Goal: Information Seeking & Learning: Learn about a topic

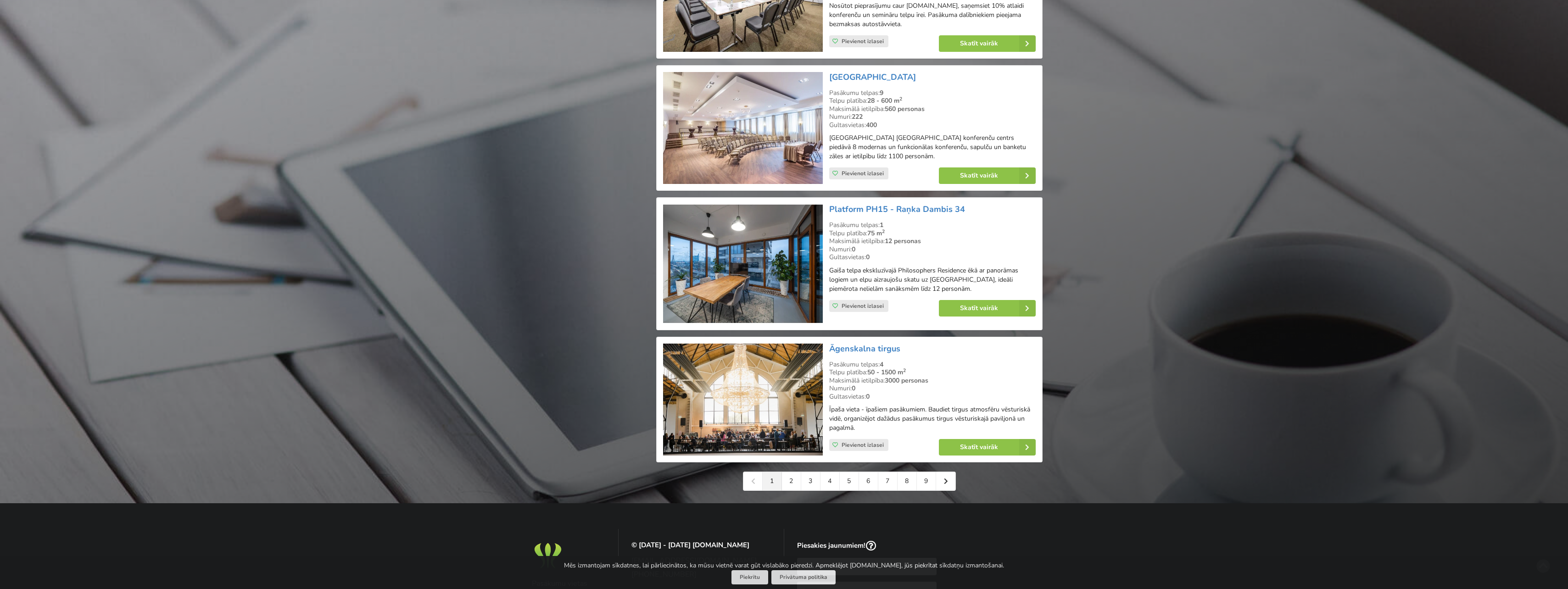
scroll to position [1836, 0]
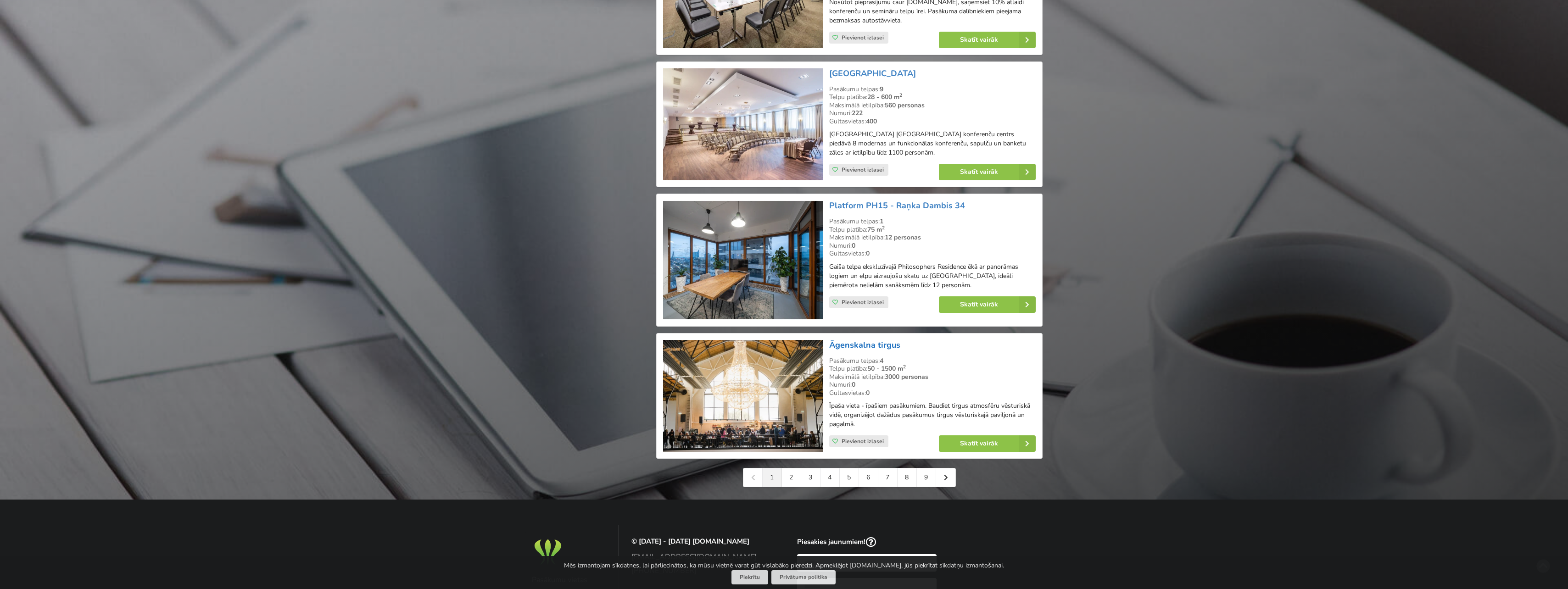
click at [859, 351] on link "Āgenskalna tirgus" at bounding box center [865, 345] width 71 height 11
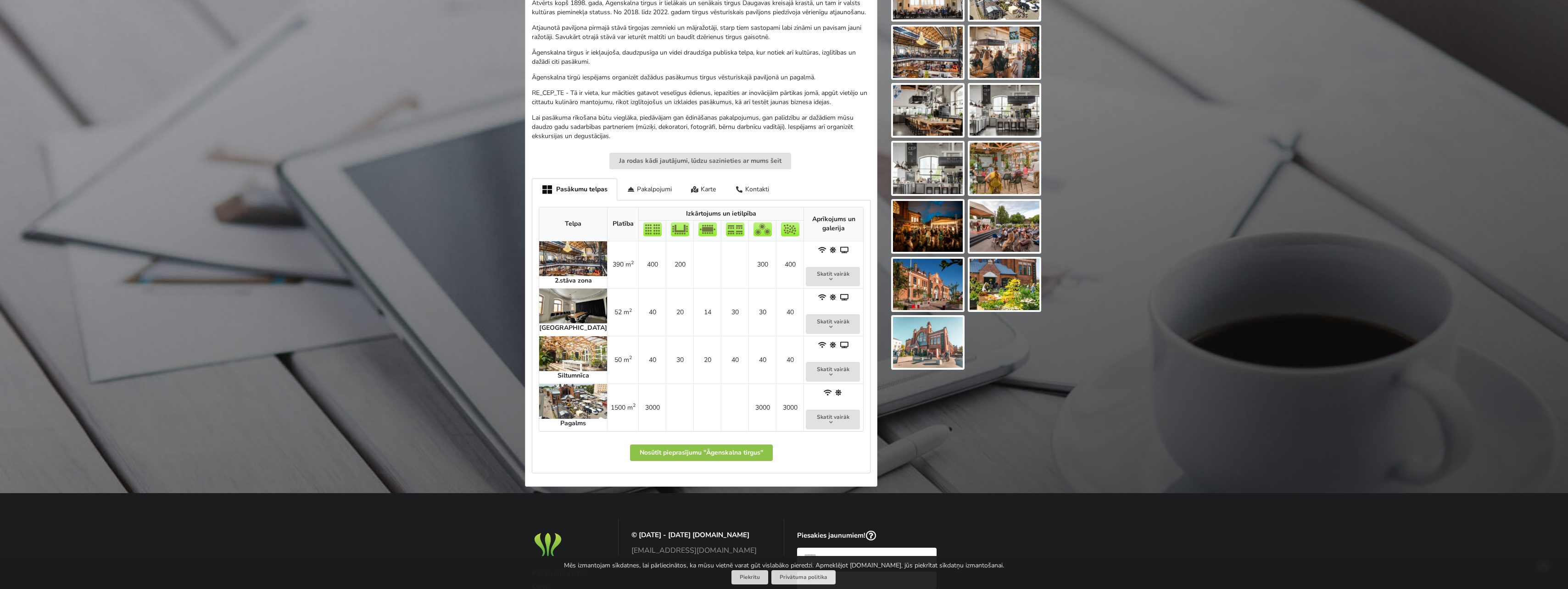
scroll to position [321, 0]
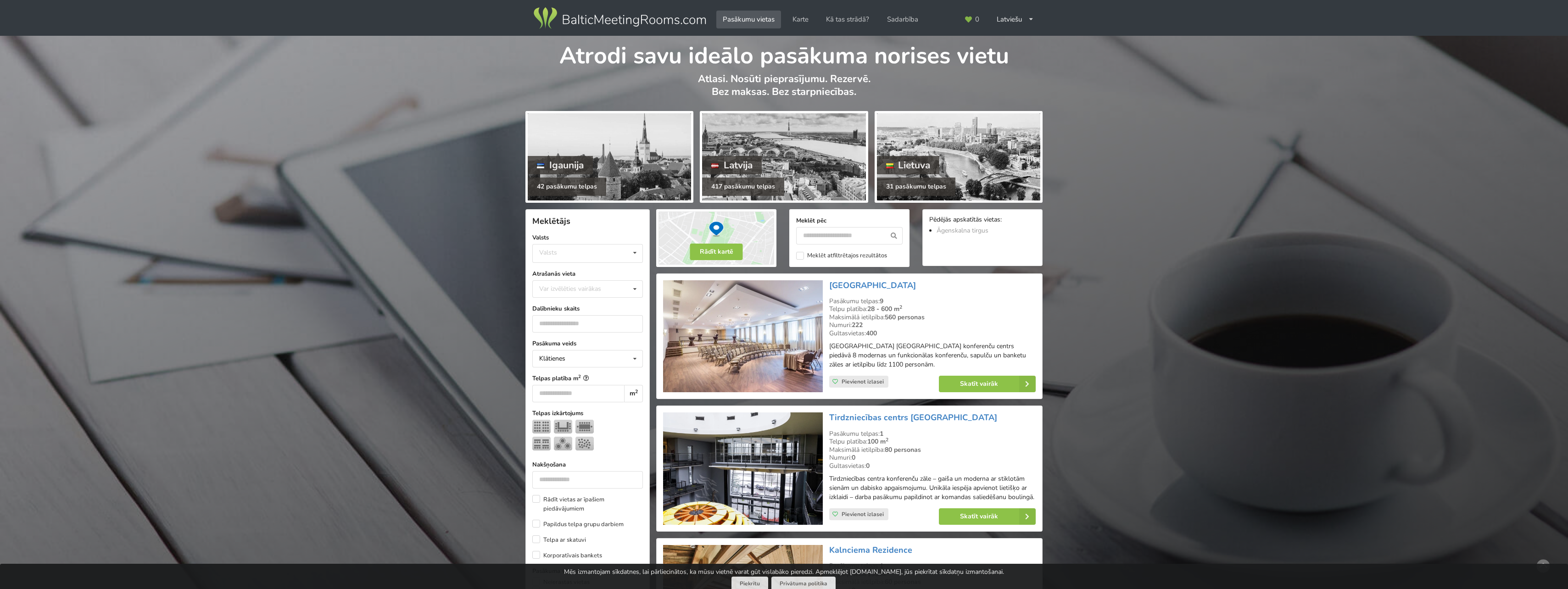
scroll to position [1836, 0]
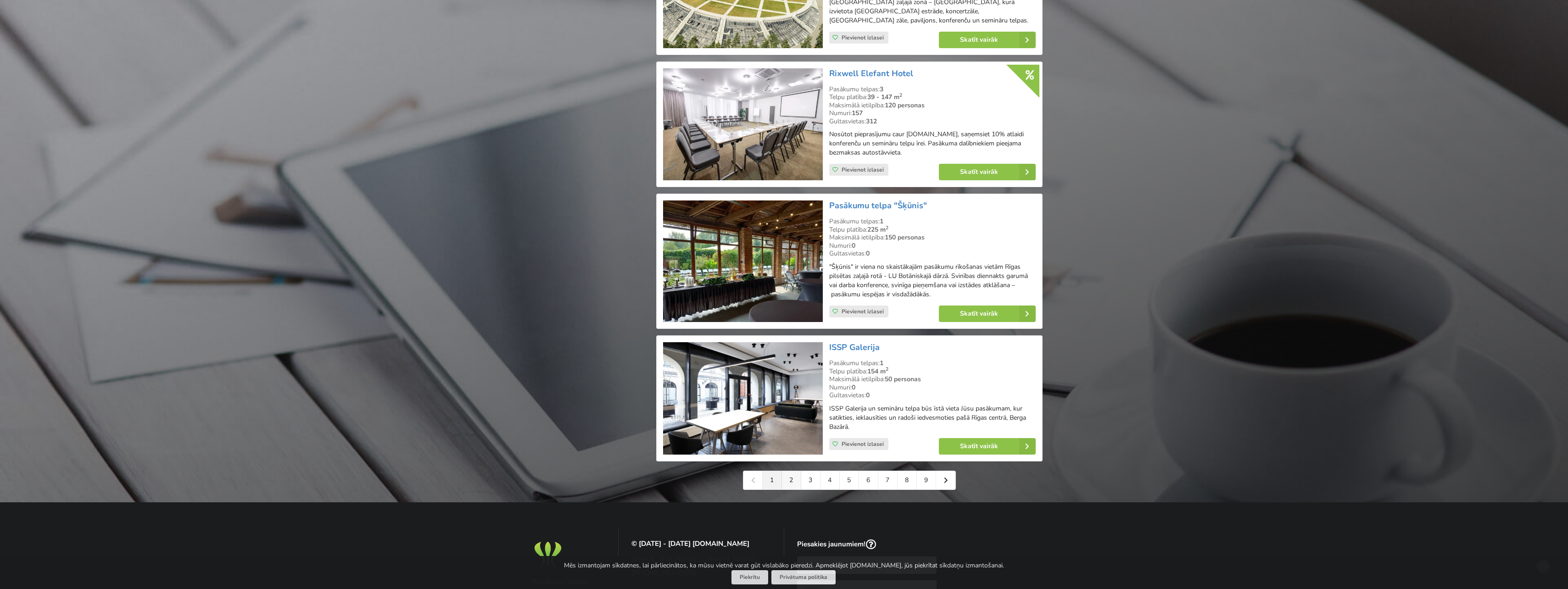
click at [794, 487] on link "2" at bounding box center [791, 480] width 19 height 18
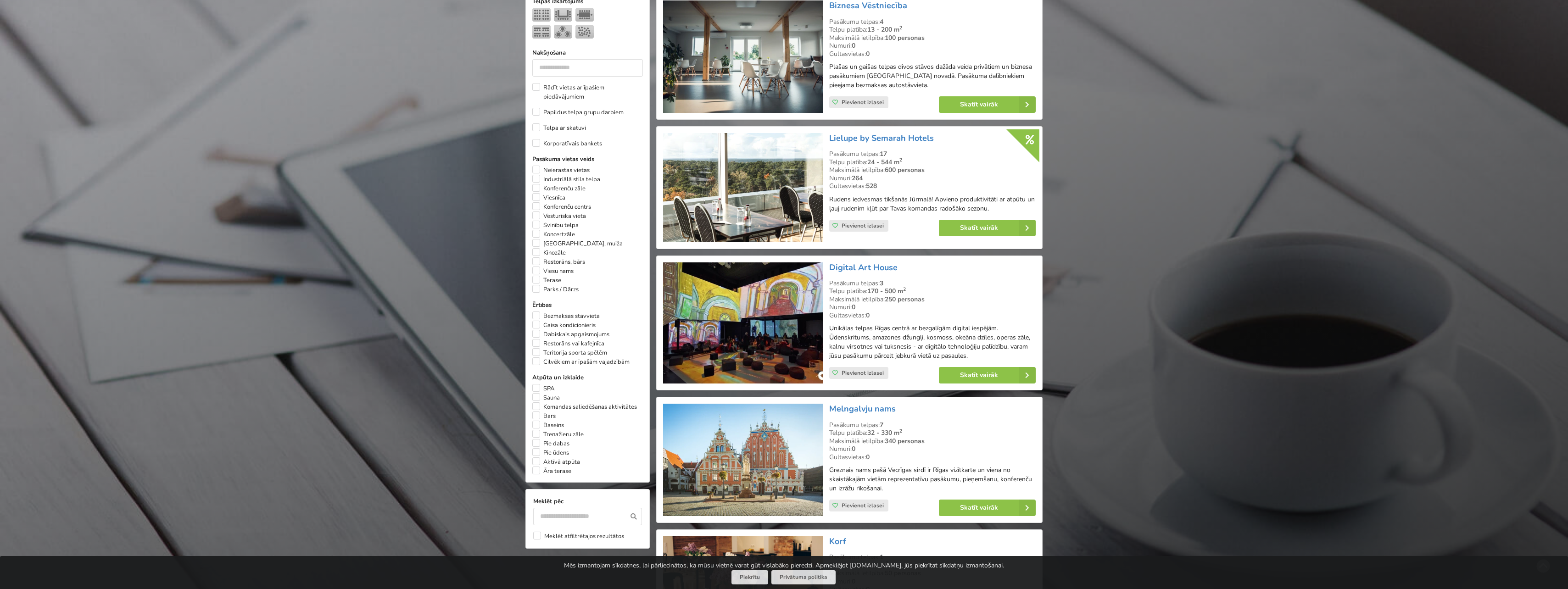
scroll to position [413, 0]
click at [856, 267] on link "Digital Art House" at bounding box center [863, 266] width 69 height 11
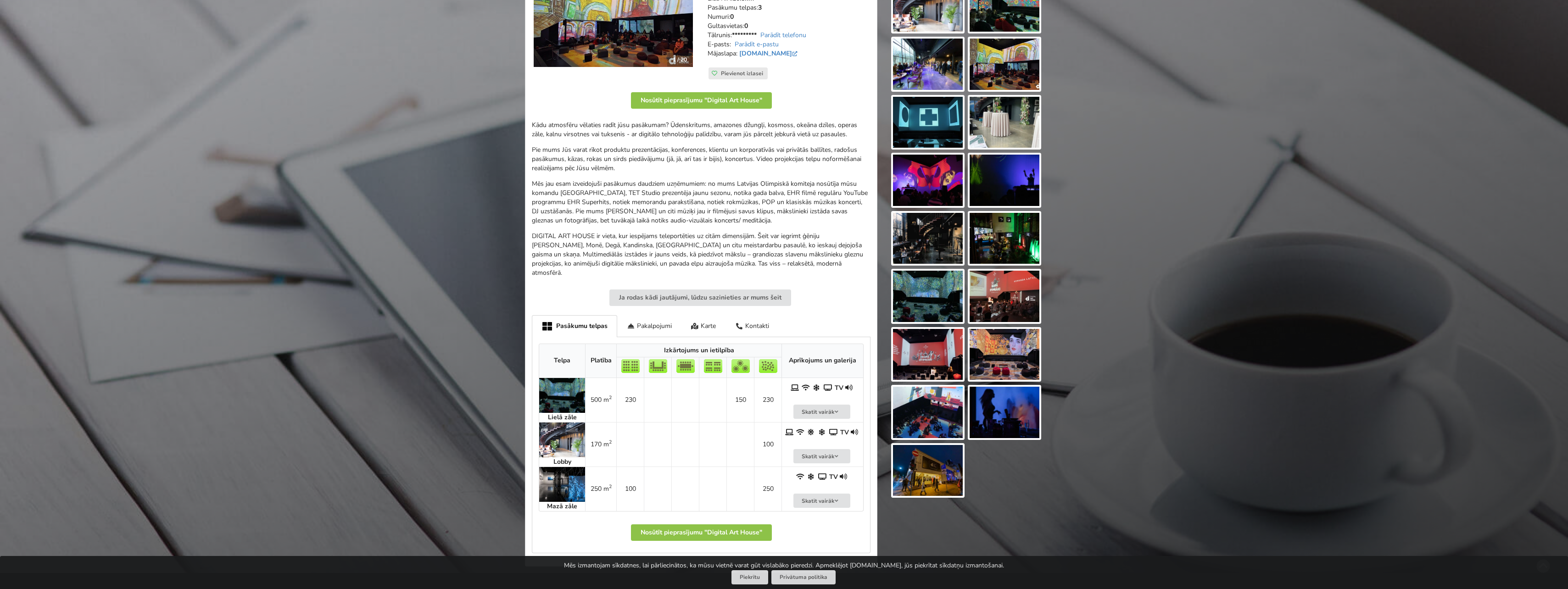
scroll to position [275, 0]
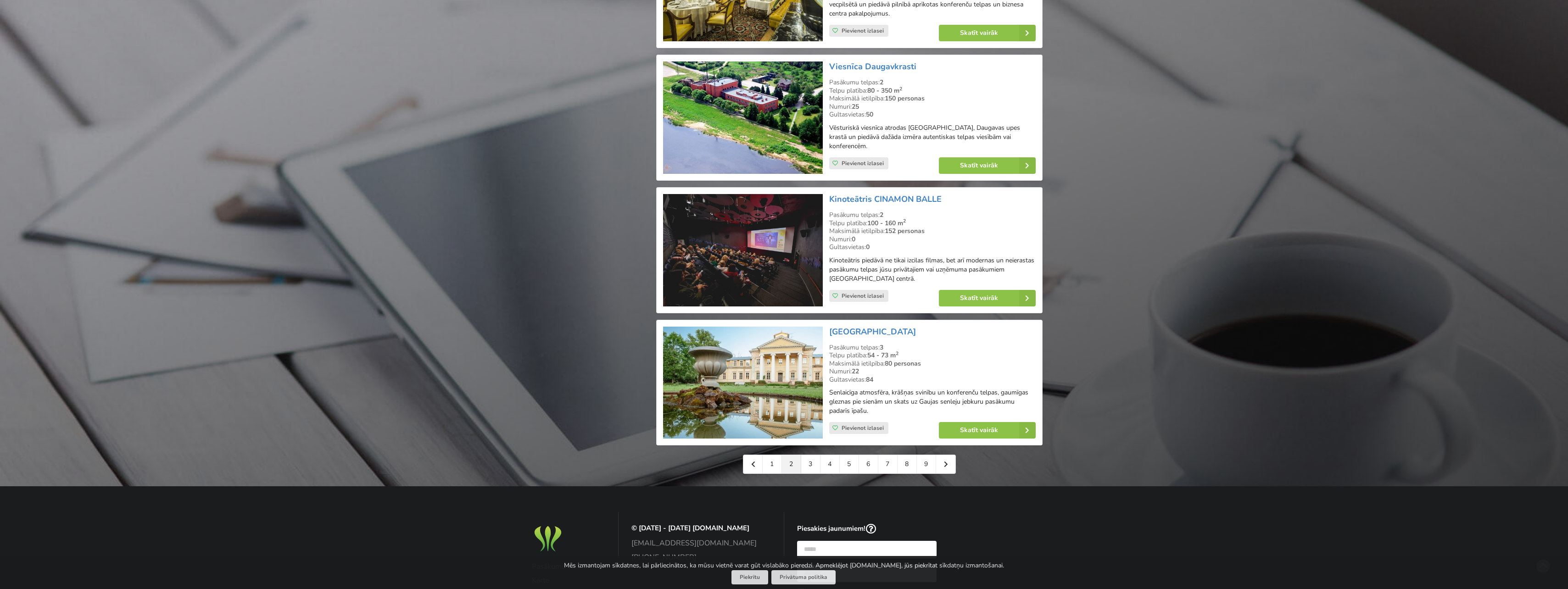
scroll to position [1835, 0]
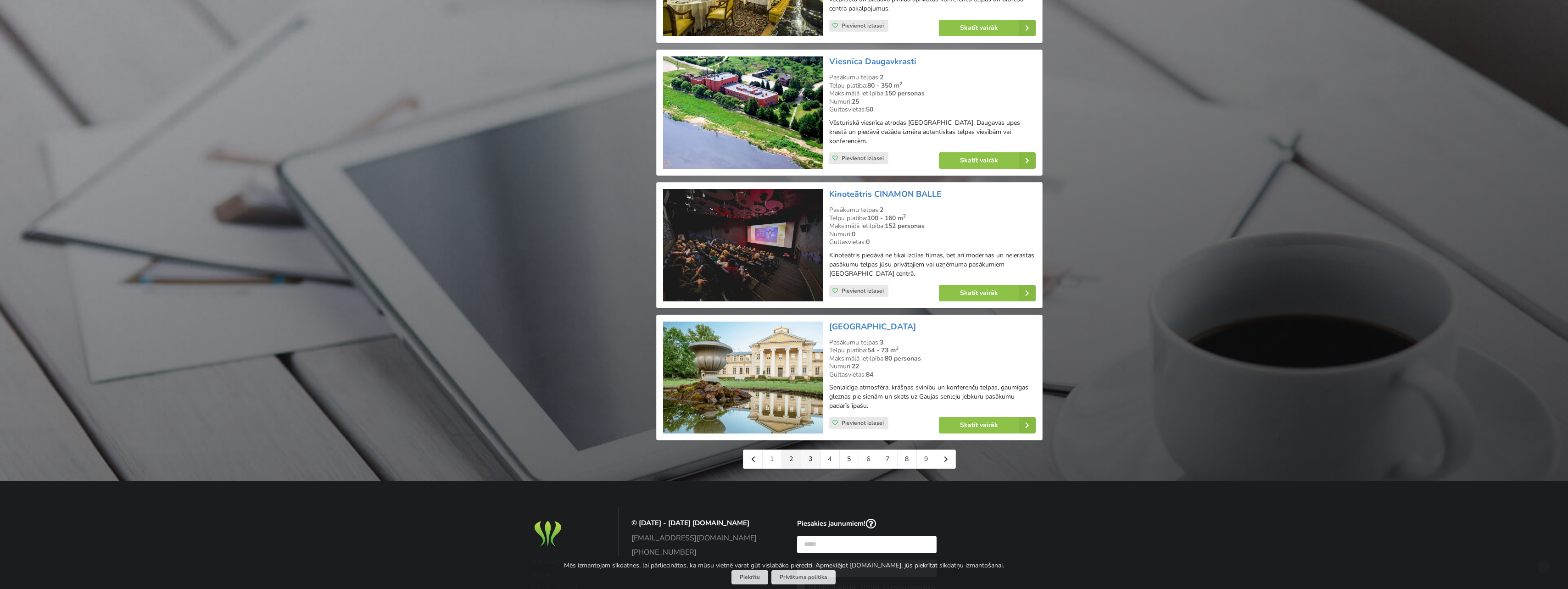
click at [809, 450] on link "3" at bounding box center [810, 459] width 19 height 18
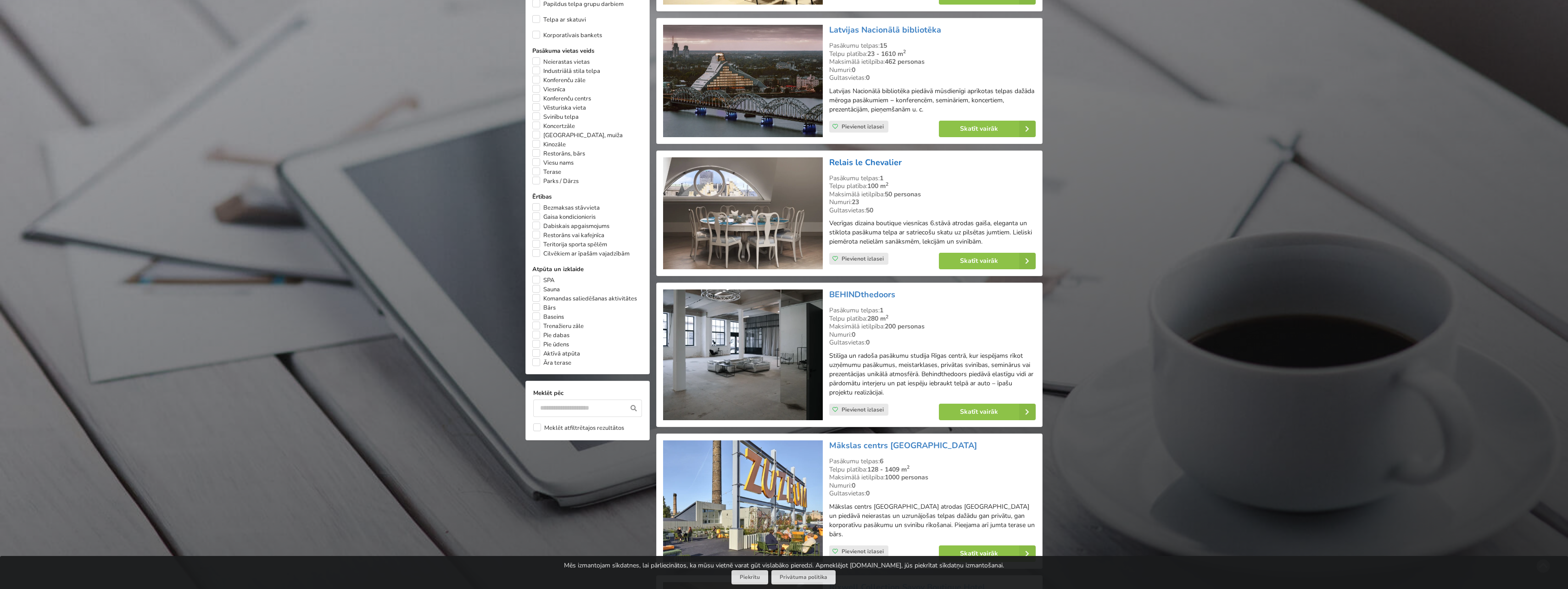
scroll to position [551, 0]
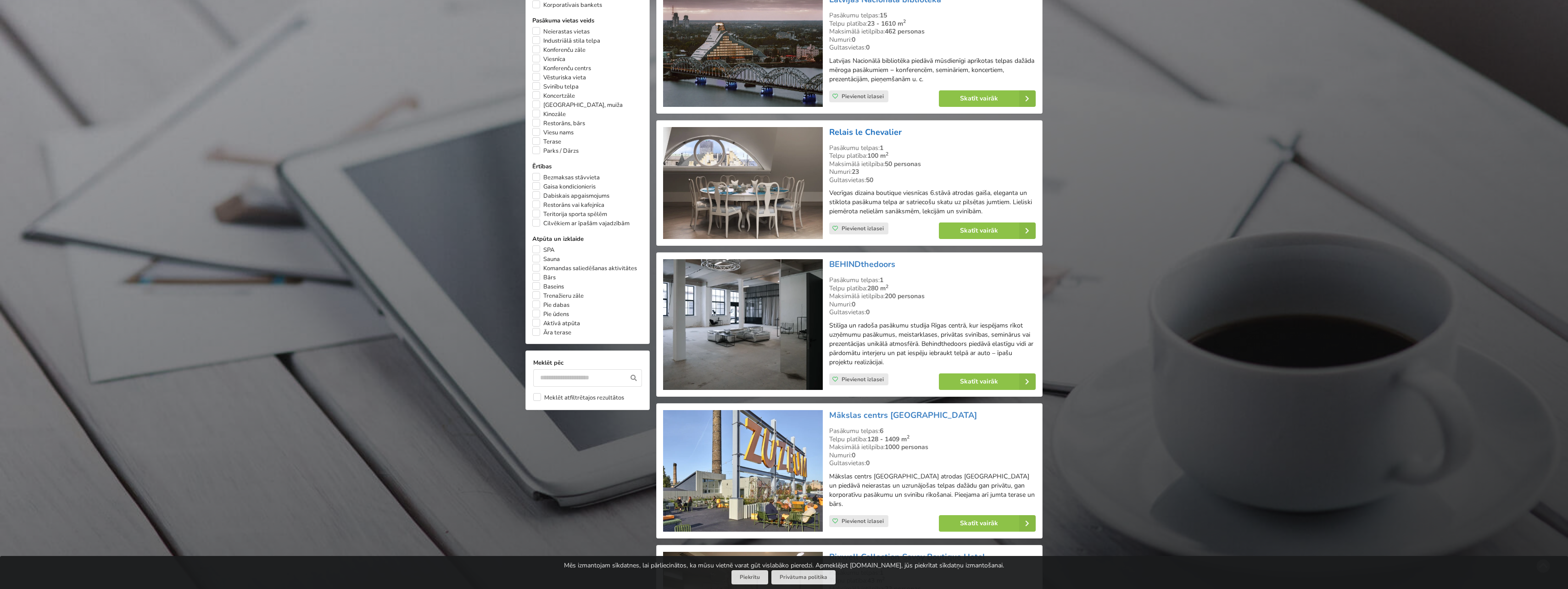
click at [847, 132] on link "Relais le Chevalier" at bounding box center [866, 132] width 73 height 11
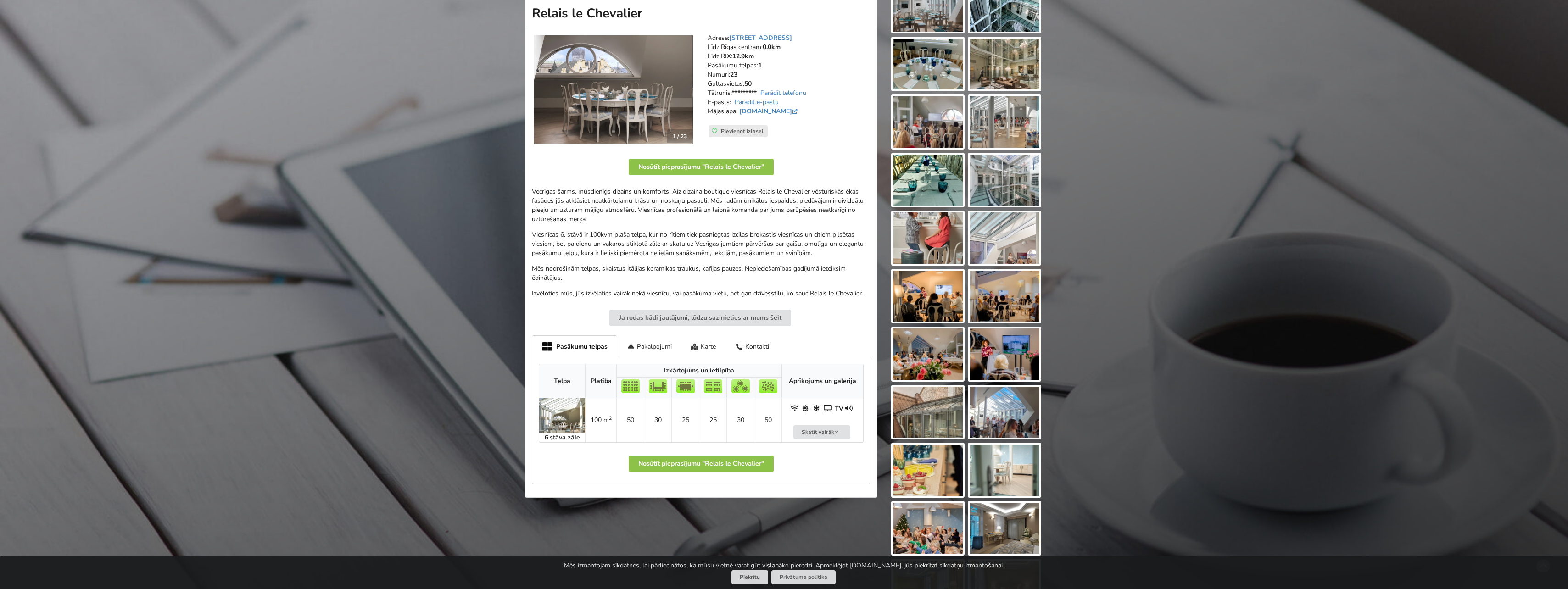
scroll to position [183, 0]
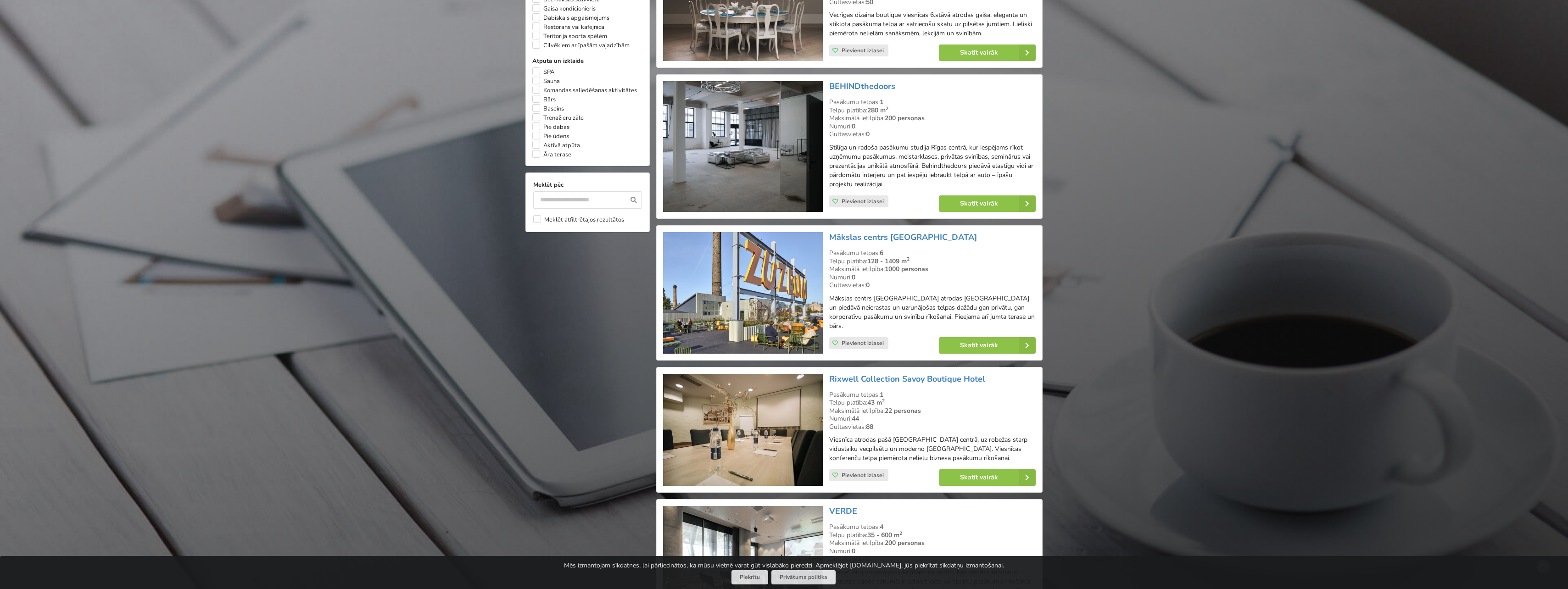
scroll to position [734, 0]
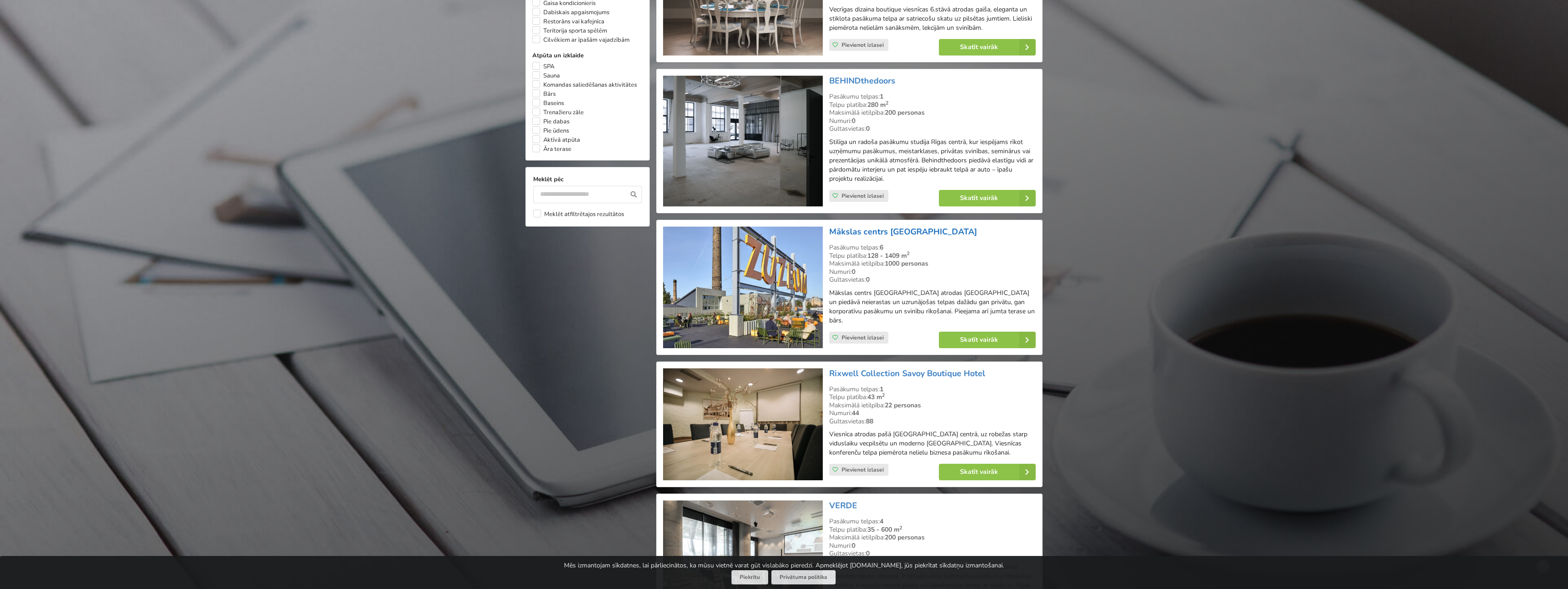
click at [893, 230] on link "Mākslas centrs Zuzeum" at bounding box center [903, 232] width 147 height 11
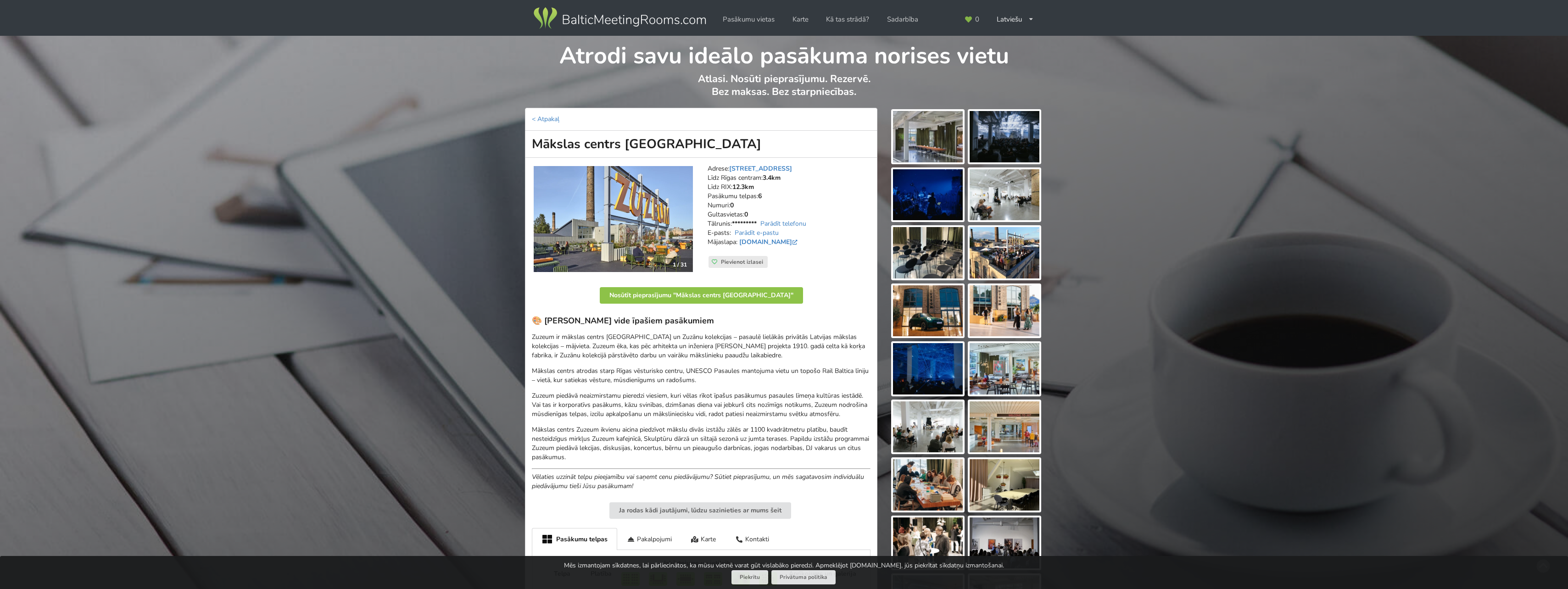
click at [925, 155] on img at bounding box center [927, 137] width 70 height 52
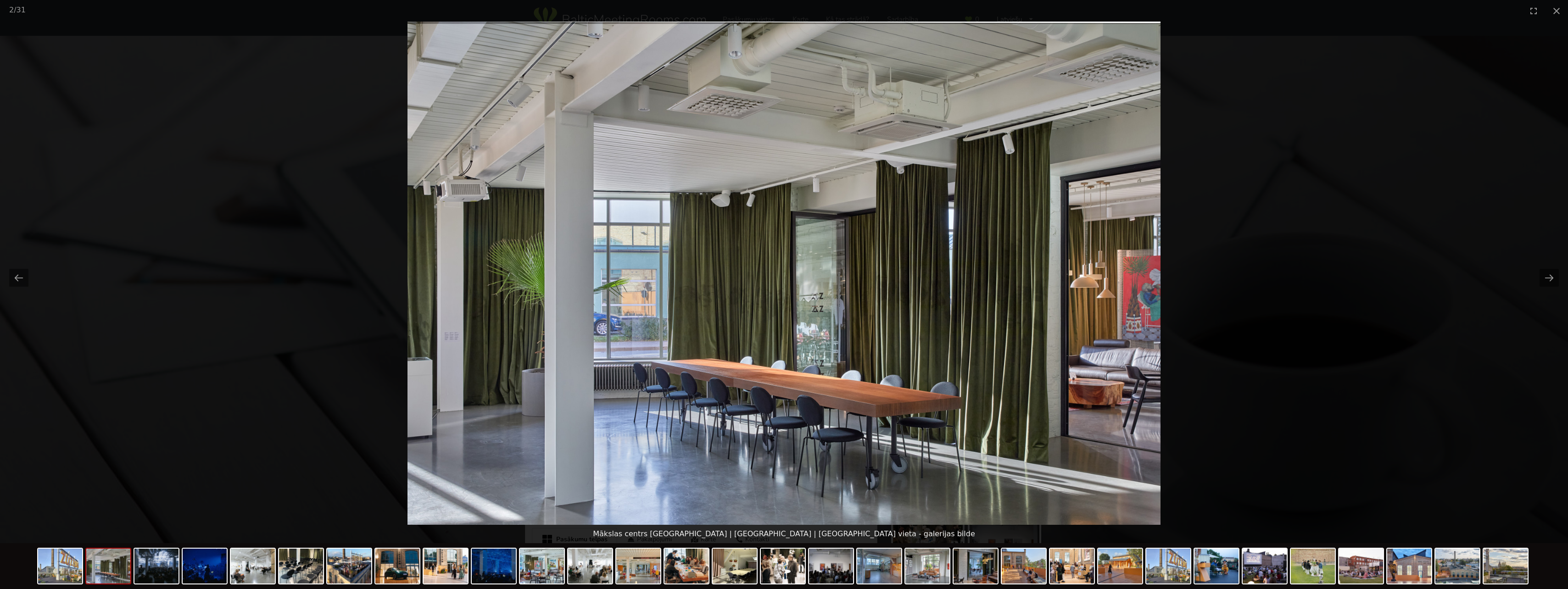
click at [1536, 276] on picture at bounding box center [784, 273] width 1568 height 503
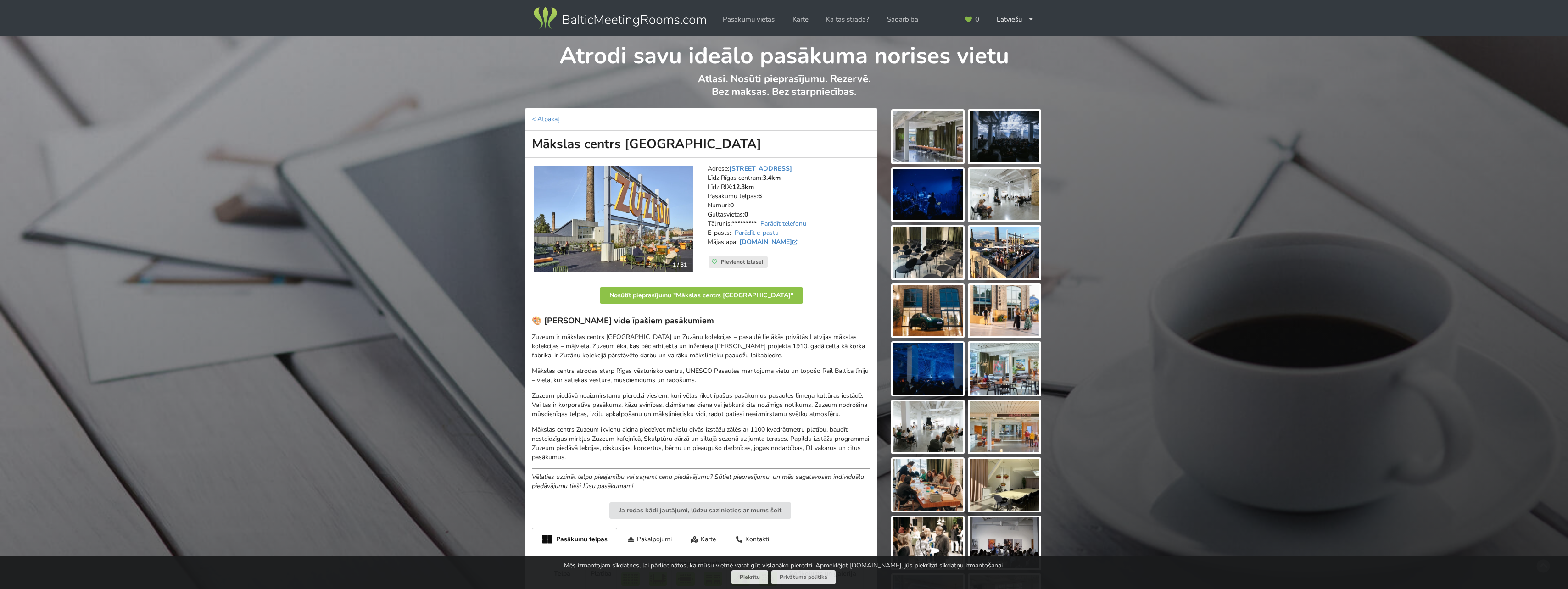
click at [936, 141] on img at bounding box center [927, 137] width 70 height 52
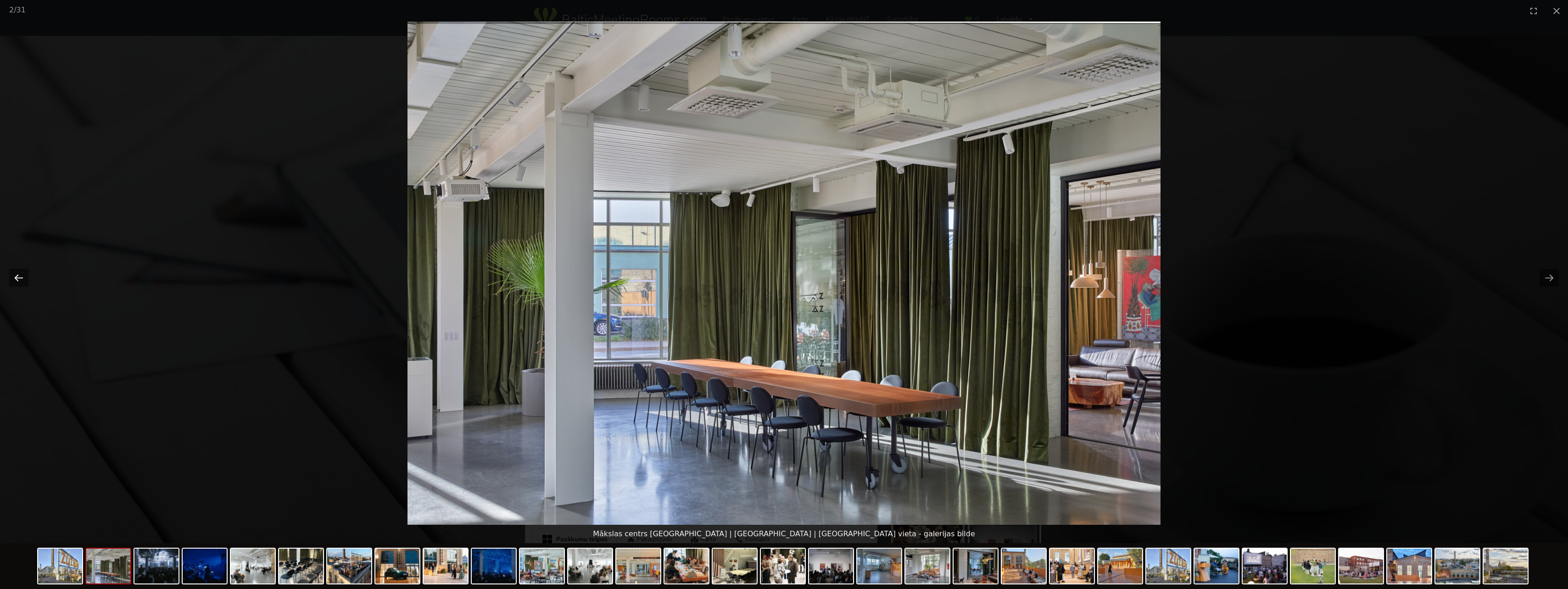
click at [20, 276] on button "Previous slide" at bounding box center [19, 278] width 19 height 18
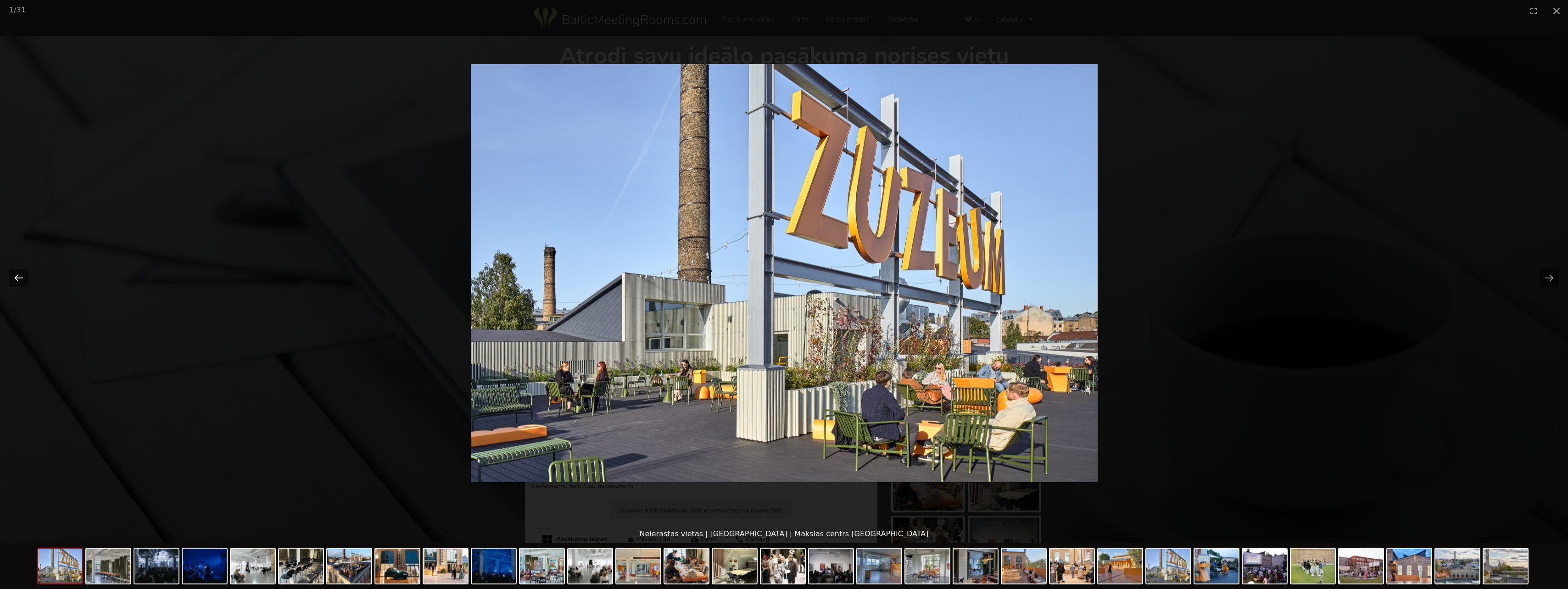
click at [21, 276] on button "Previous slide" at bounding box center [19, 278] width 19 height 18
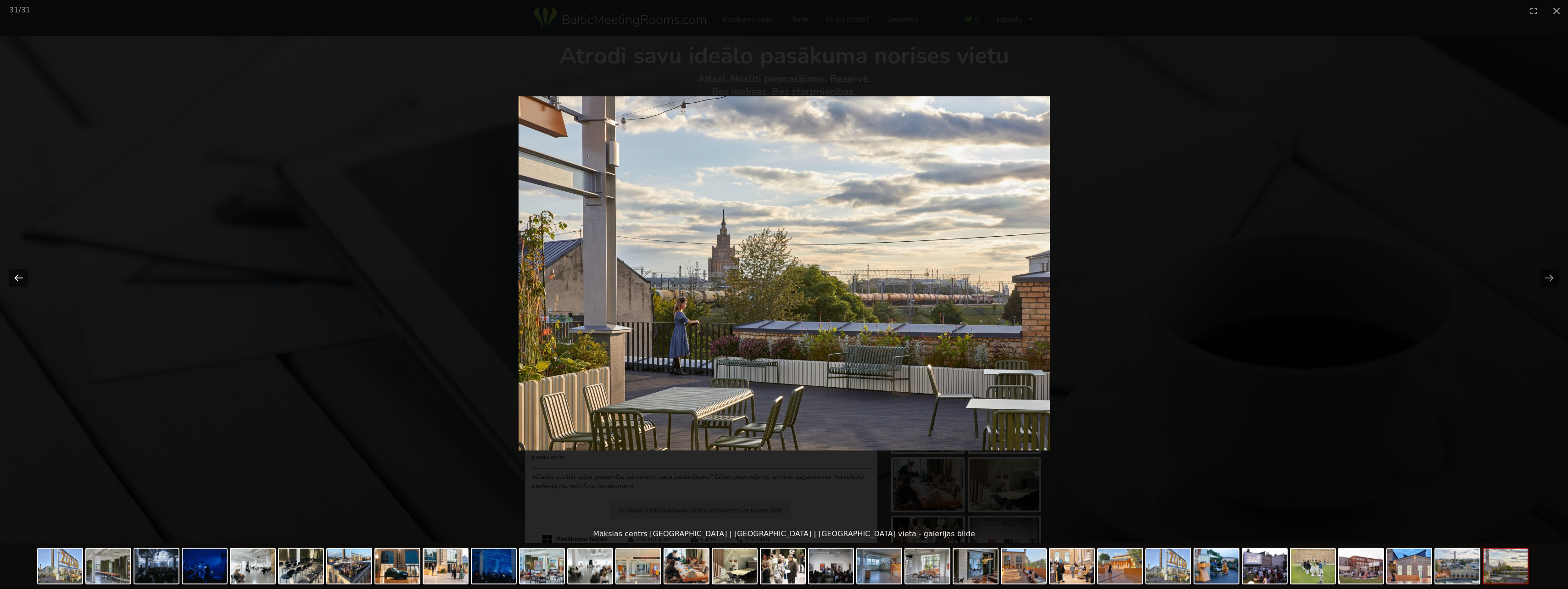
click at [22, 276] on button "Previous slide" at bounding box center [19, 278] width 19 height 18
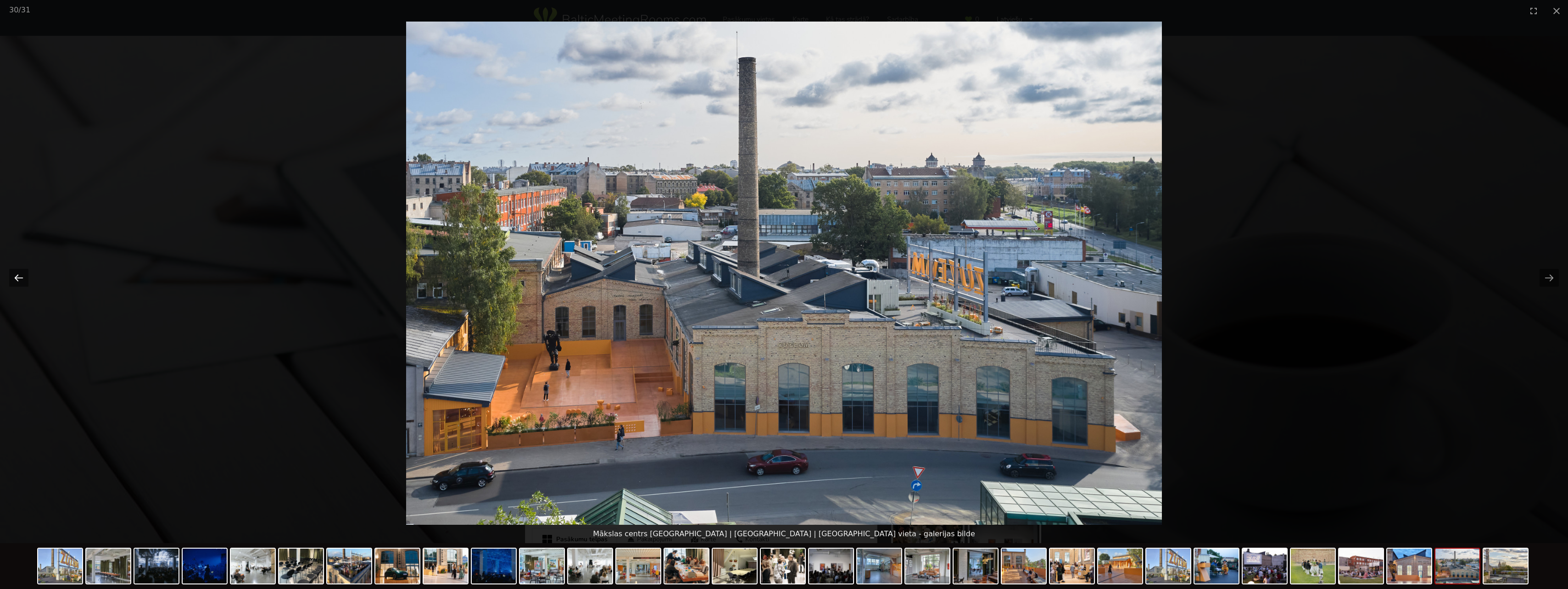
click at [22, 276] on button "Previous slide" at bounding box center [19, 278] width 19 height 18
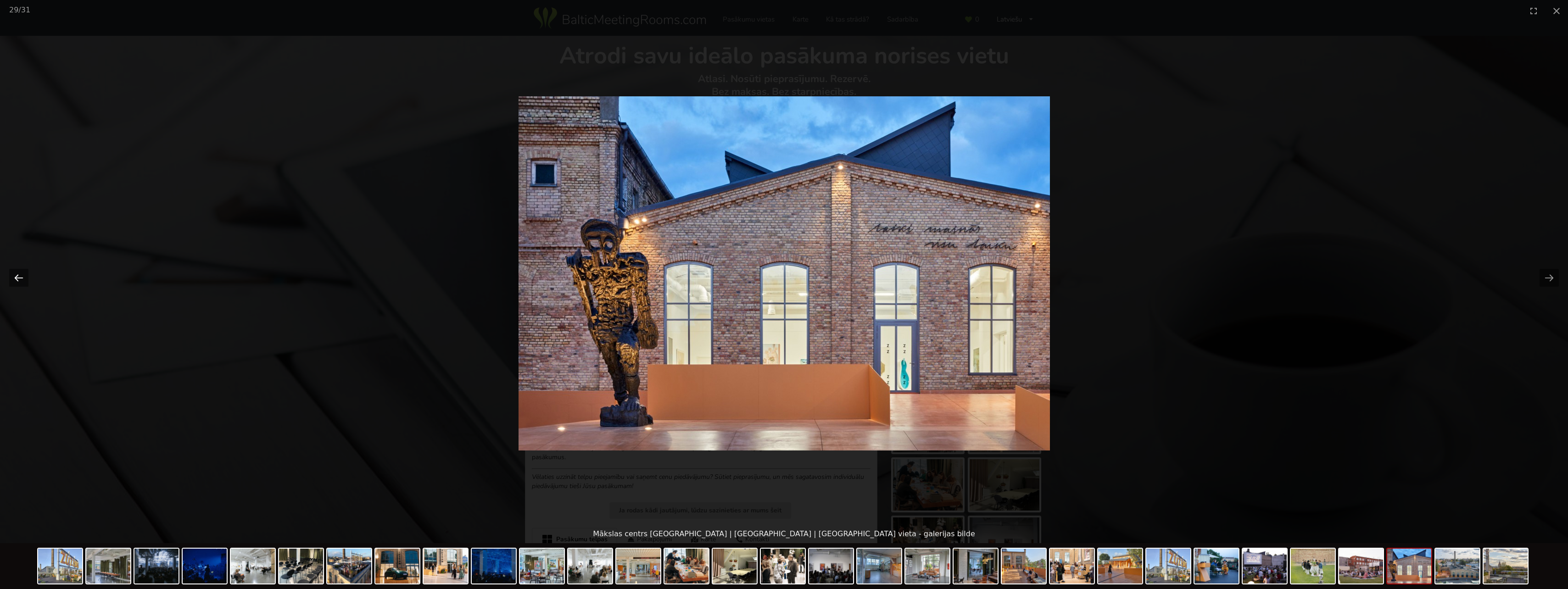
click at [22, 277] on button "Previous slide" at bounding box center [19, 278] width 19 height 18
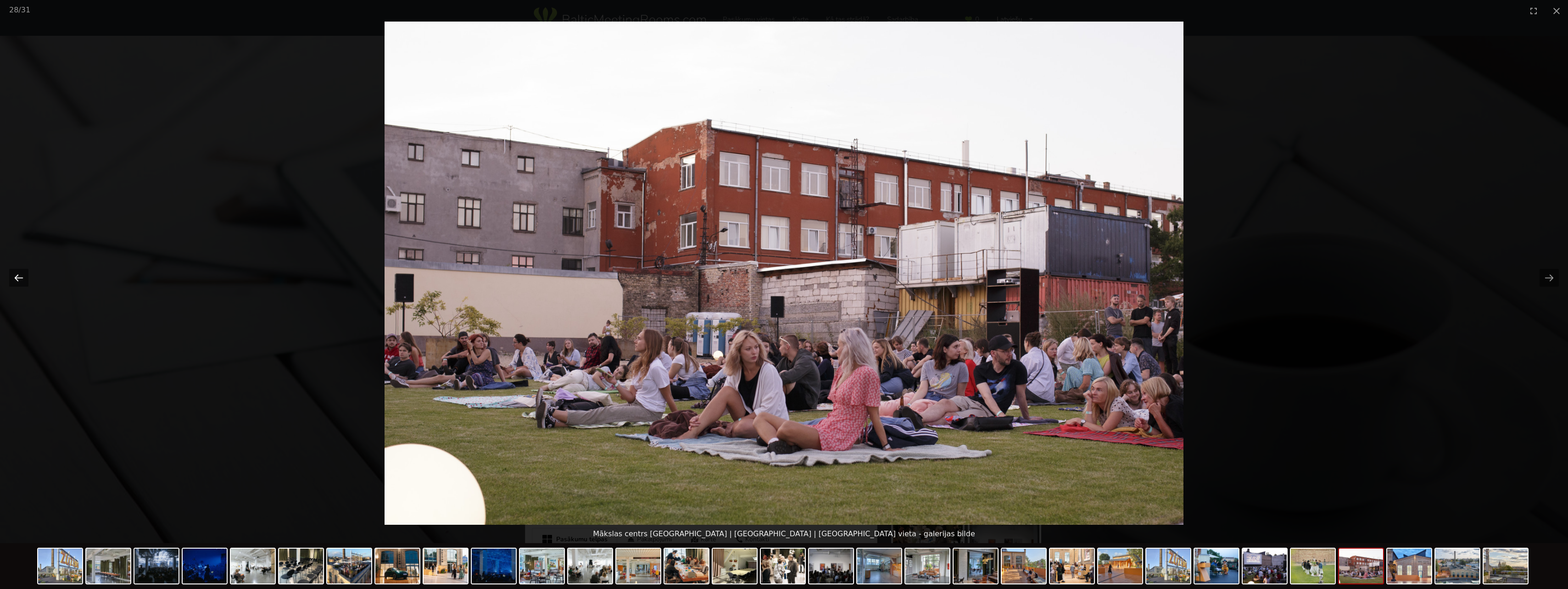
click at [22, 277] on button "Previous slide" at bounding box center [19, 278] width 19 height 18
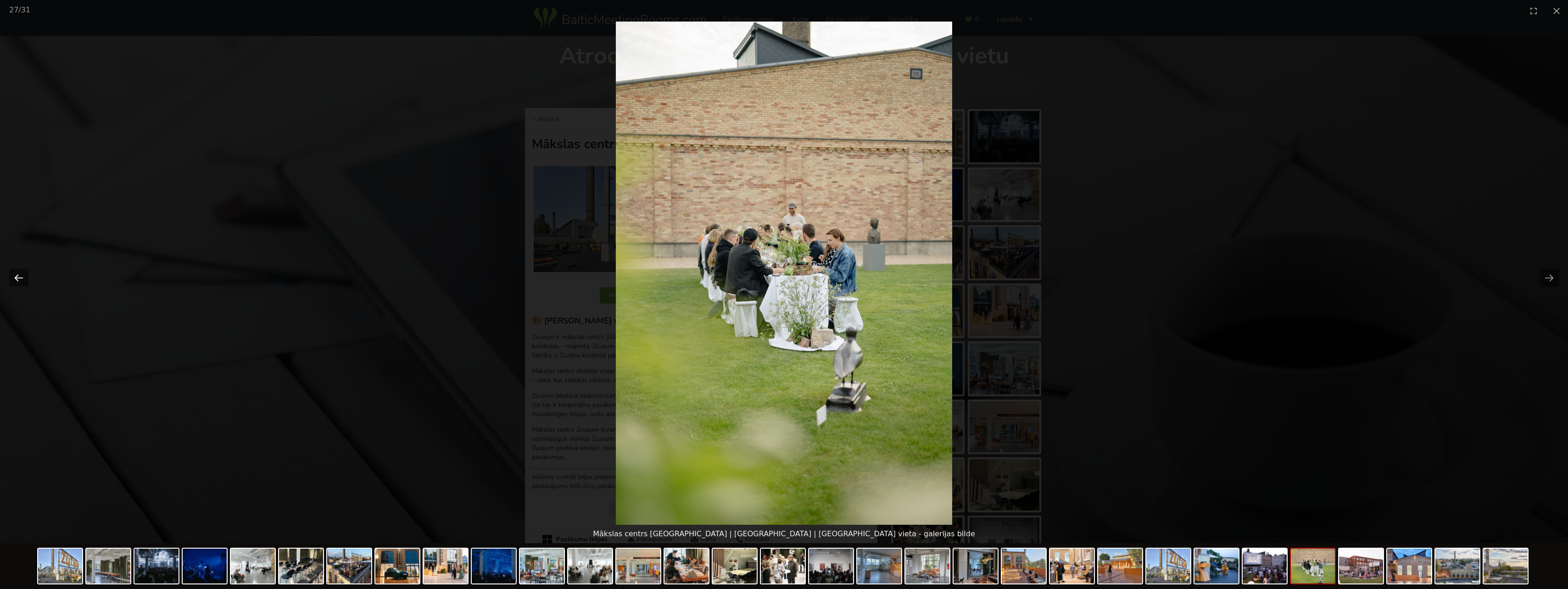
click at [22, 277] on button "Previous slide" at bounding box center [19, 278] width 19 height 18
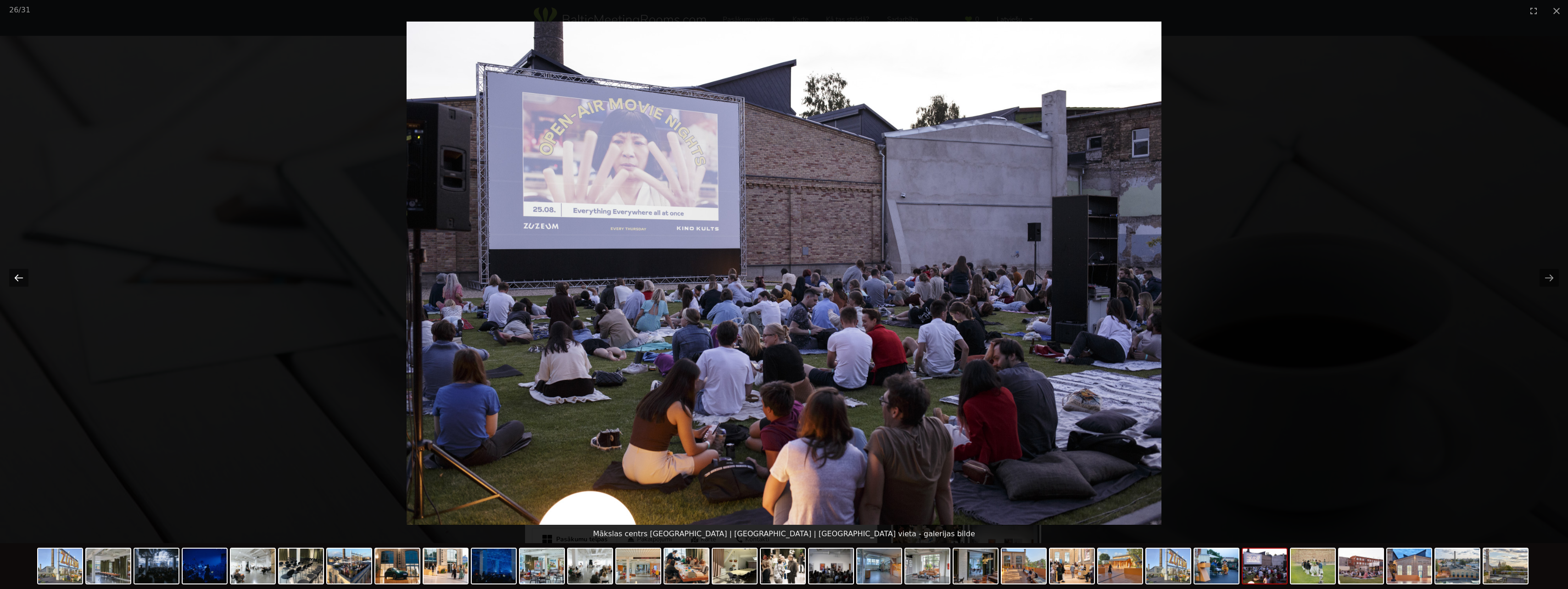
click at [22, 279] on button "Previous slide" at bounding box center [19, 278] width 19 height 18
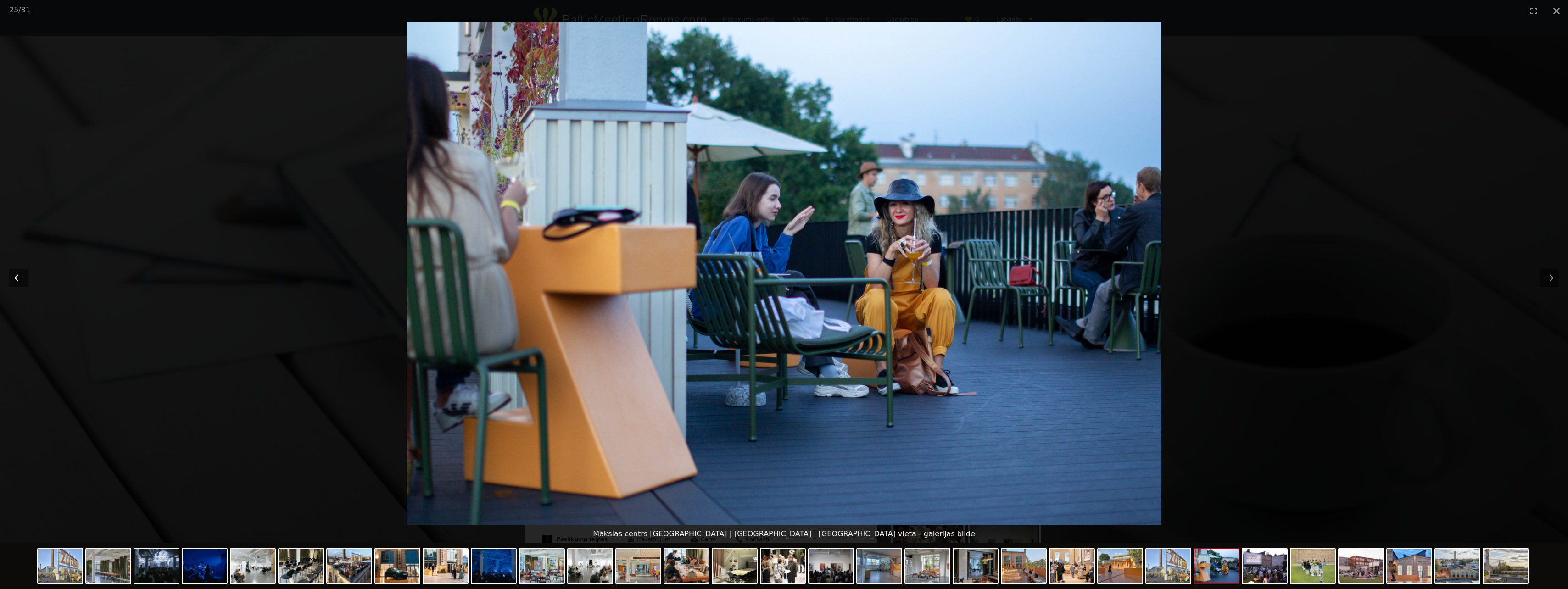
click at [22, 279] on button "Previous slide" at bounding box center [19, 278] width 19 height 18
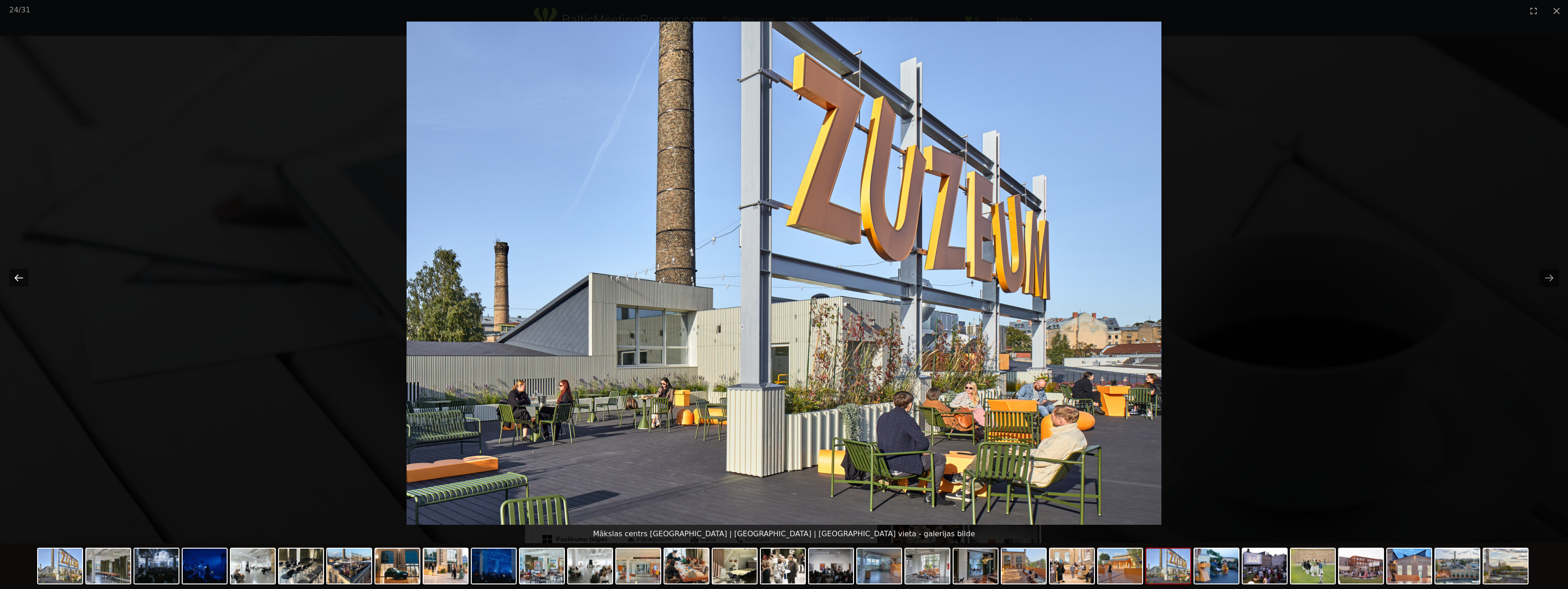
click at [22, 279] on button "Previous slide" at bounding box center [19, 278] width 19 height 18
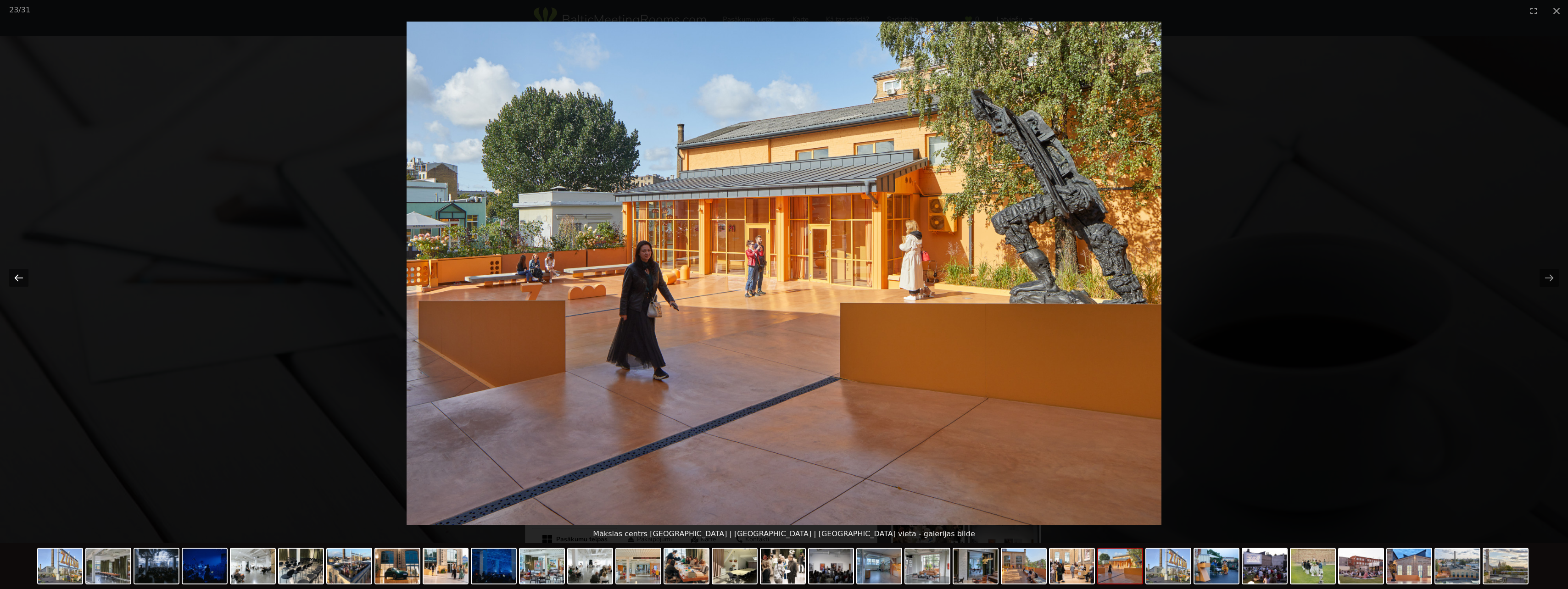
click at [22, 279] on button "Previous slide" at bounding box center [19, 278] width 19 height 18
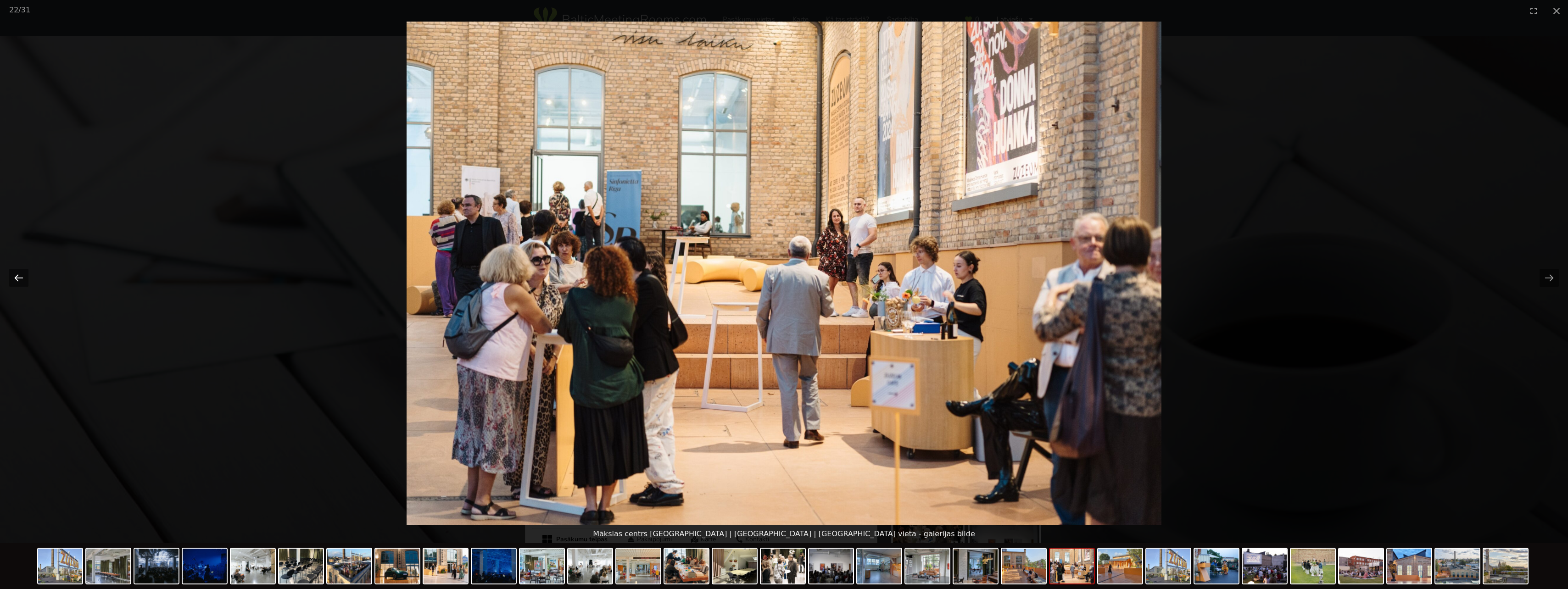
click at [22, 279] on button "Previous slide" at bounding box center [19, 278] width 19 height 18
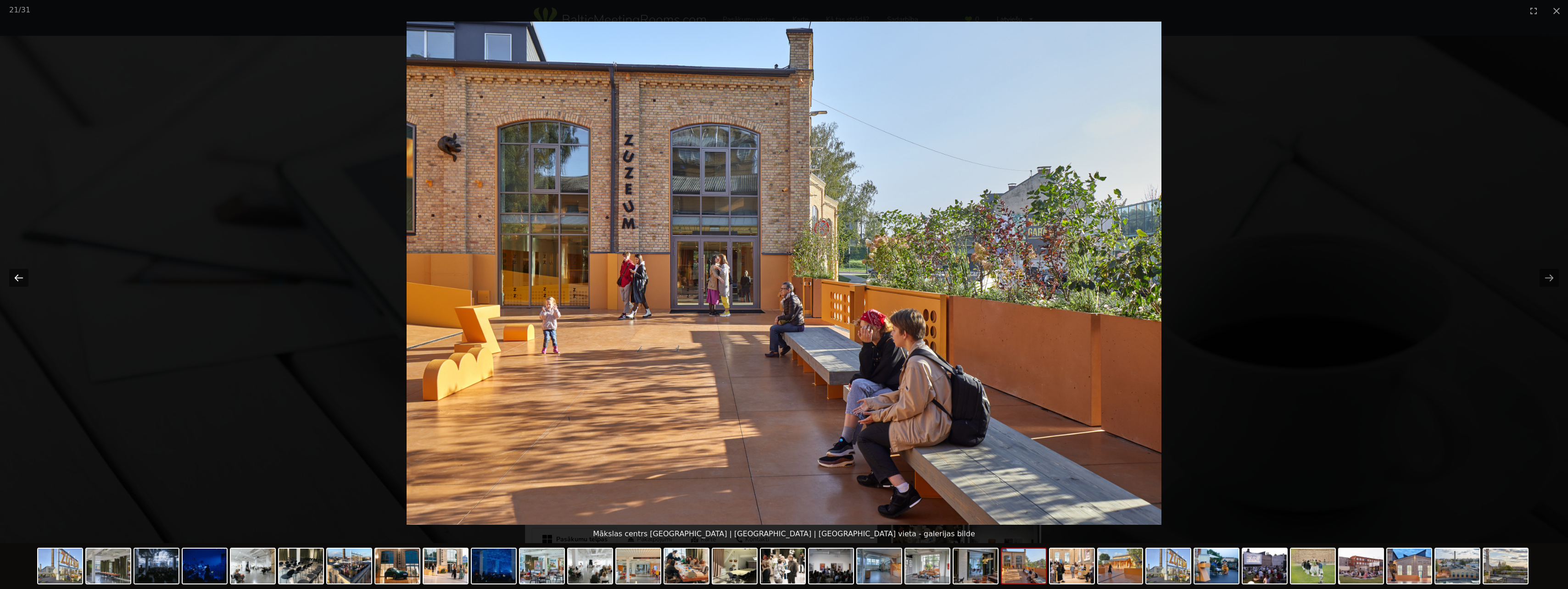
click at [22, 279] on button "Previous slide" at bounding box center [19, 278] width 19 height 18
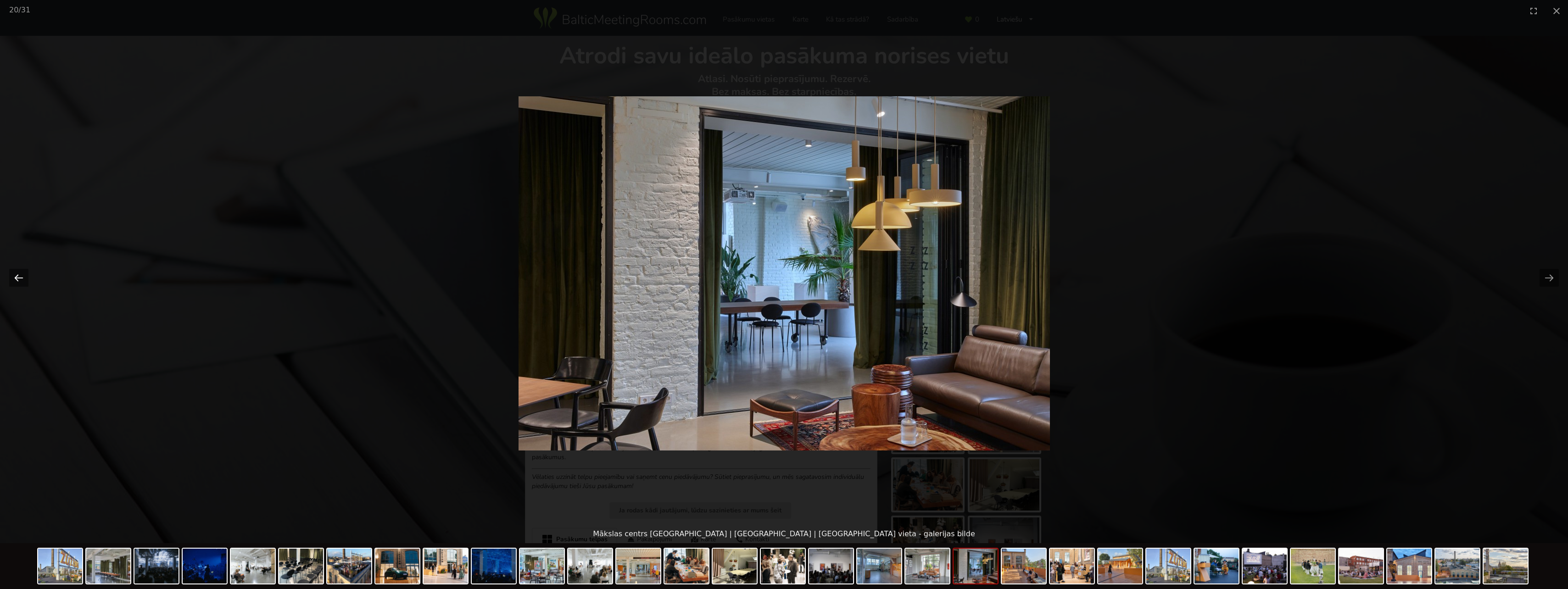
click at [22, 279] on button "Previous slide" at bounding box center [19, 278] width 19 height 18
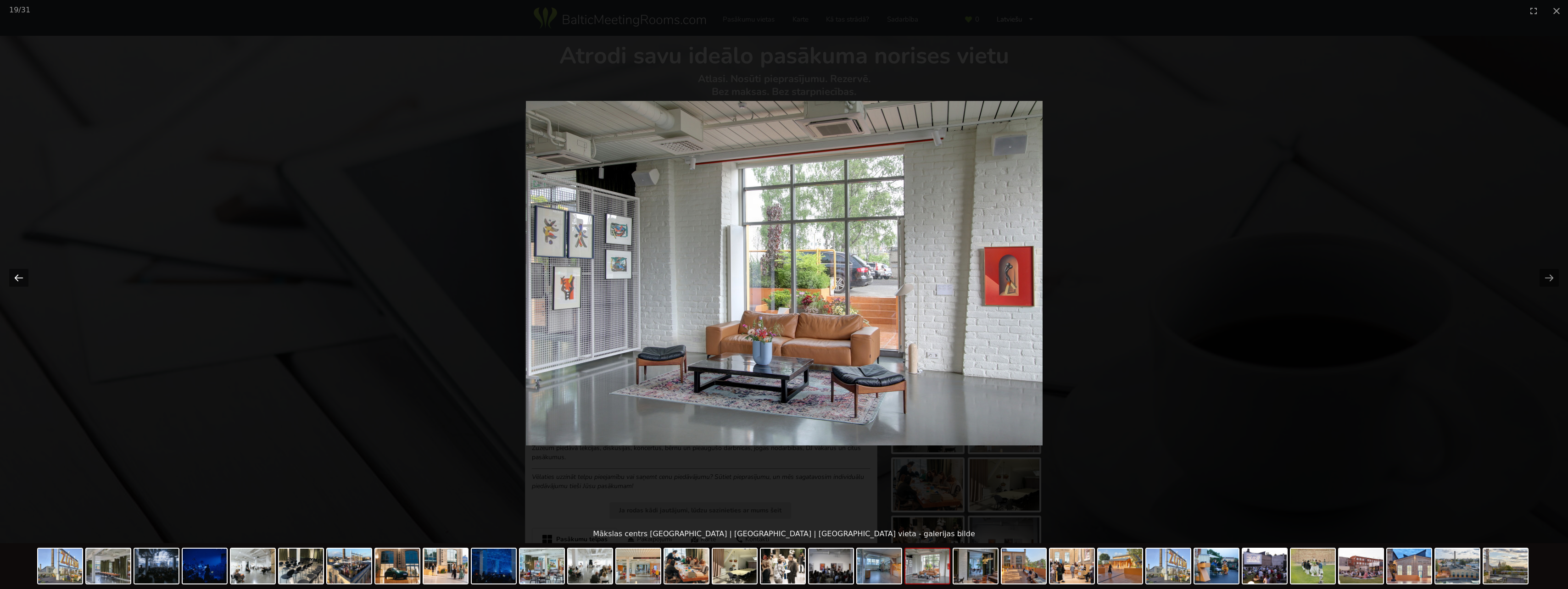
click at [22, 279] on button "Previous slide" at bounding box center [19, 278] width 19 height 18
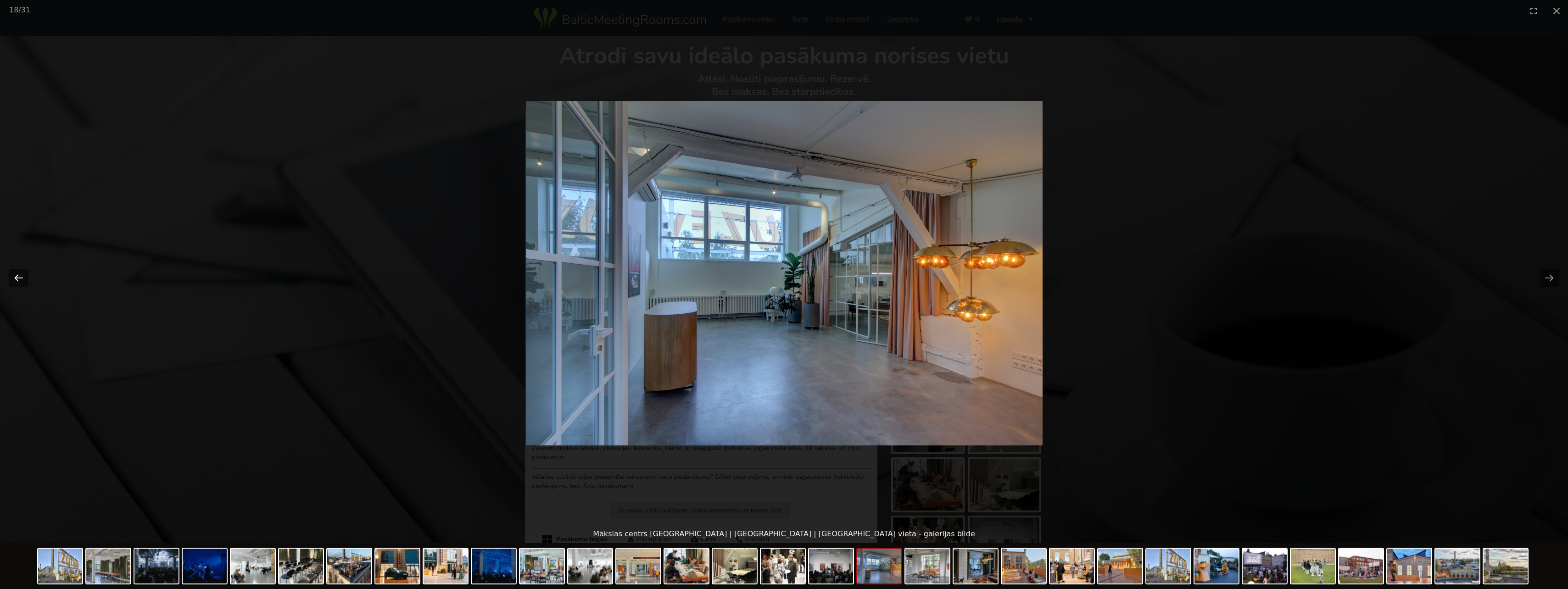
click at [22, 279] on button "Previous slide" at bounding box center [19, 278] width 19 height 18
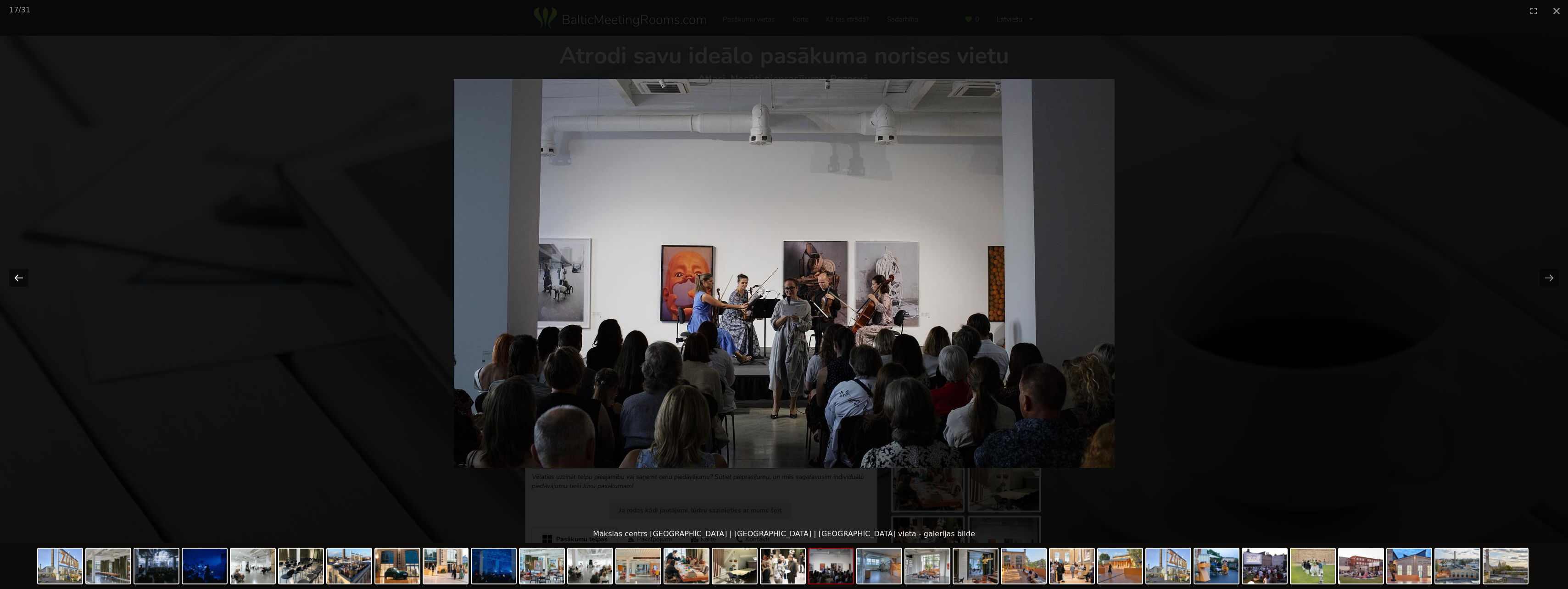
click at [22, 279] on button "Previous slide" at bounding box center [19, 278] width 19 height 18
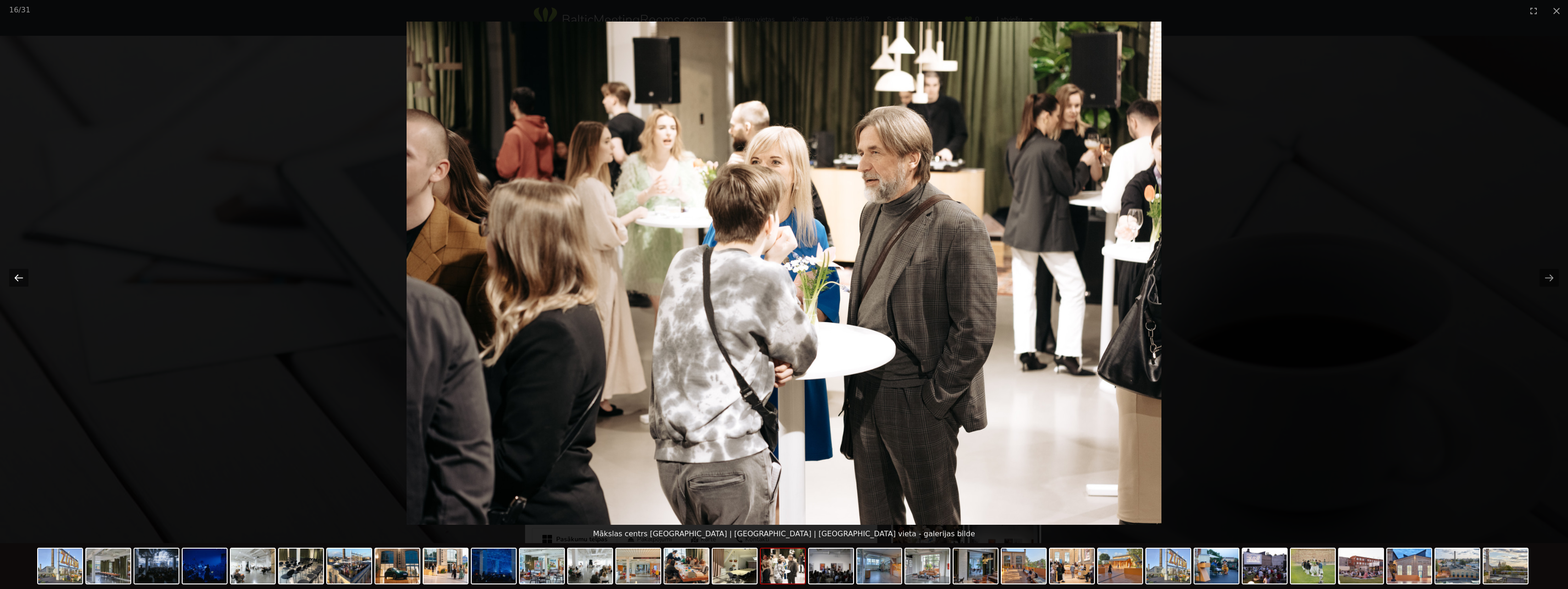
click at [22, 279] on button "Previous slide" at bounding box center [19, 278] width 19 height 18
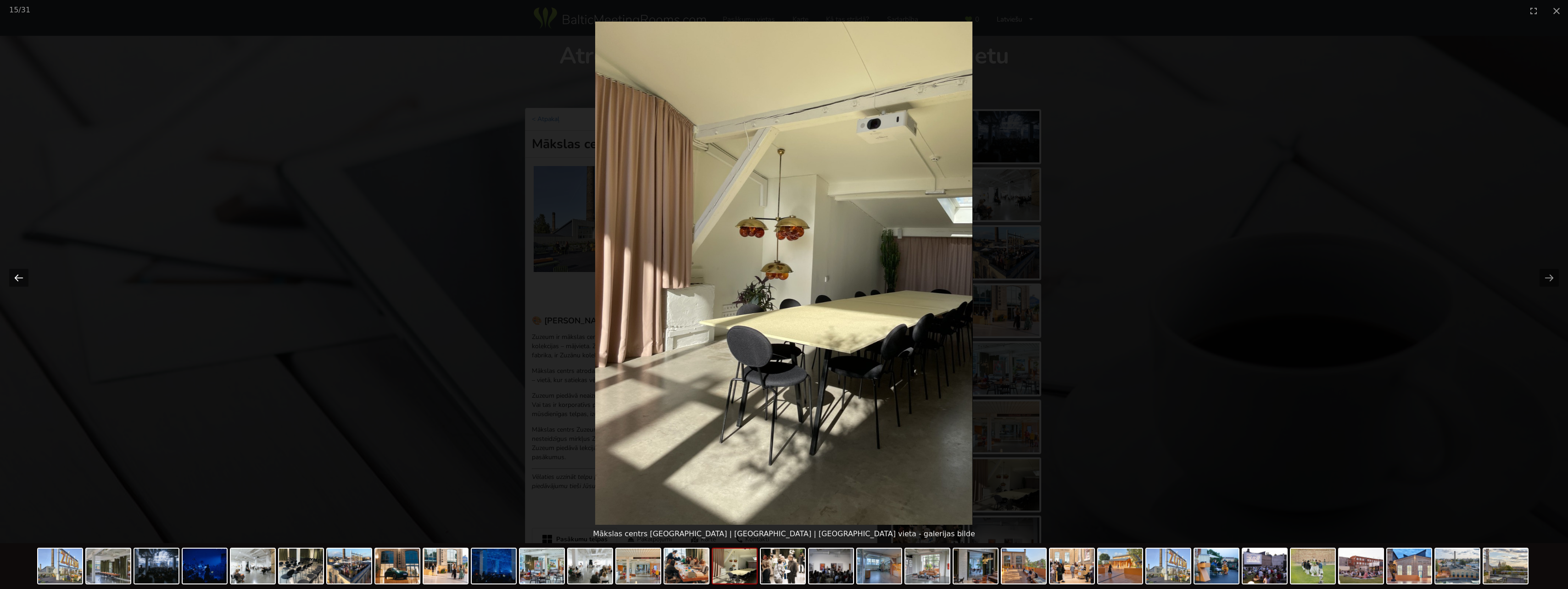
click at [22, 279] on button "Previous slide" at bounding box center [19, 278] width 19 height 18
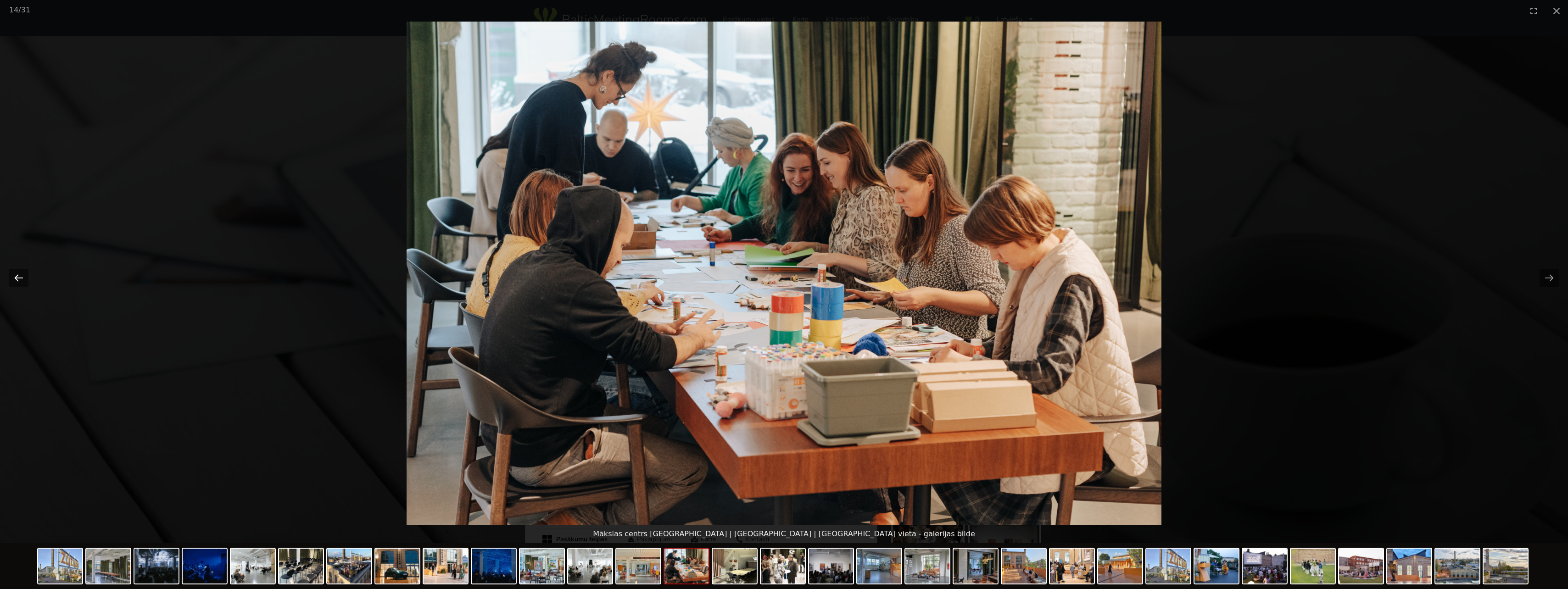
click at [22, 279] on button "Previous slide" at bounding box center [19, 278] width 19 height 18
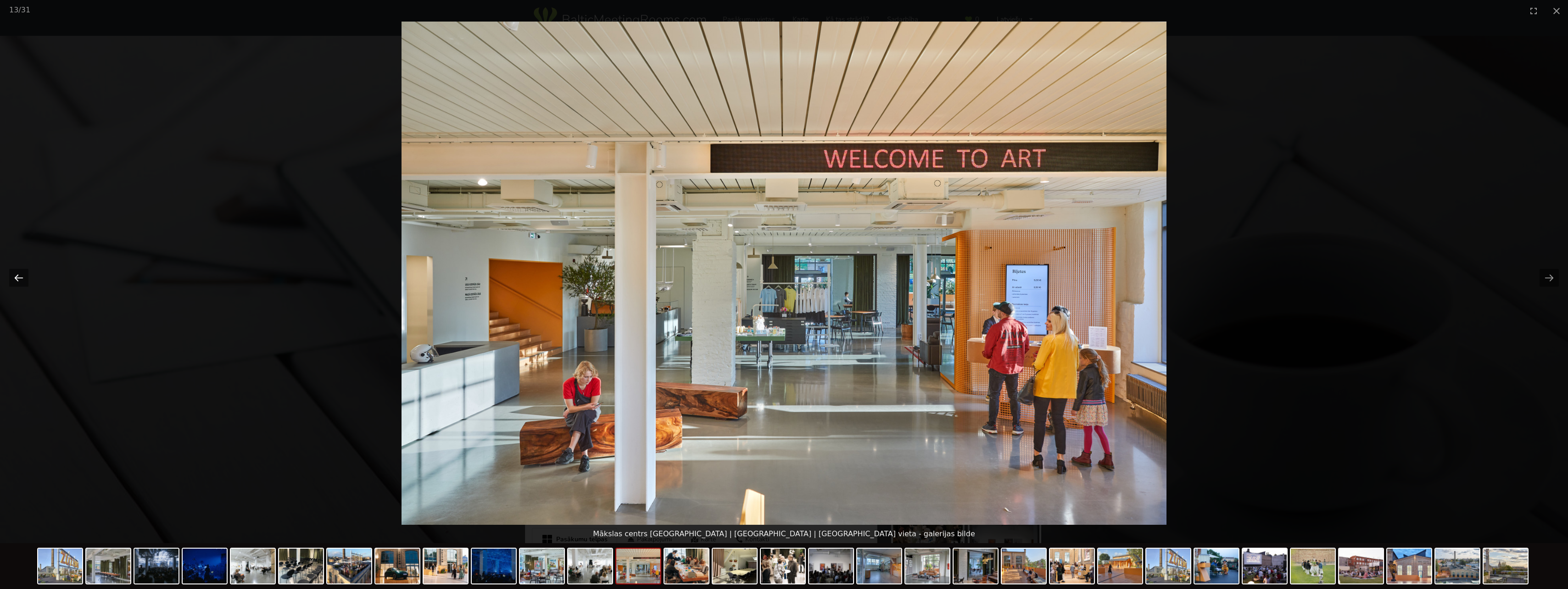
click at [22, 279] on button "Previous slide" at bounding box center [19, 278] width 19 height 18
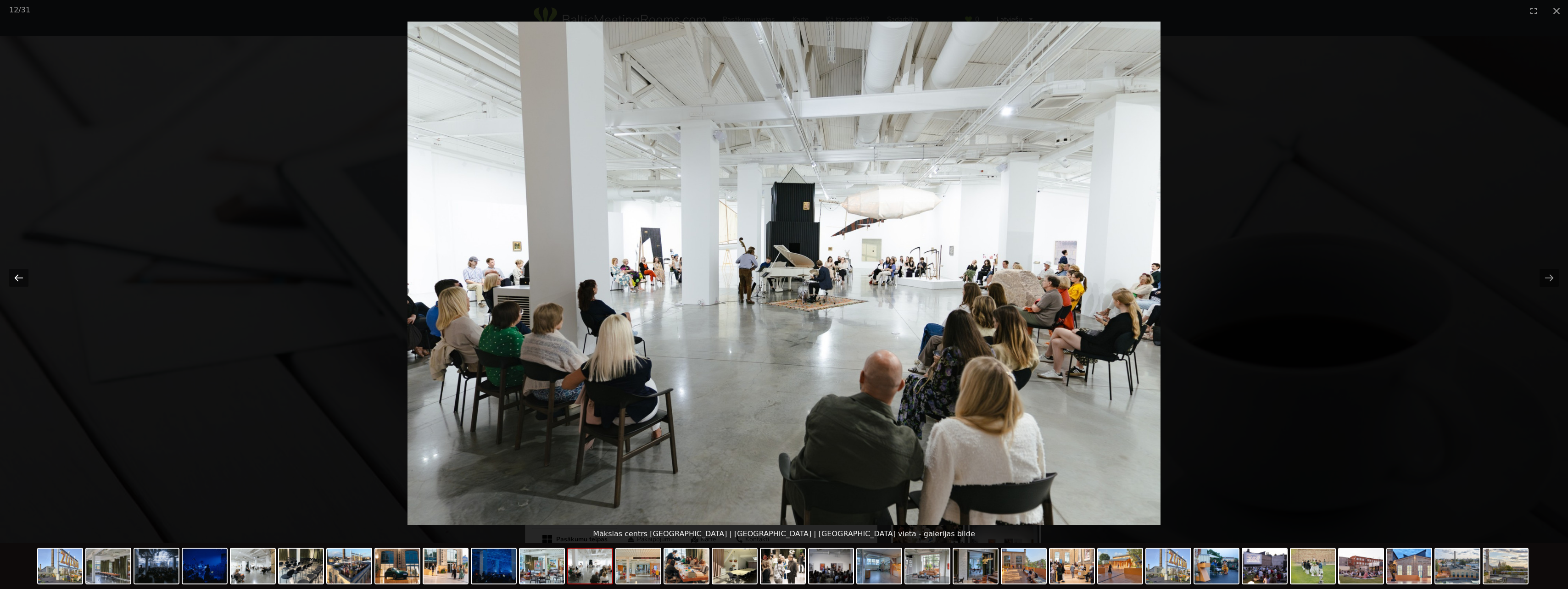
click at [22, 279] on button "Previous slide" at bounding box center [19, 278] width 19 height 18
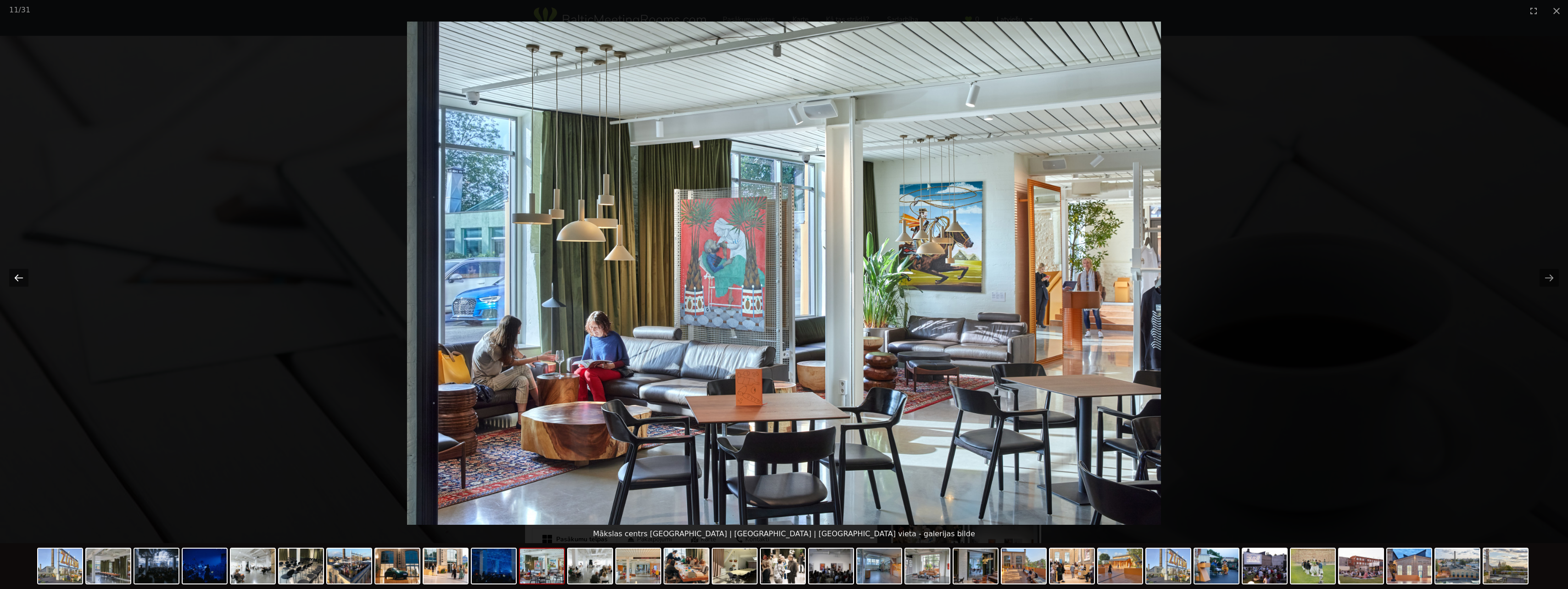
click at [22, 279] on button "Previous slide" at bounding box center [19, 278] width 19 height 18
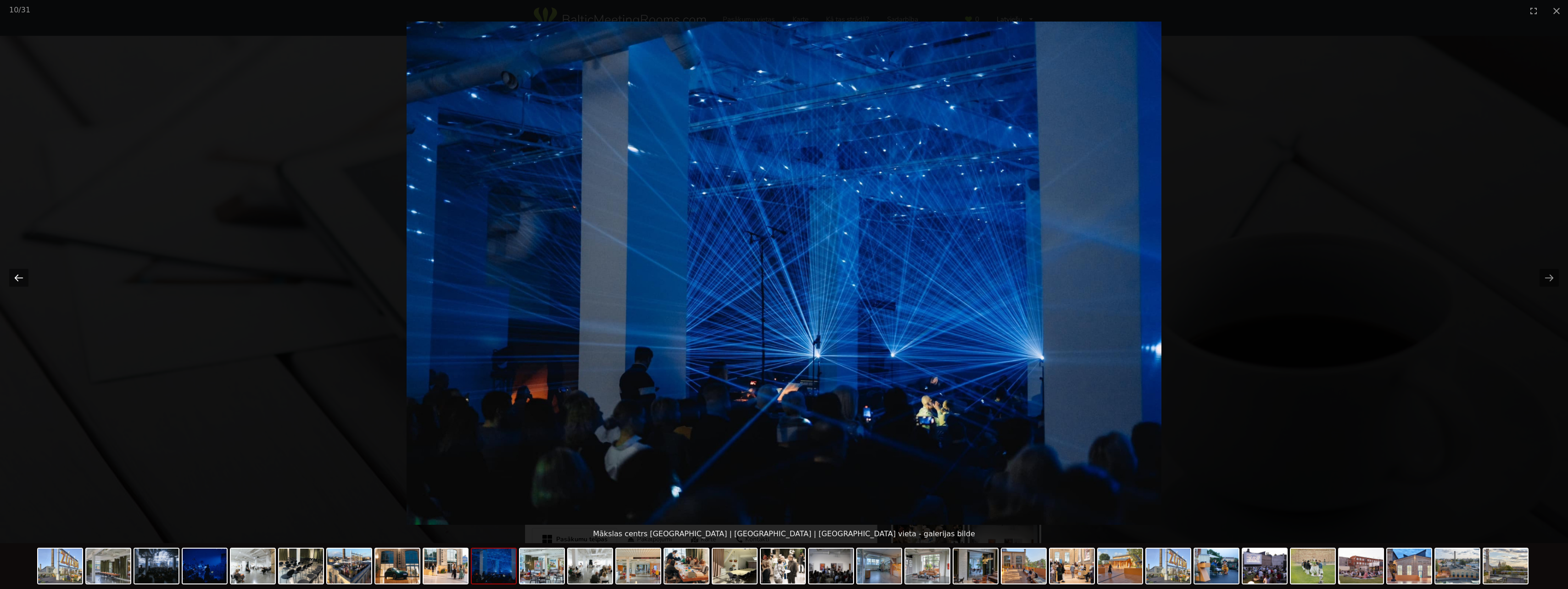
click at [22, 279] on button "Previous slide" at bounding box center [19, 278] width 19 height 18
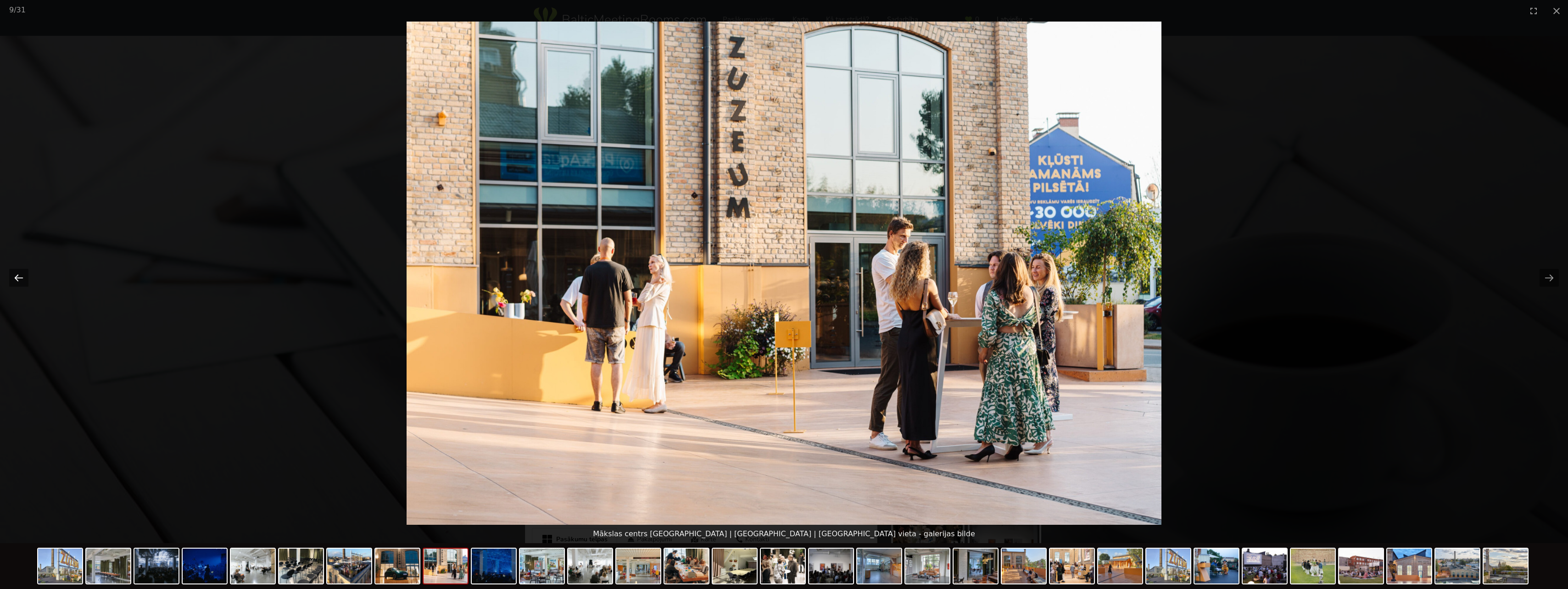
click at [22, 279] on button "Previous slide" at bounding box center [19, 278] width 19 height 18
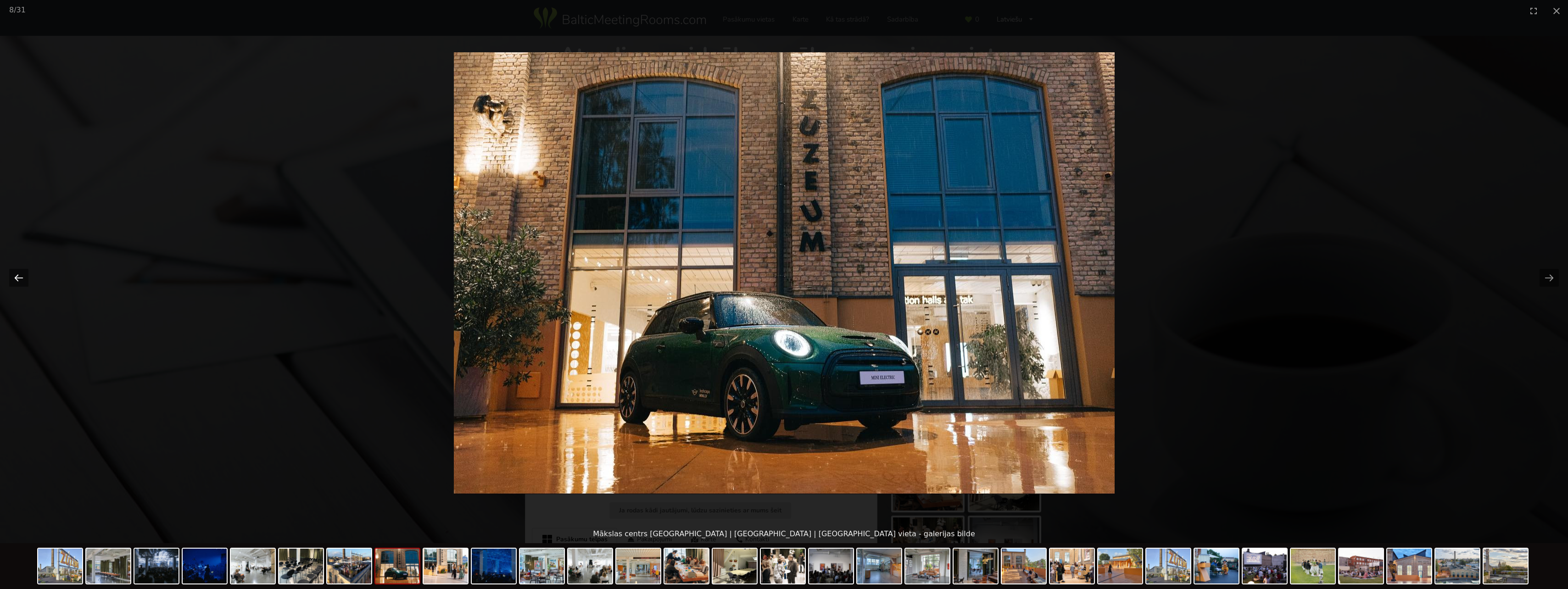
click at [22, 279] on button "Previous slide" at bounding box center [19, 278] width 19 height 18
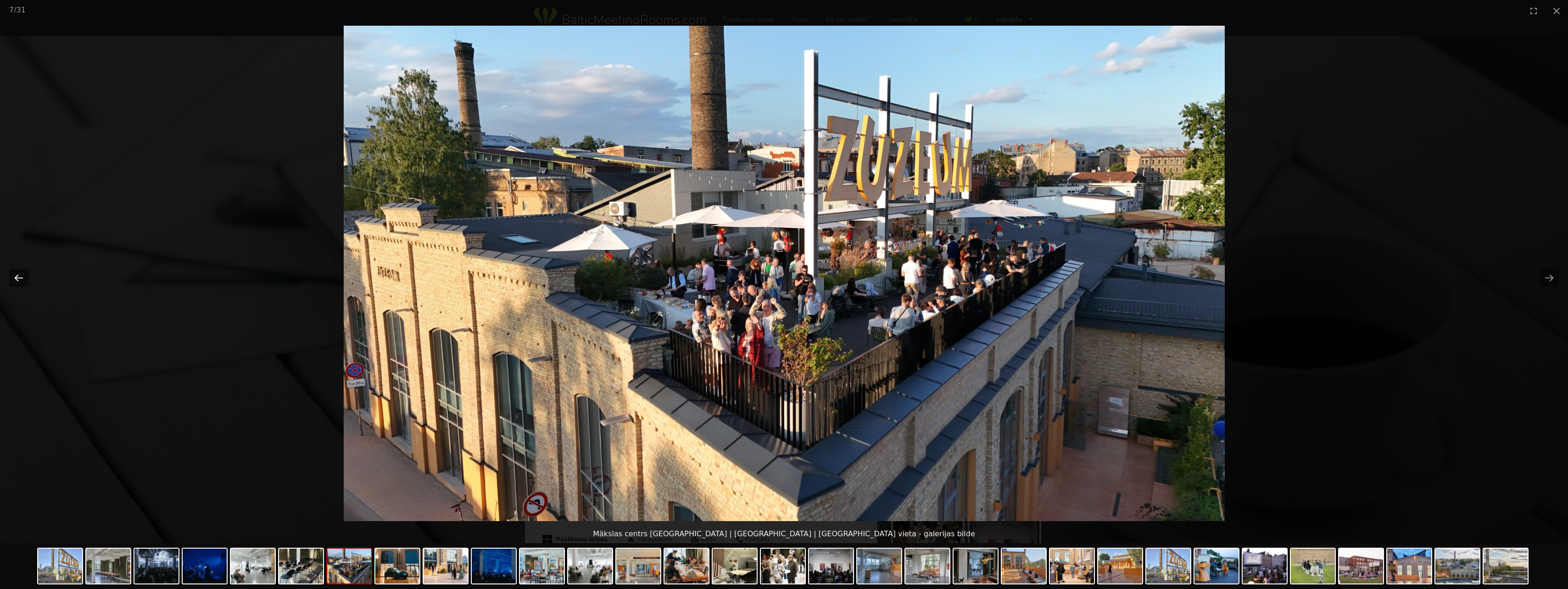
click at [22, 279] on button "Previous slide" at bounding box center [19, 278] width 19 height 18
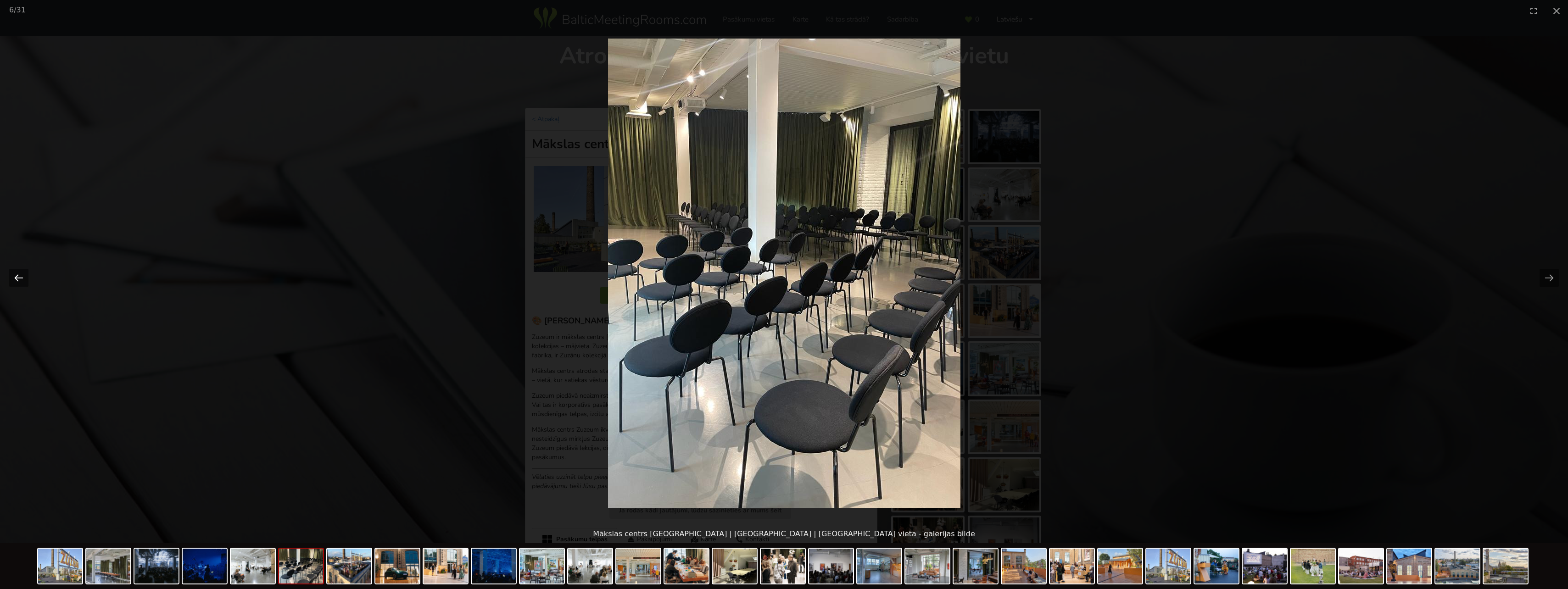
click at [22, 279] on button "Previous slide" at bounding box center [19, 278] width 19 height 18
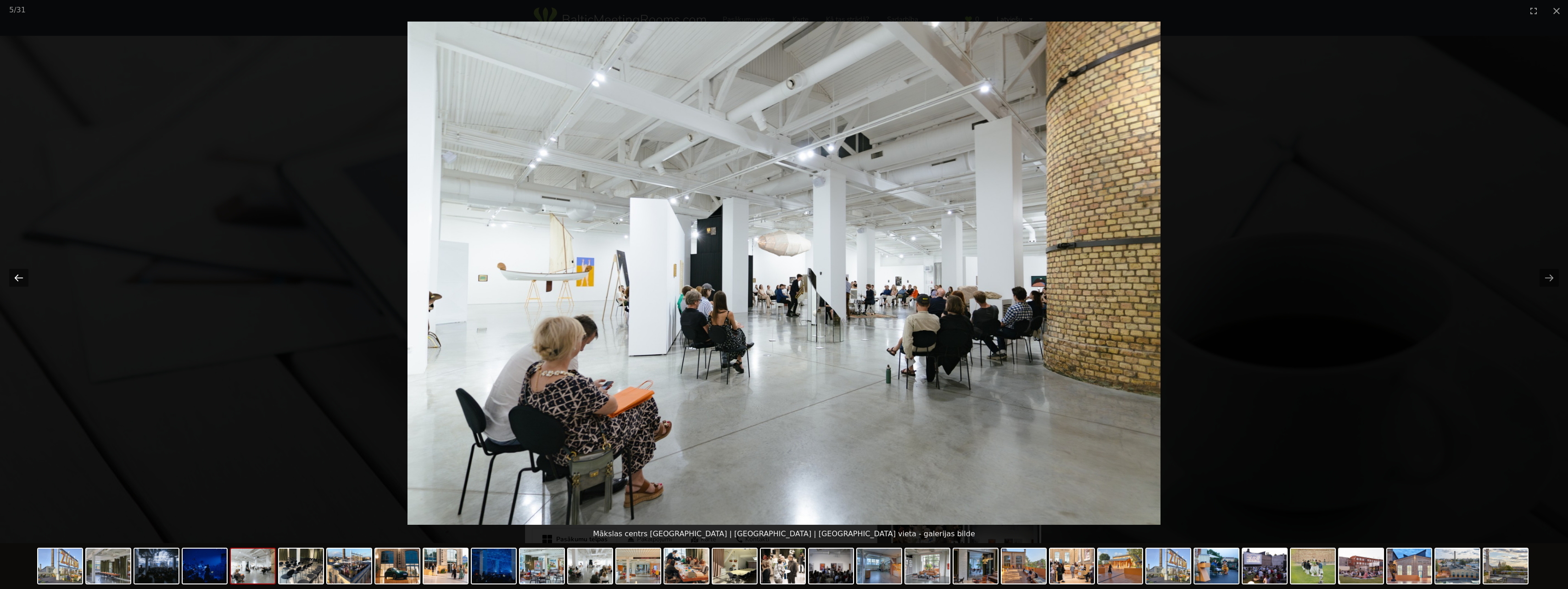
click at [22, 279] on button "Previous slide" at bounding box center [19, 278] width 19 height 18
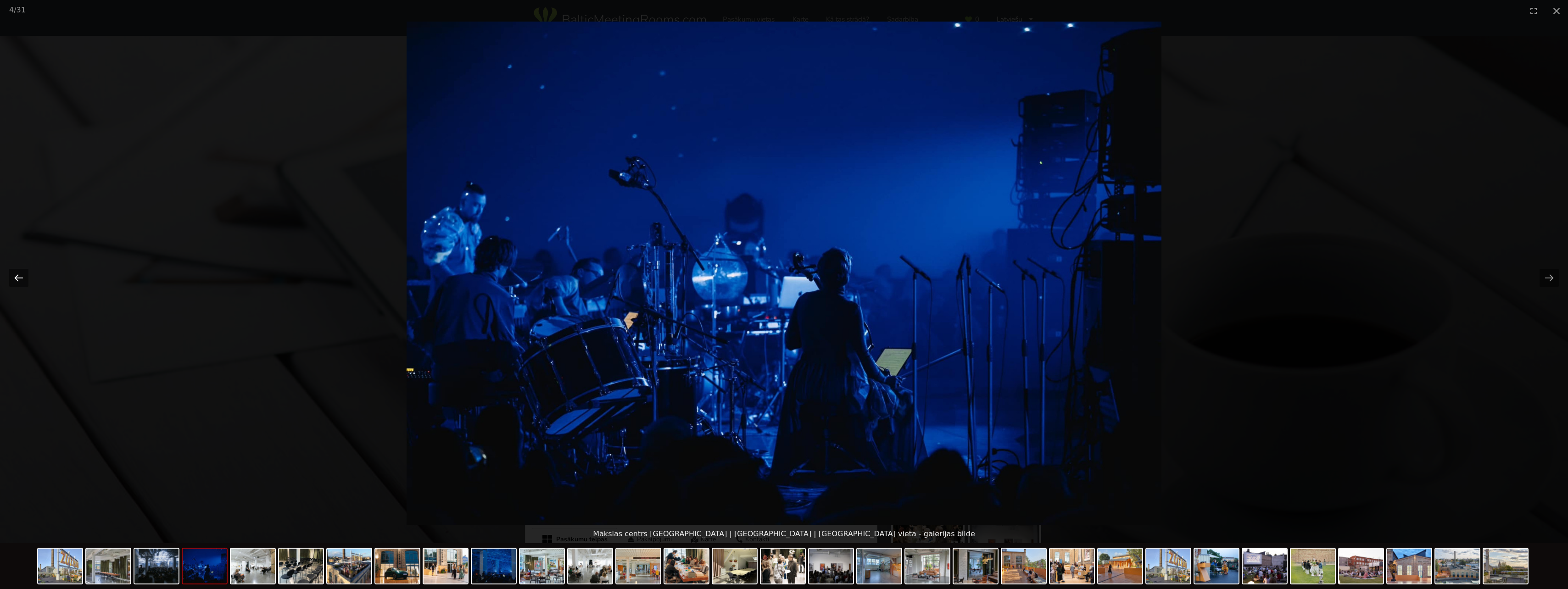
click at [22, 279] on button "Previous slide" at bounding box center [19, 278] width 19 height 18
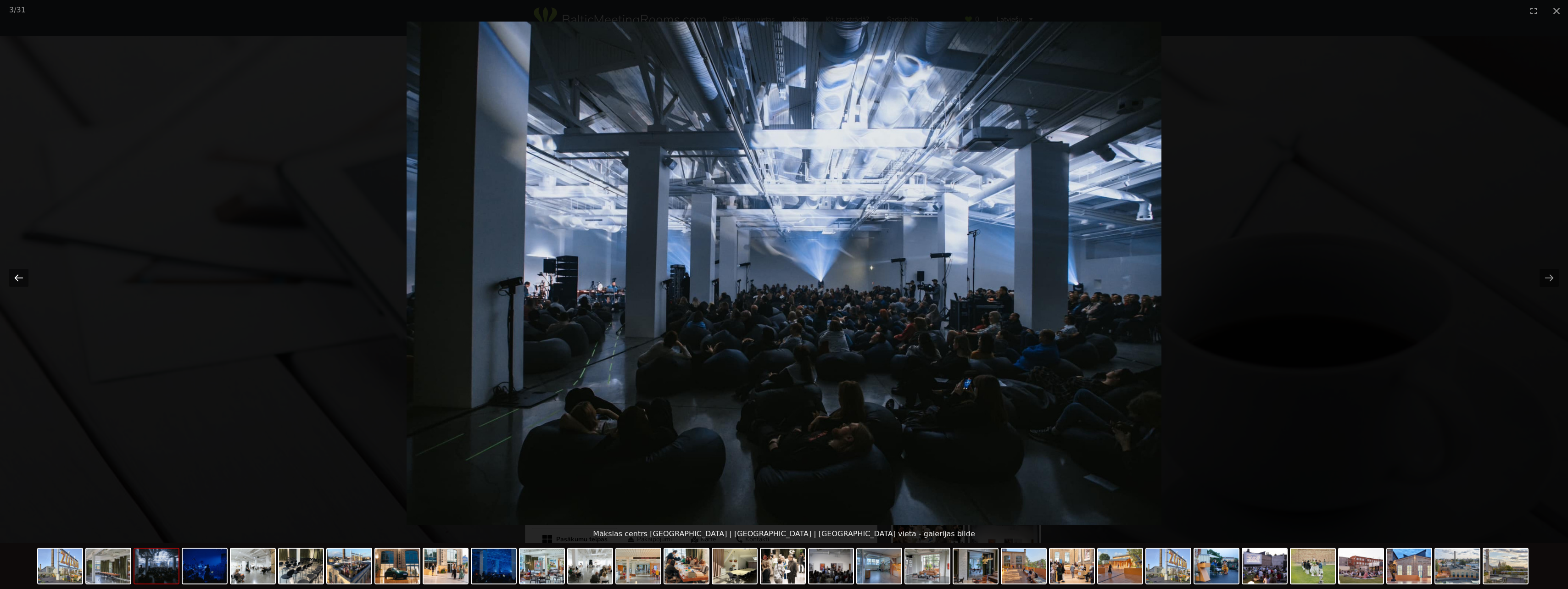
click at [22, 279] on button "Previous slide" at bounding box center [19, 278] width 19 height 18
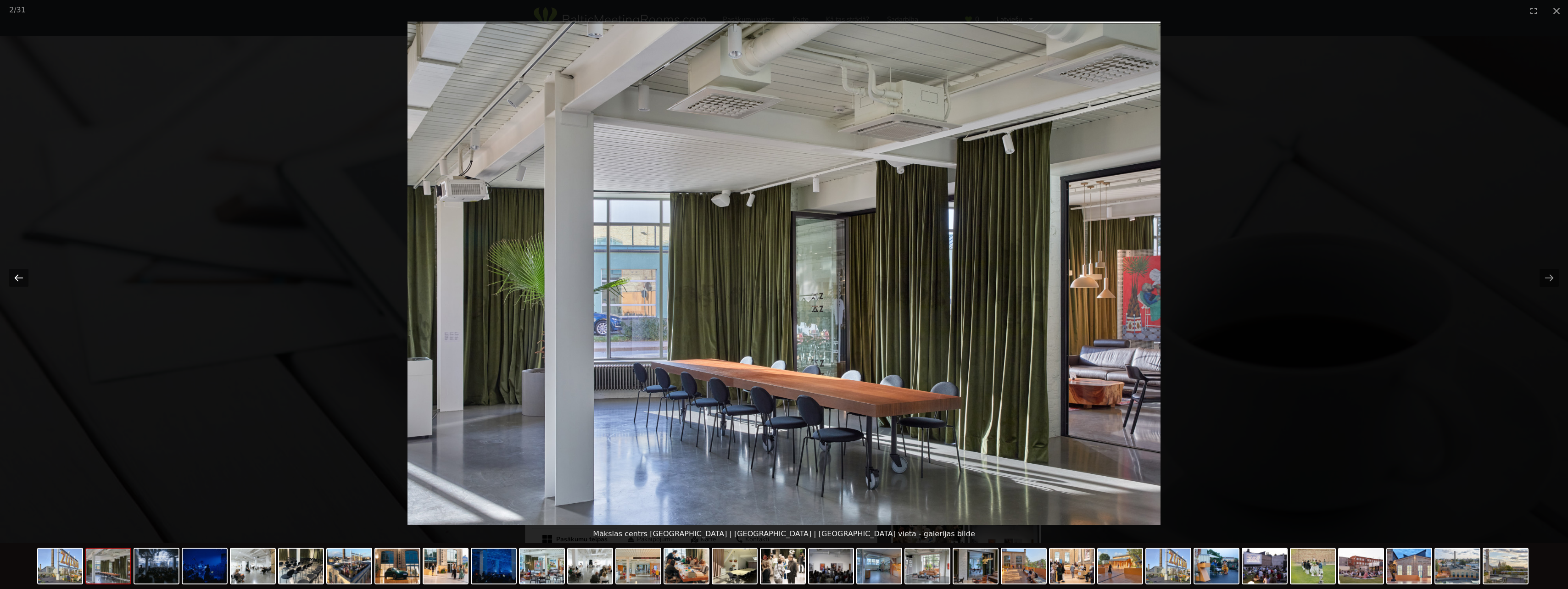
click at [22, 279] on button "Previous slide" at bounding box center [19, 278] width 19 height 18
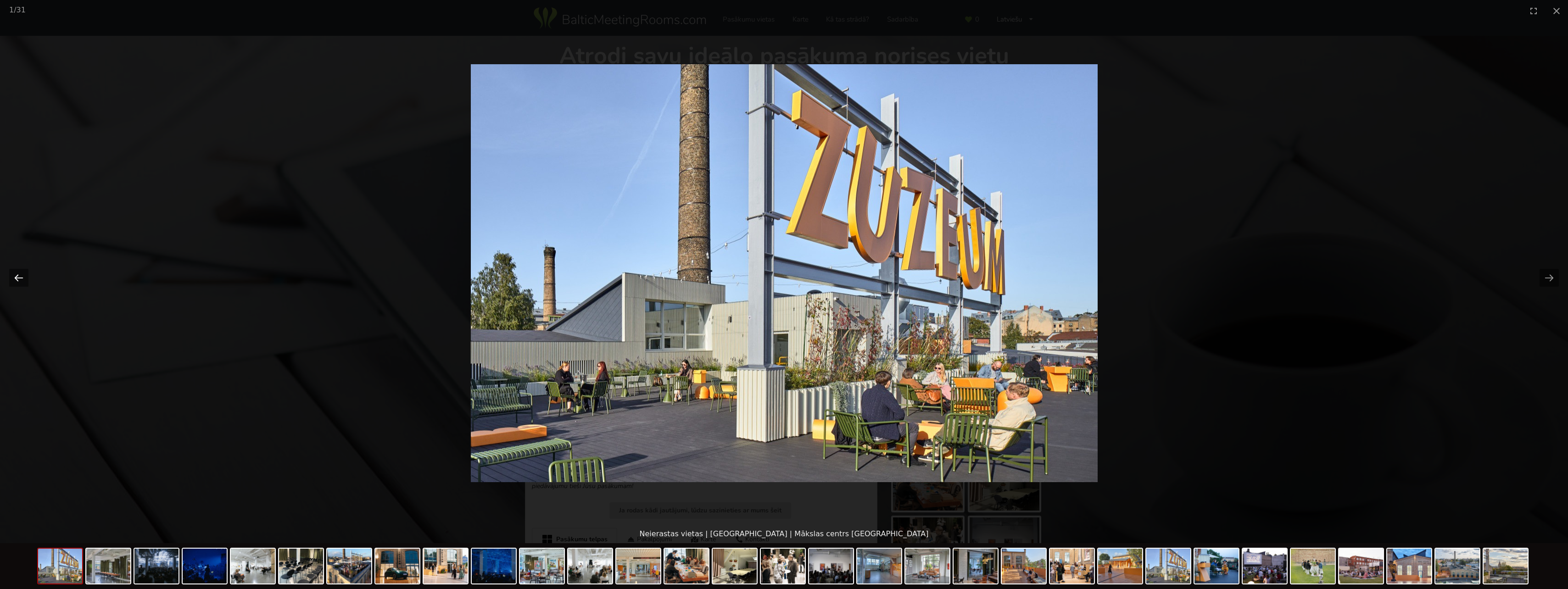
click at [22, 279] on button "Previous slide" at bounding box center [19, 278] width 19 height 18
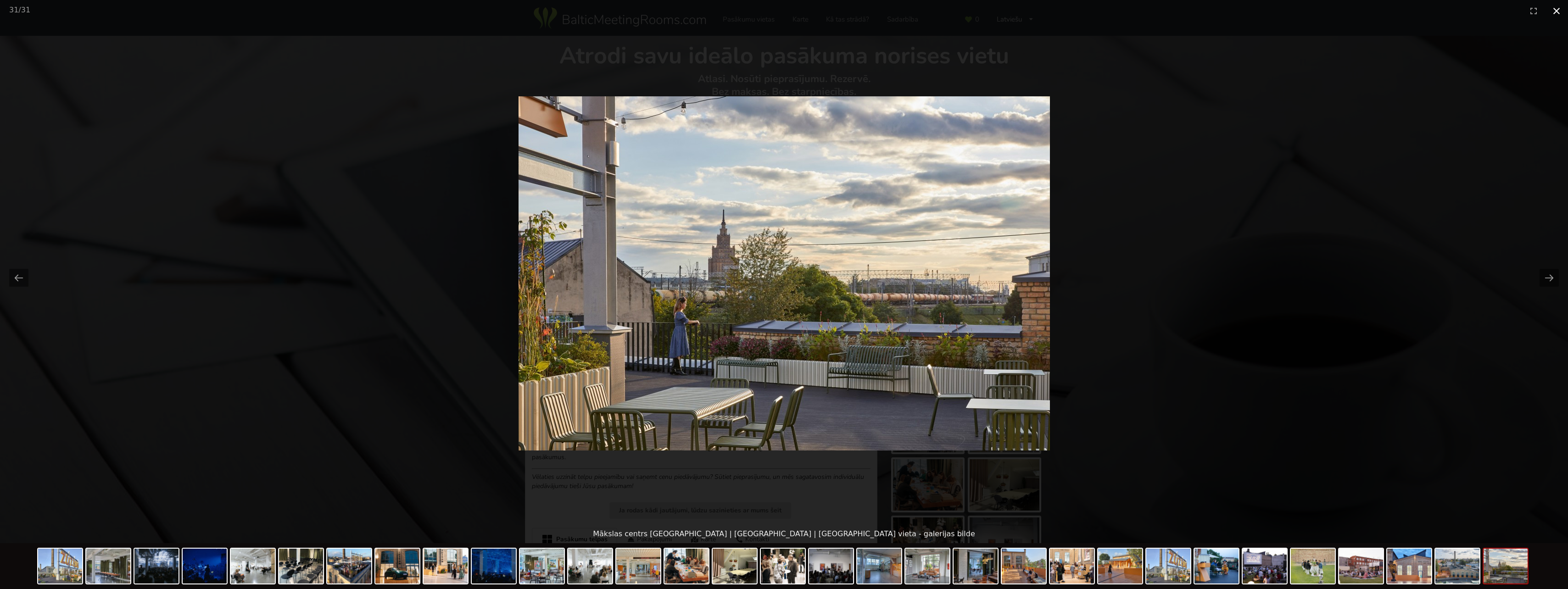
click at [1557, 11] on button "Close gallery" at bounding box center [1556, 11] width 23 height 22
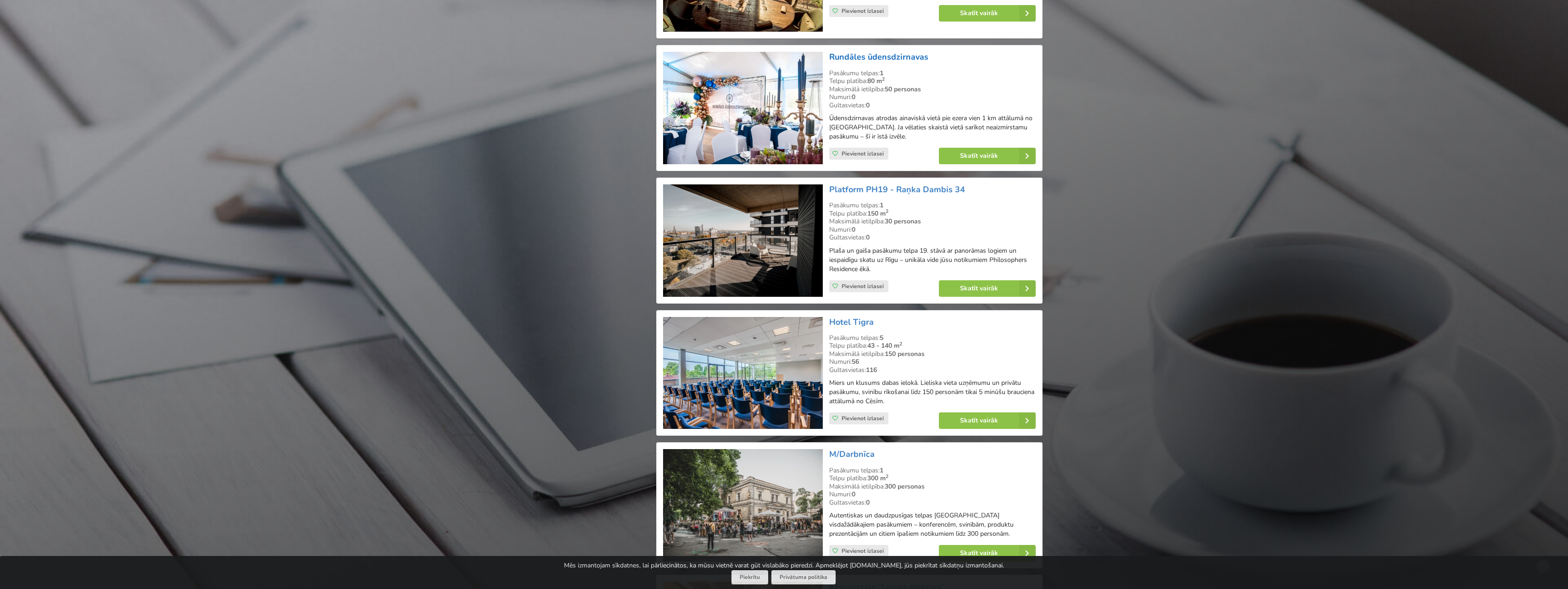
scroll to position [1606, 0]
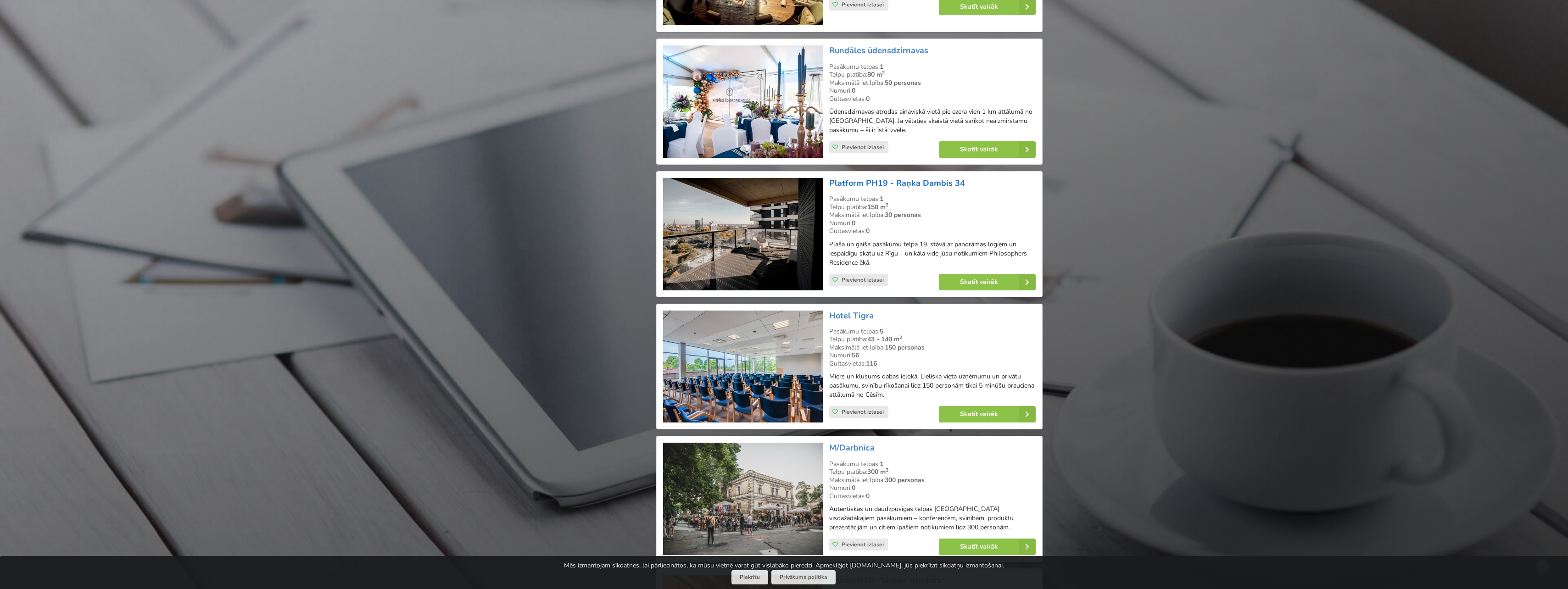
click at [869, 177] on link "Platform PH19 - Raņka Dambis 34" at bounding box center [897, 183] width 136 height 11
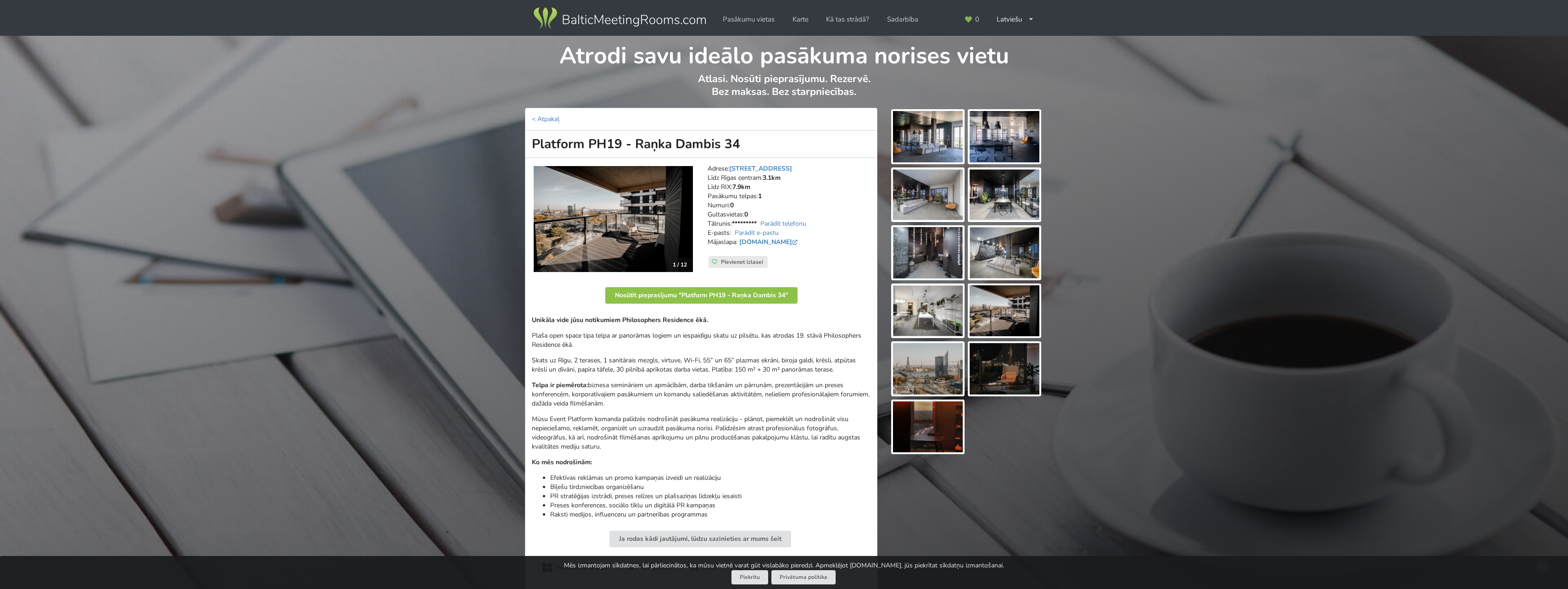
click at [946, 130] on img at bounding box center [927, 137] width 70 height 52
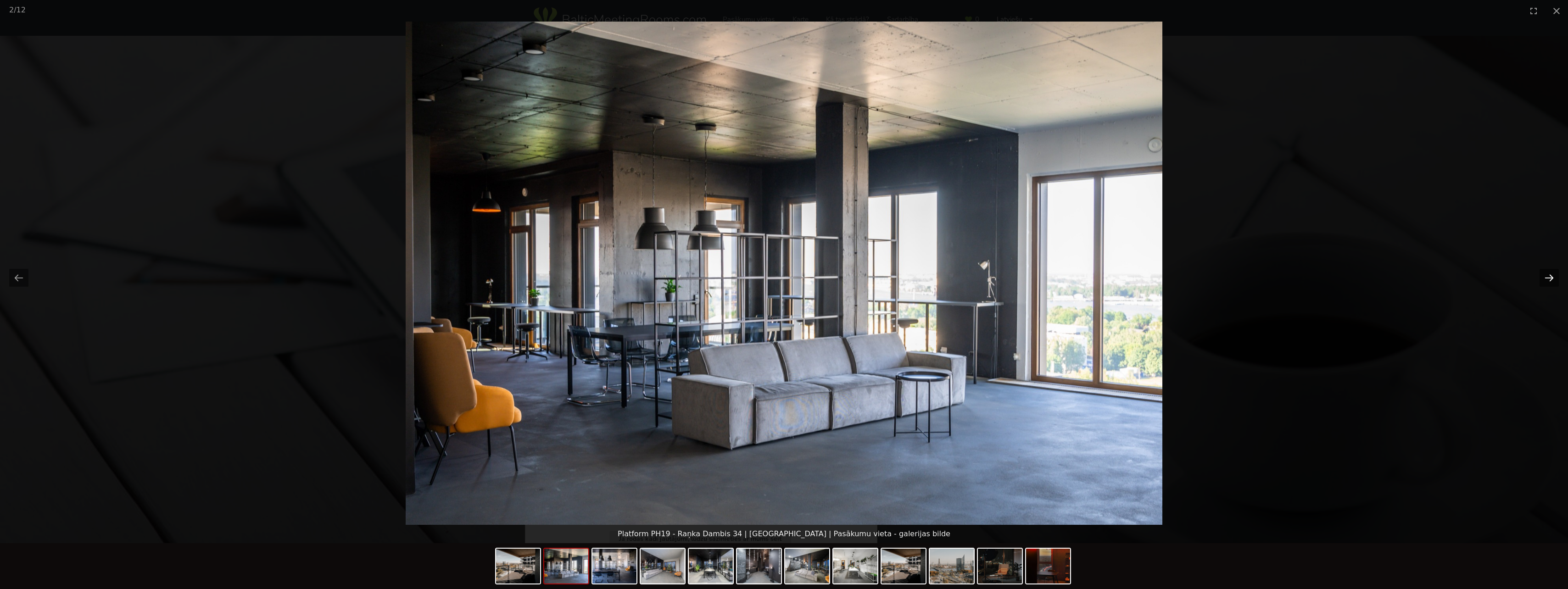
click at [1543, 279] on button "Next slide" at bounding box center [1549, 278] width 19 height 18
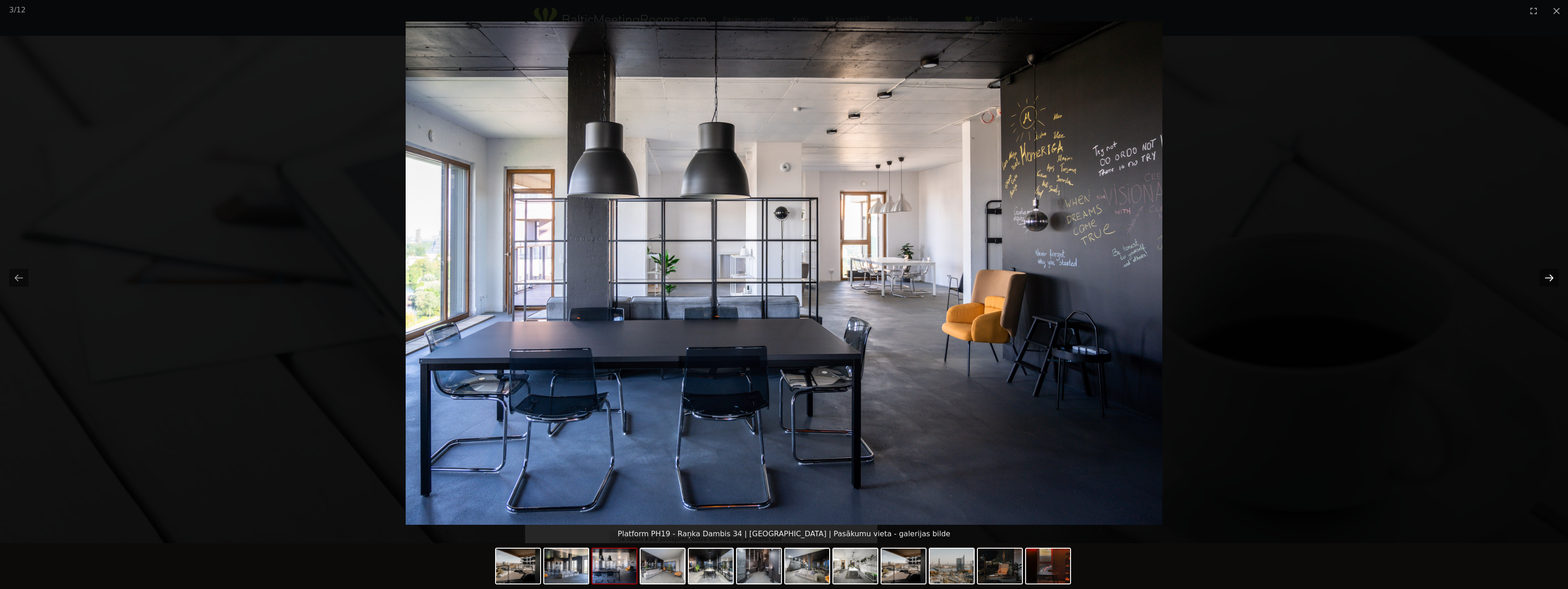
click at [1543, 279] on button "Next slide" at bounding box center [1549, 278] width 19 height 18
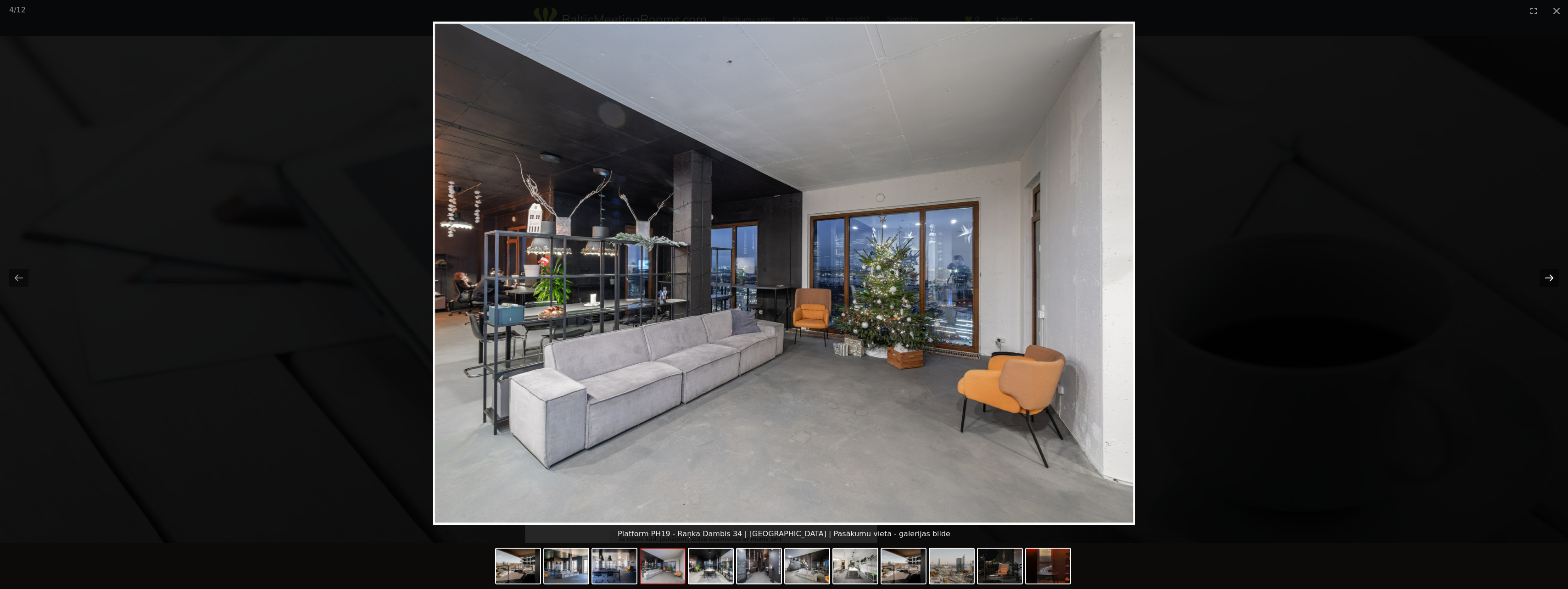
click at [1543, 279] on button "Next slide" at bounding box center [1549, 278] width 19 height 18
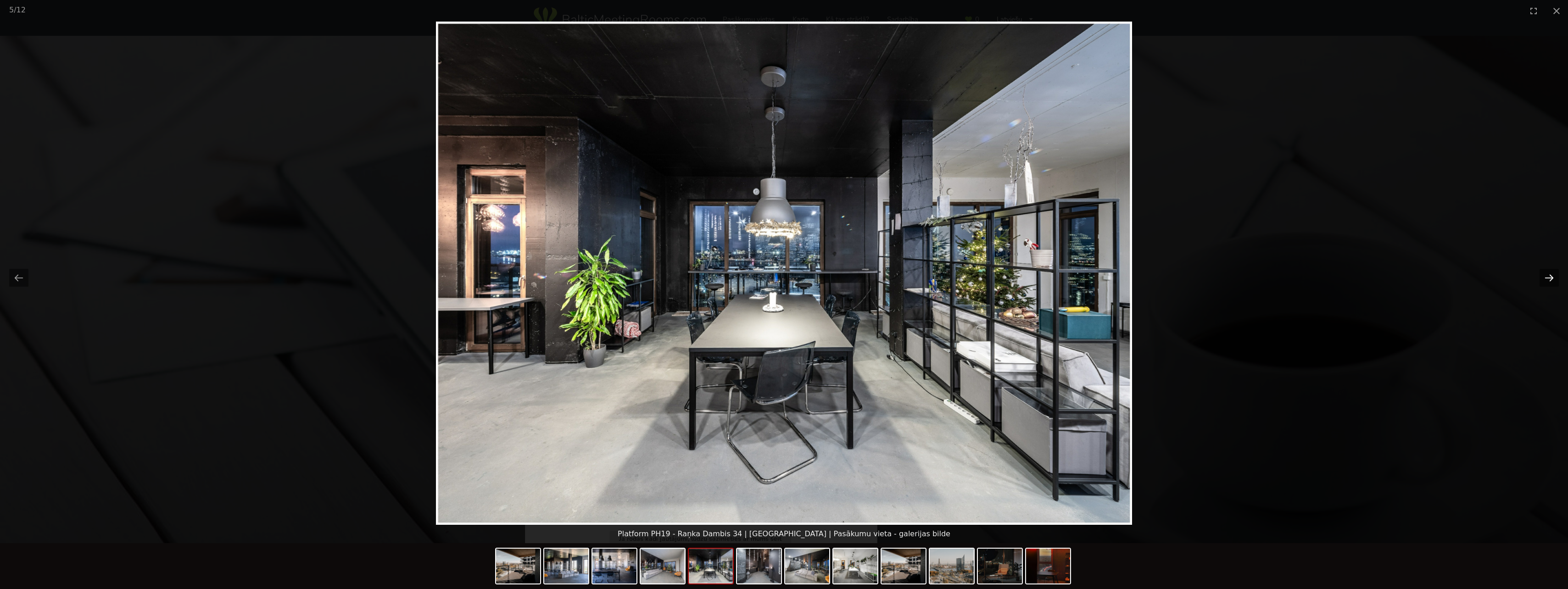
click at [1543, 279] on button "Next slide" at bounding box center [1549, 278] width 19 height 18
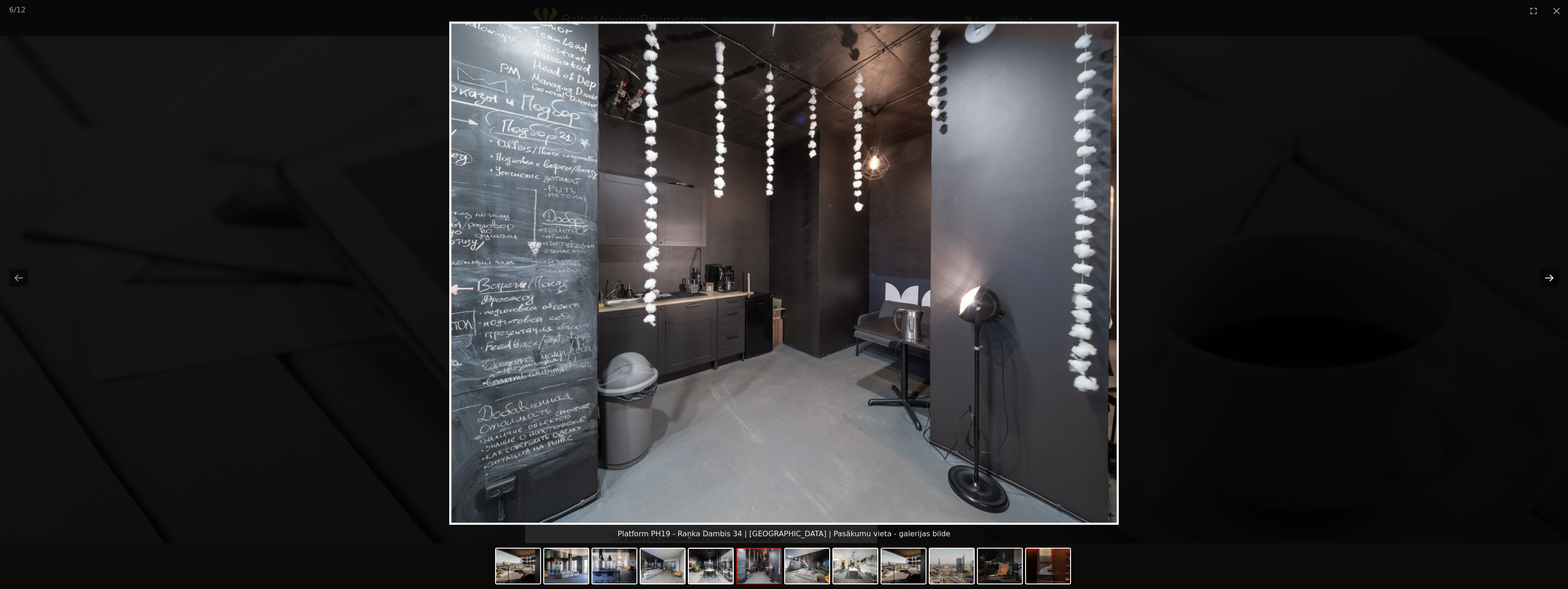
click at [1543, 279] on button "Next slide" at bounding box center [1549, 278] width 19 height 18
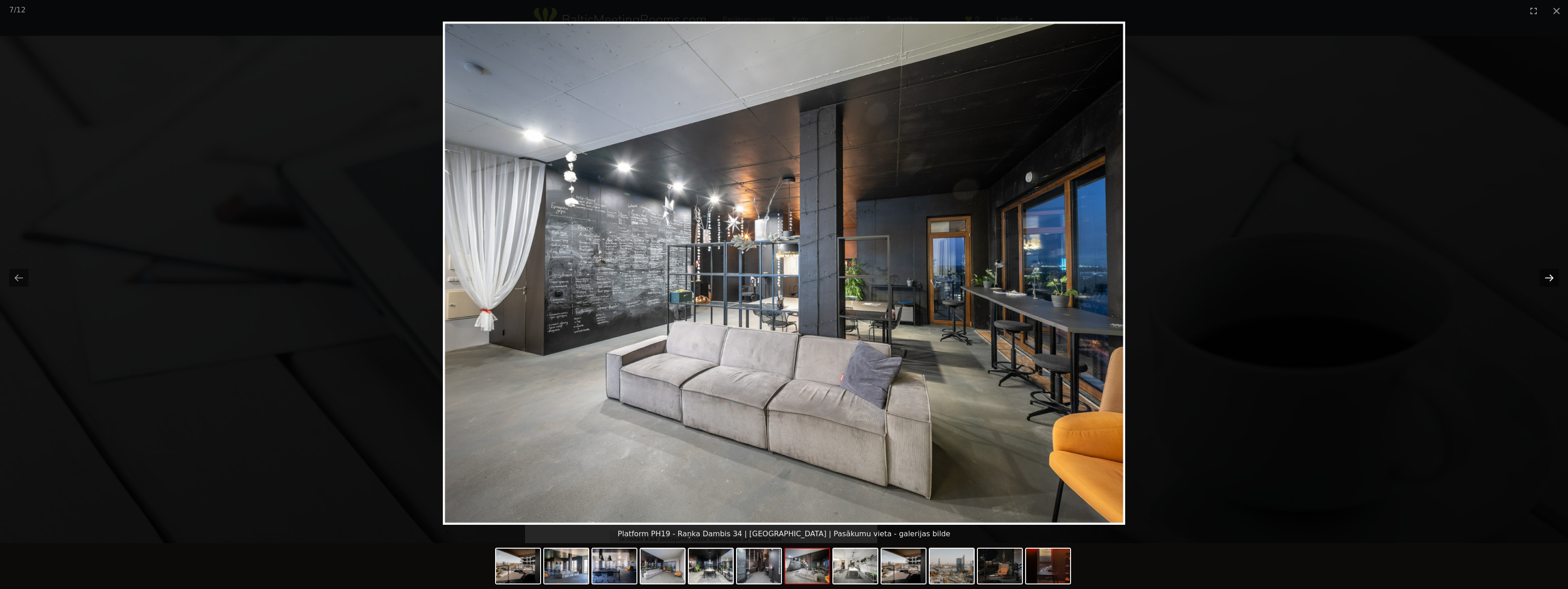
click at [1543, 279] on button "Next slide" at bounding box center [1549, 278] width 19 height 18
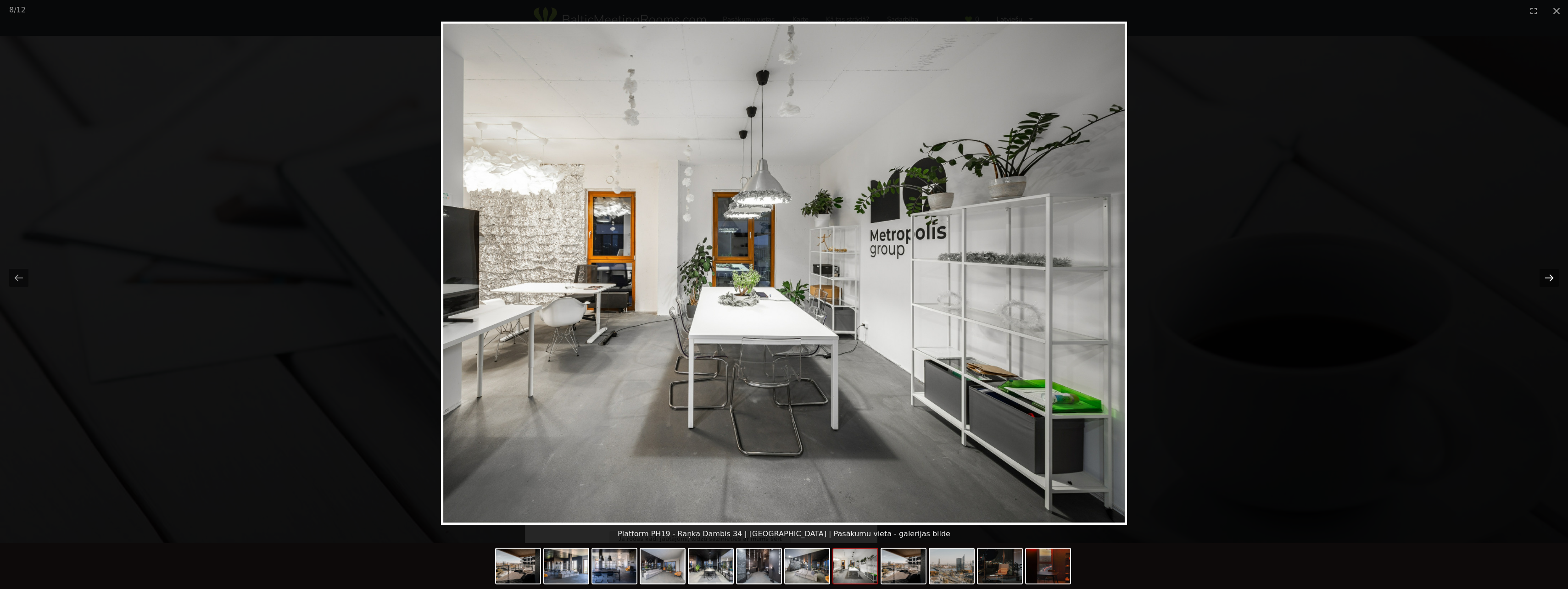
click at [1543, 279] on button "Next slide" at bounding box center [1549, 278] width 19 height 18
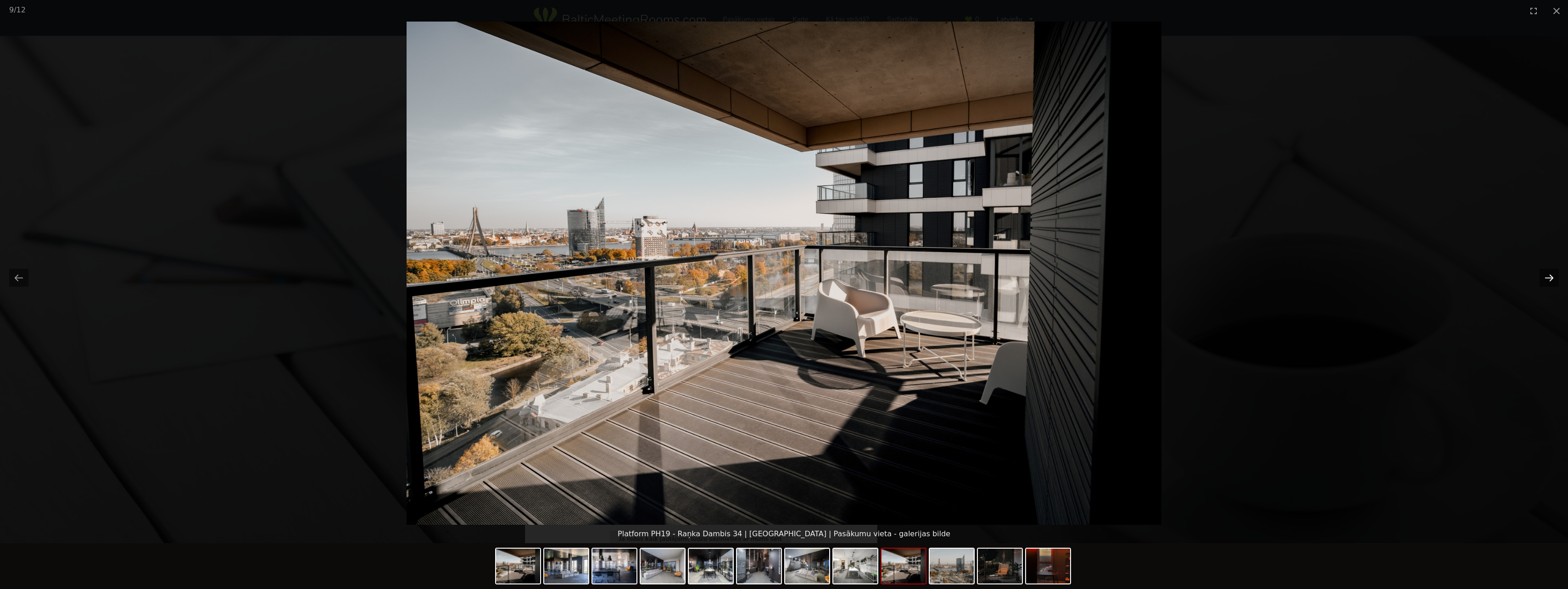
click at [1543, 279] on button "Next slide" at bounding box center [1549, 278] width 19 height 18
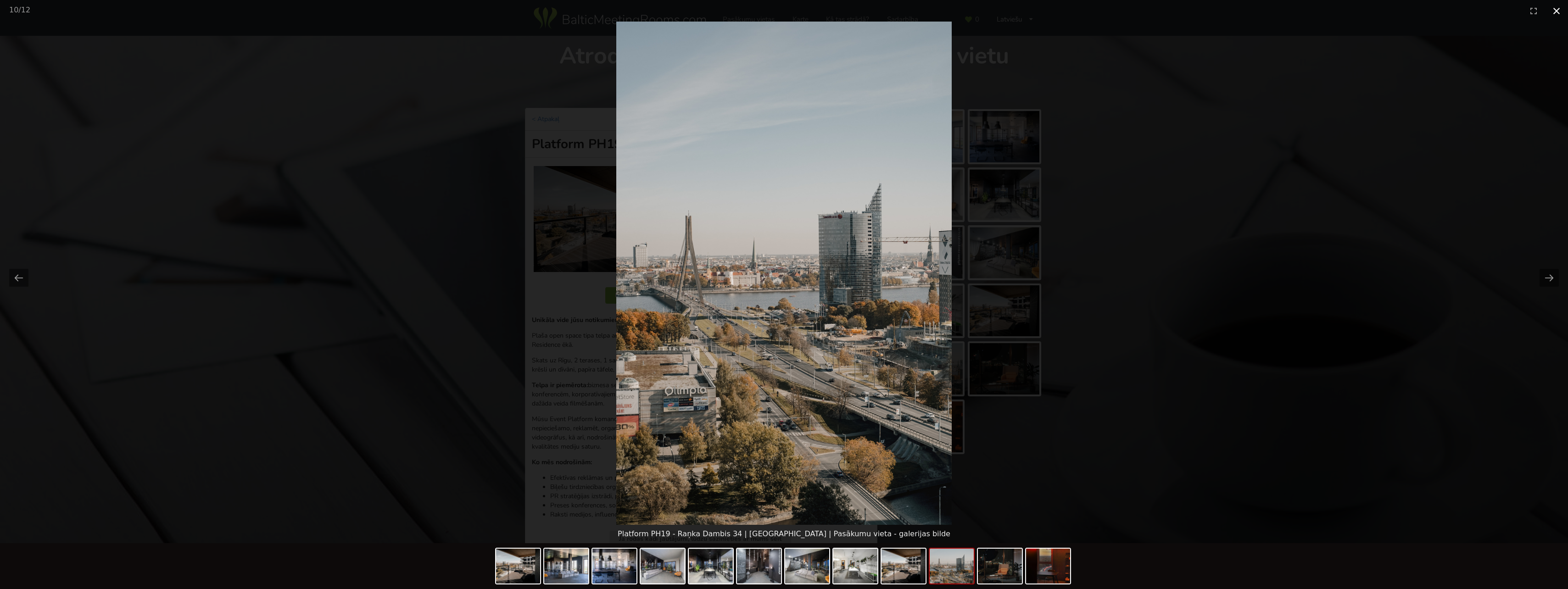
click at [1554, 10] on button "Close gallery" at bounding box center [1556, 11] width 23 height 22
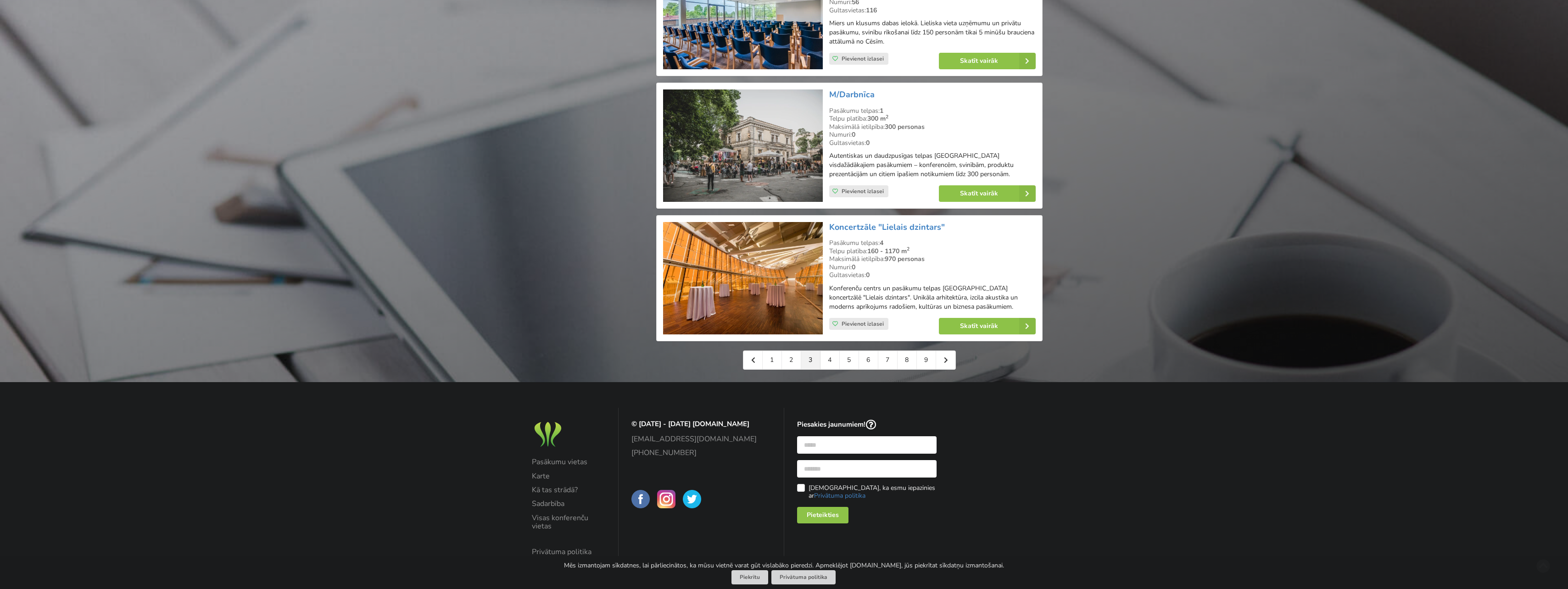
scroll to position [1961, 0]
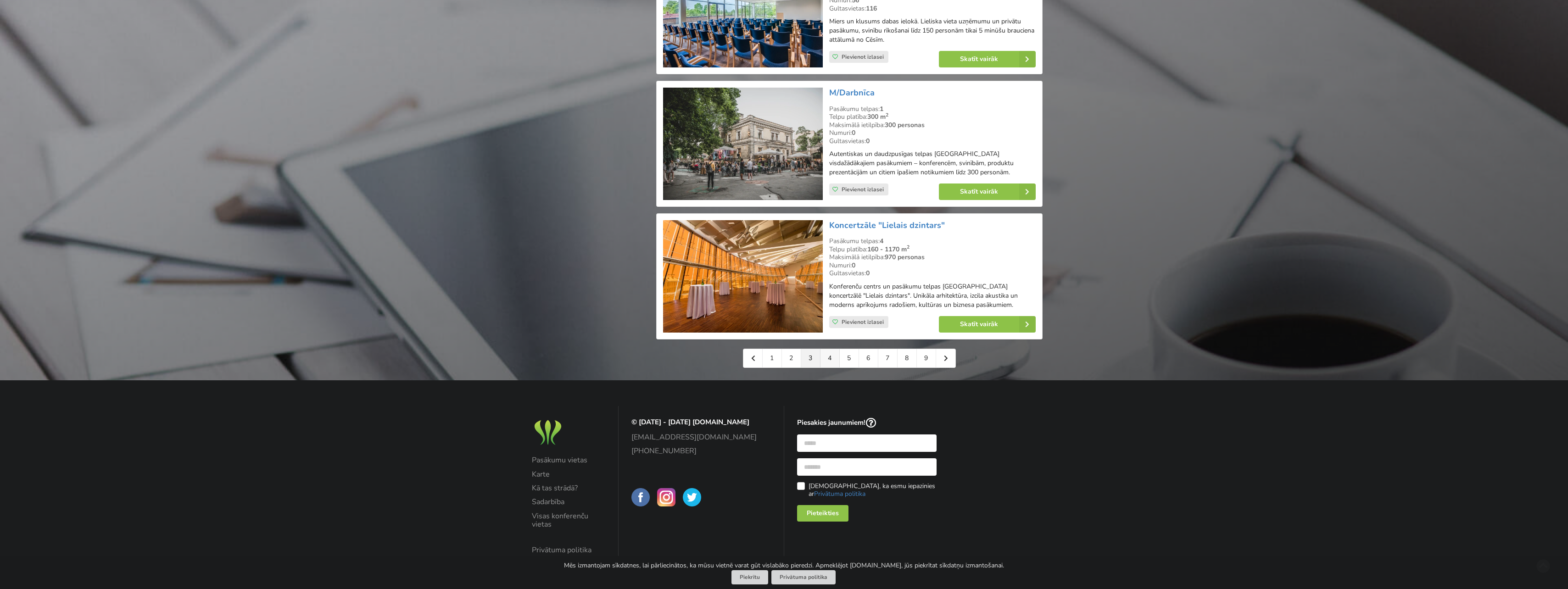
click at [834, 349] on link "4" at bounding box center [830, 358] width 19 height 18
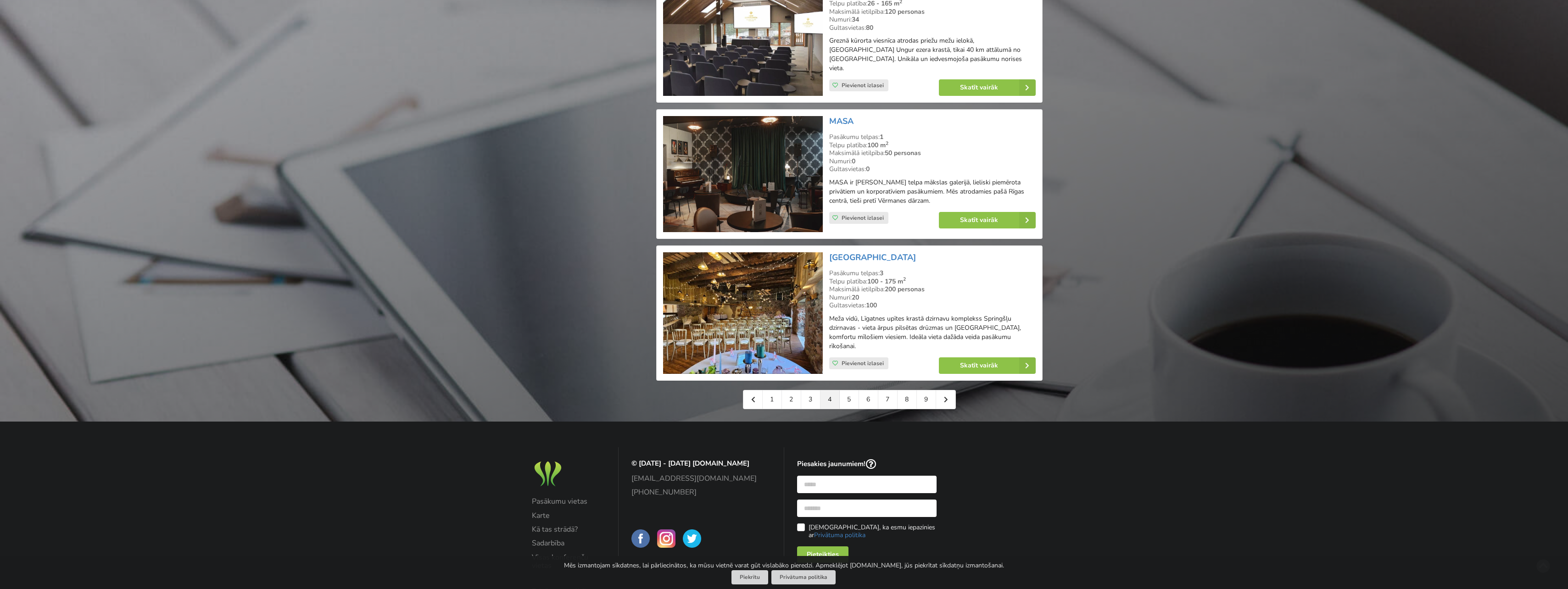
scroll to position [1948, 0]
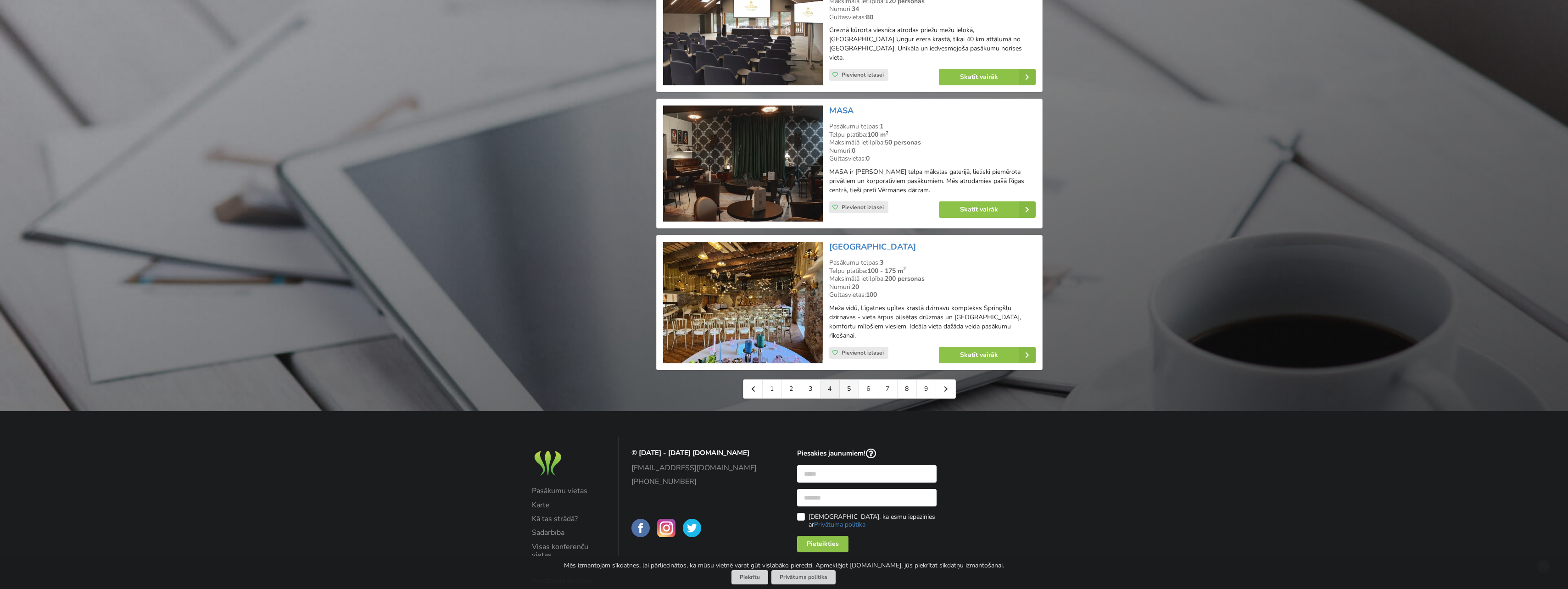
click at [851, 380] on link "5" at bounding box center [849, 389] width 19 height 18
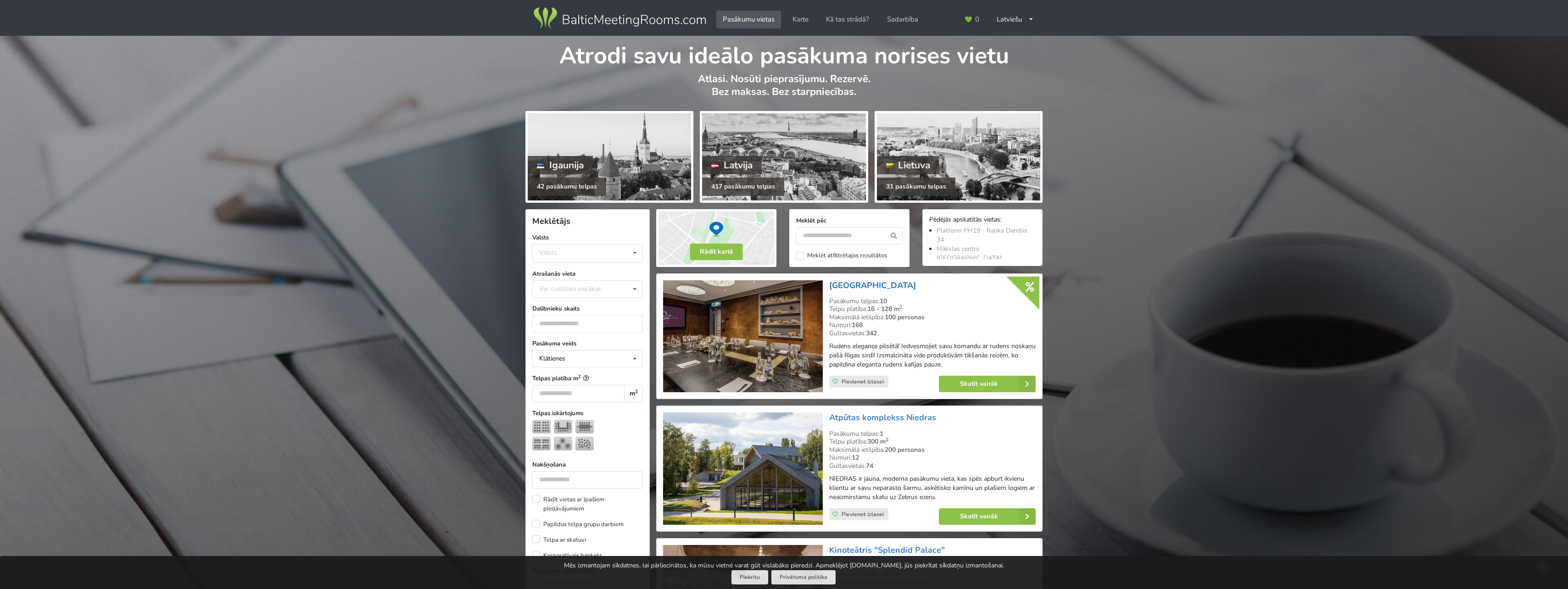
click at [869, 283] on link "[GEOGRAPHIC_DATA]" at bounding box center [873, 285] width 87 height 11
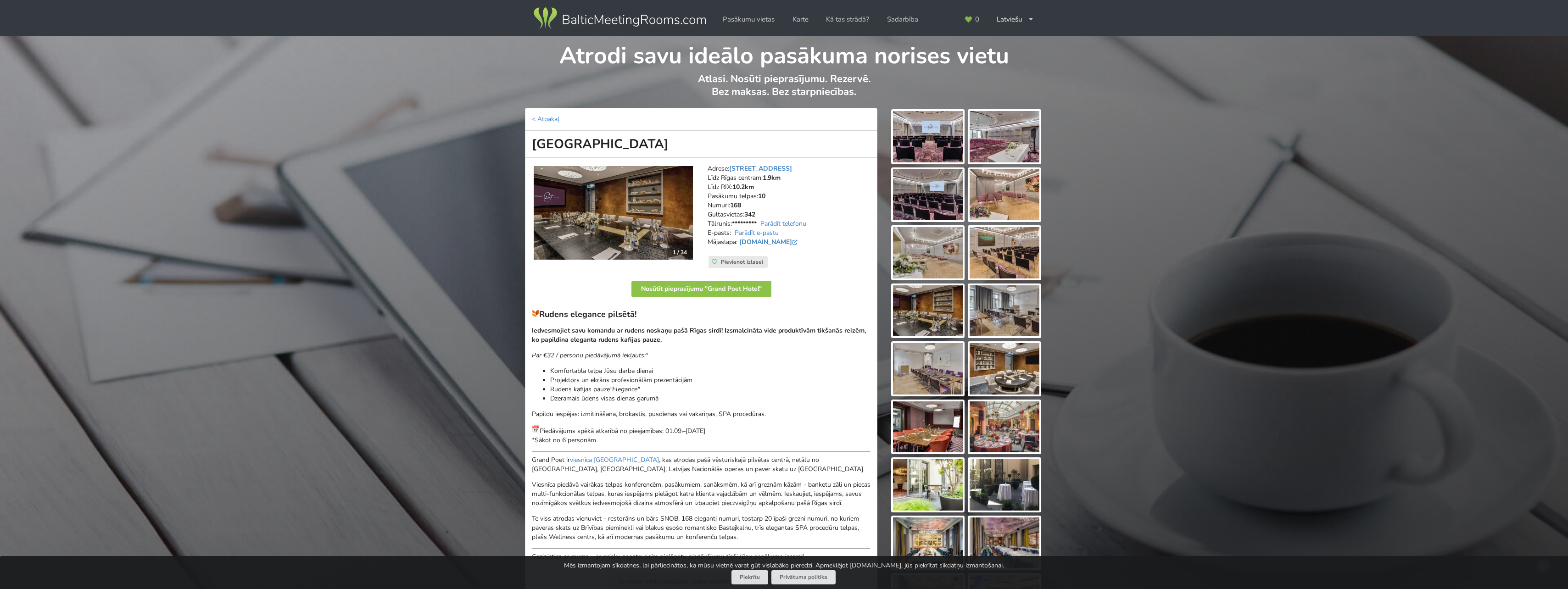
click at [910, 145] on img at bounding box center [927, 137] width 70 height 52
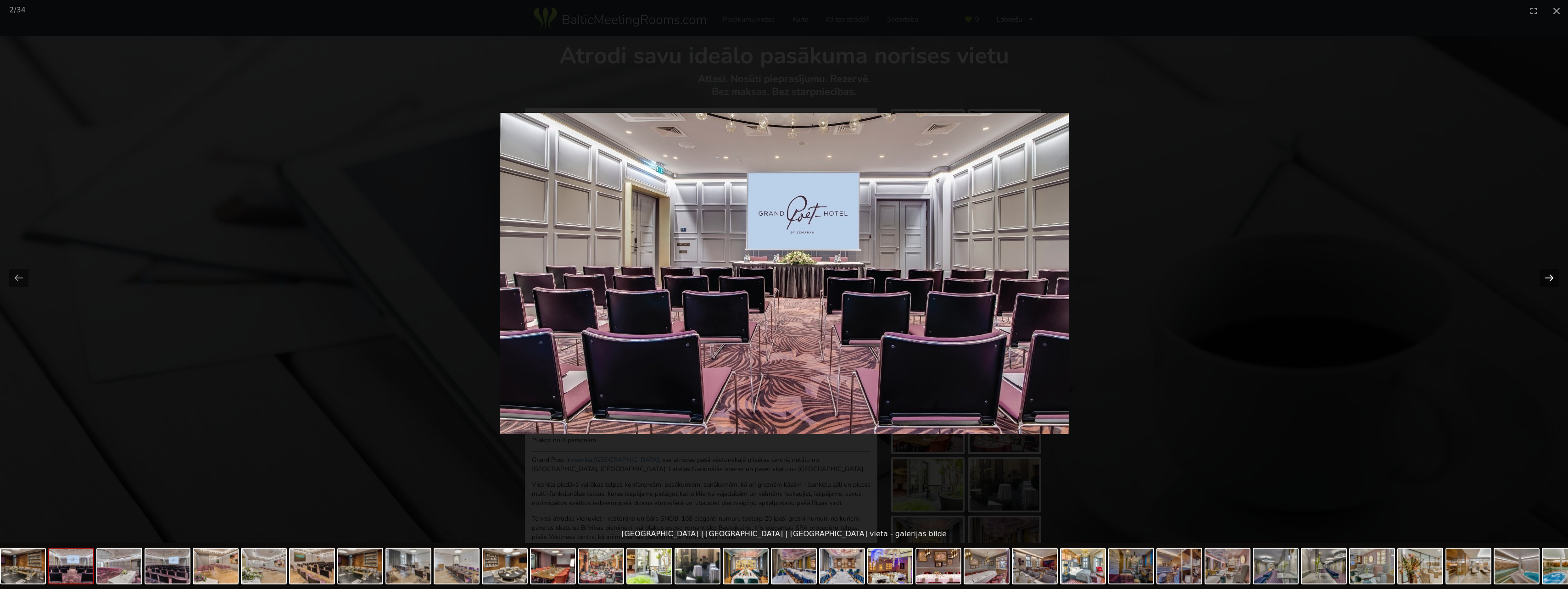
click at [1545, 278] on button "Next slide" at bounding box center [1549, 278] width 19 height 18
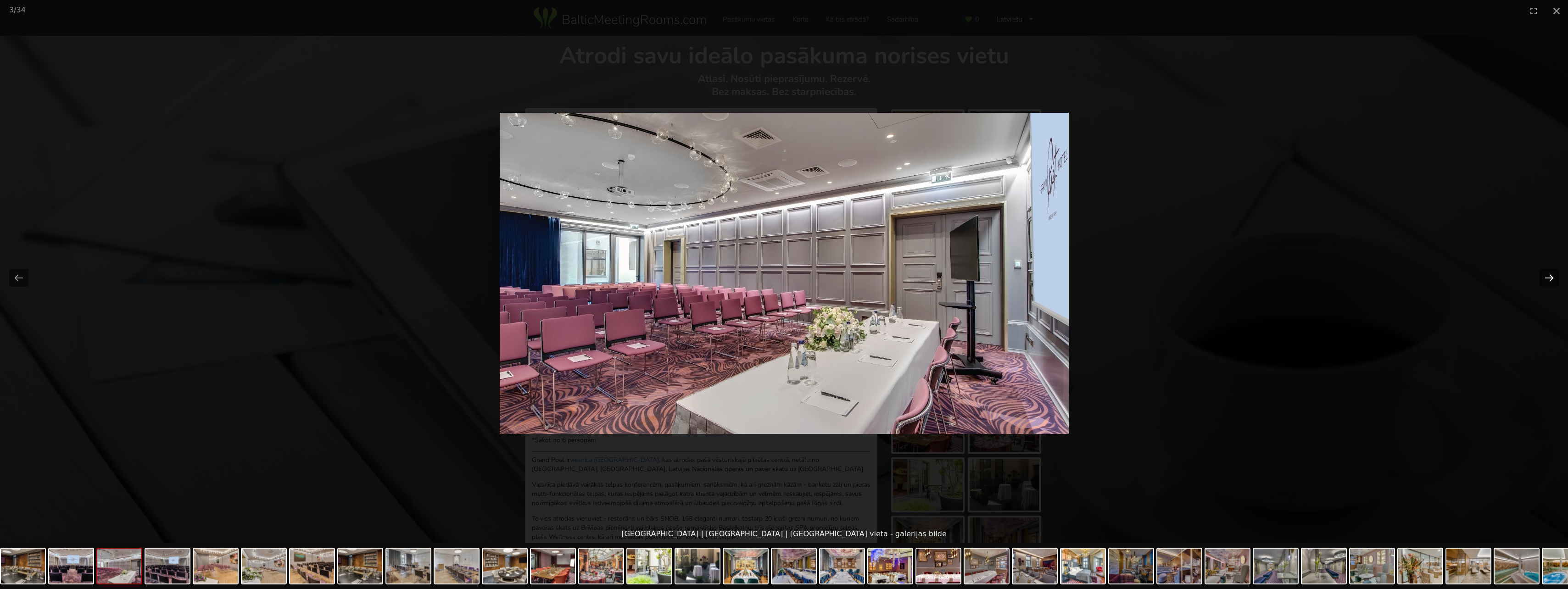
click at [1548, 272] on button "Next slide" at bounding box center [1549, 278] width 19 height 18
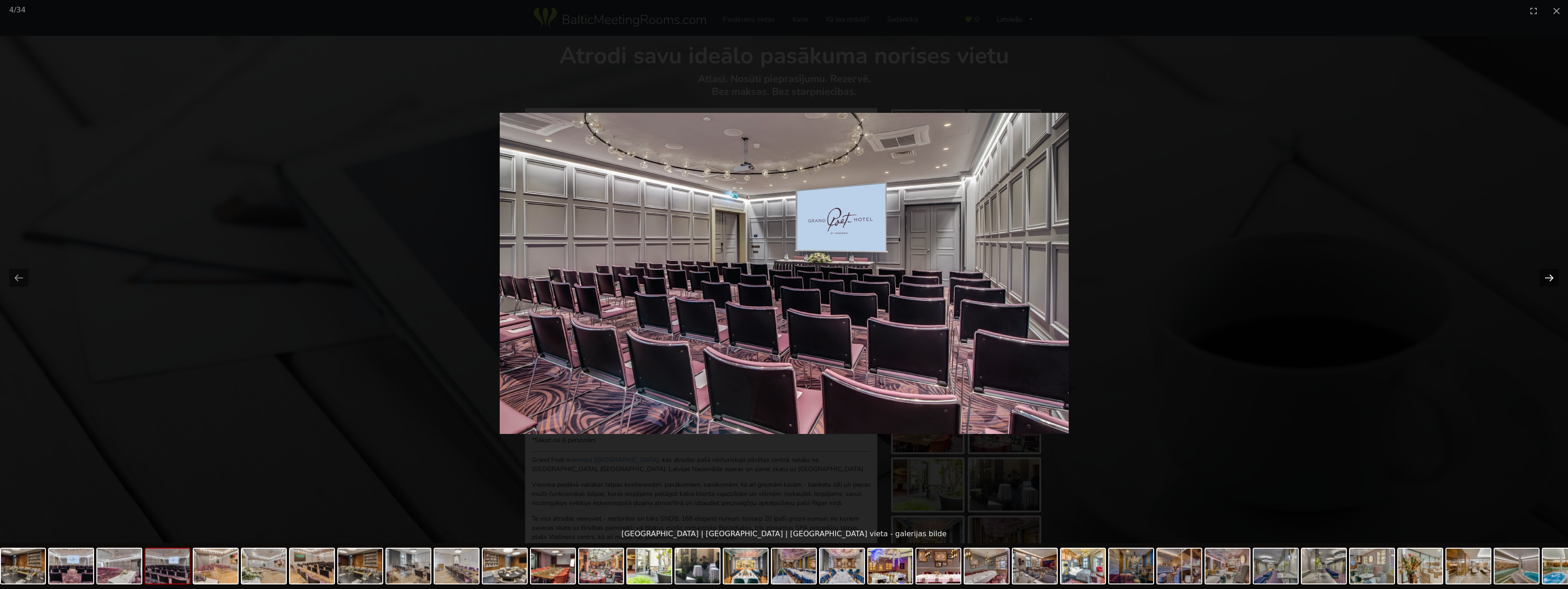
click at [1548, 273] on button "Next slide" at bounding box center [1549, 278] width 19 height 18
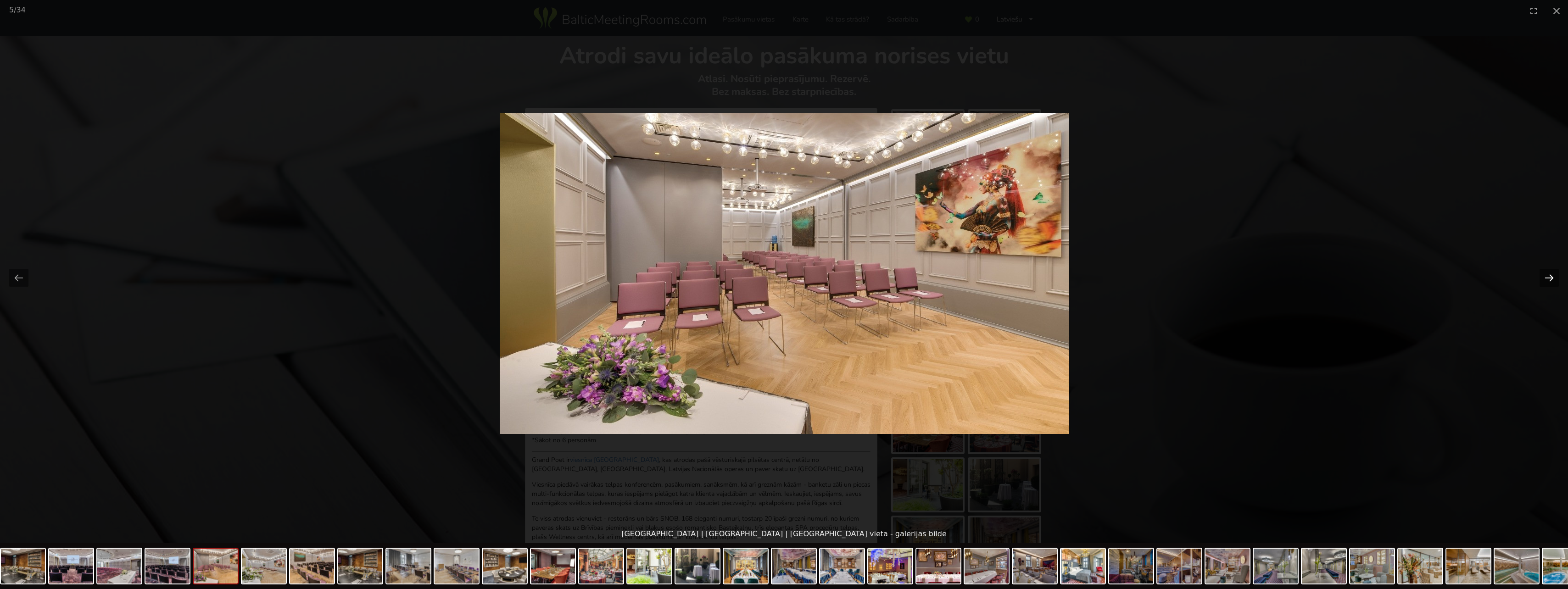
click at [1542, 276] on button "Next slide" at bounding box center [1549, 278] width 19 height 18
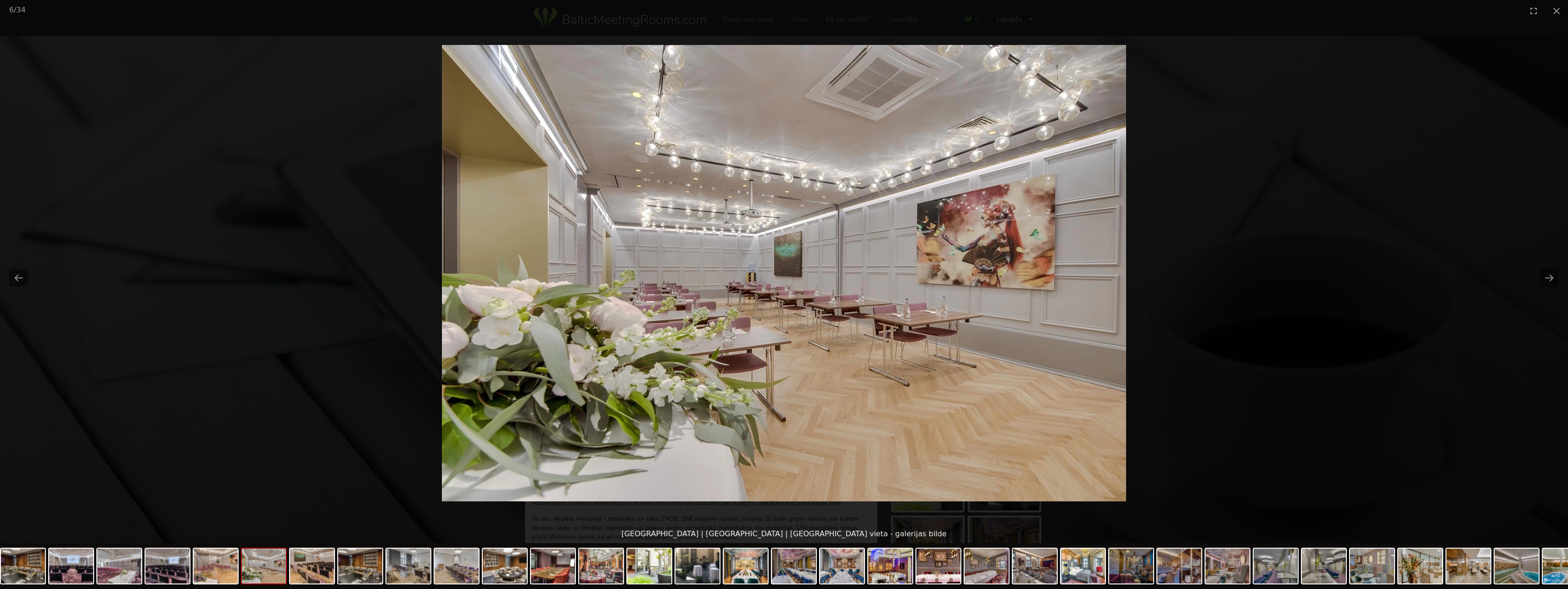
click at [1537, 276] on picture at bounding box center [784, 273] width 1568 height 503
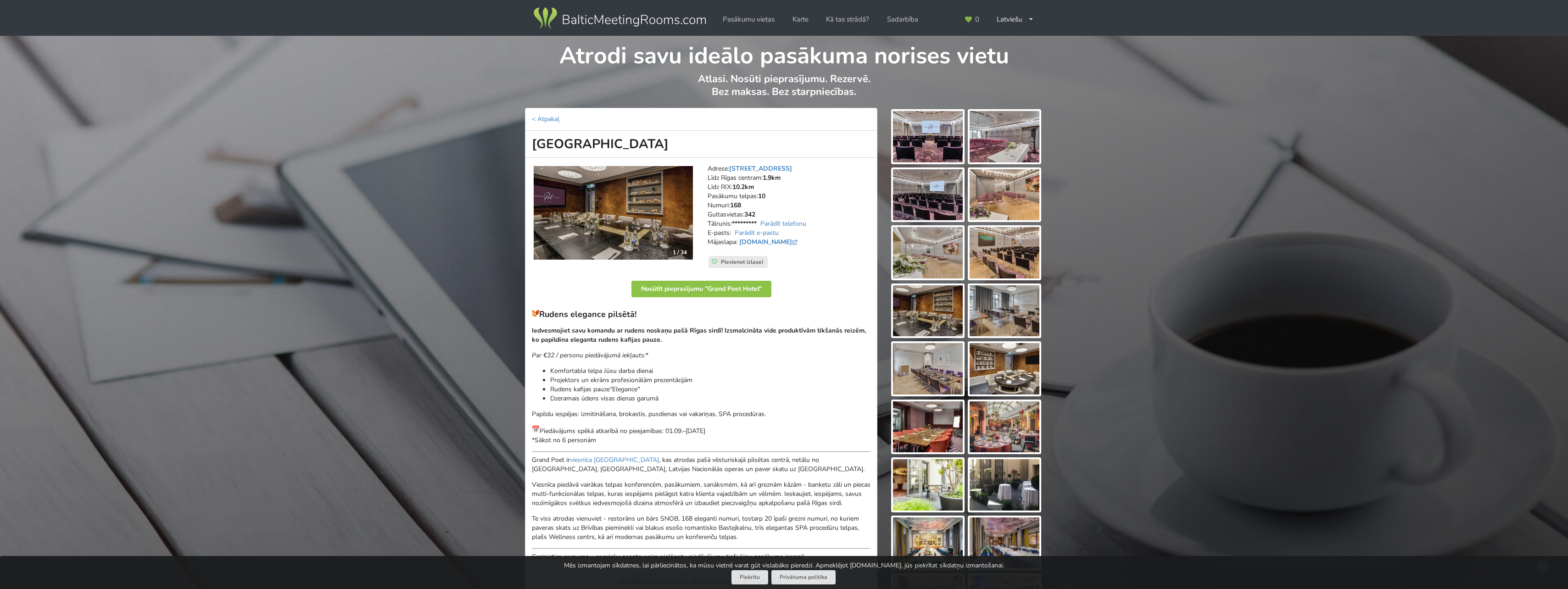
click at [938, 319] on img at bounding box center [927, 311] width 70 height 52
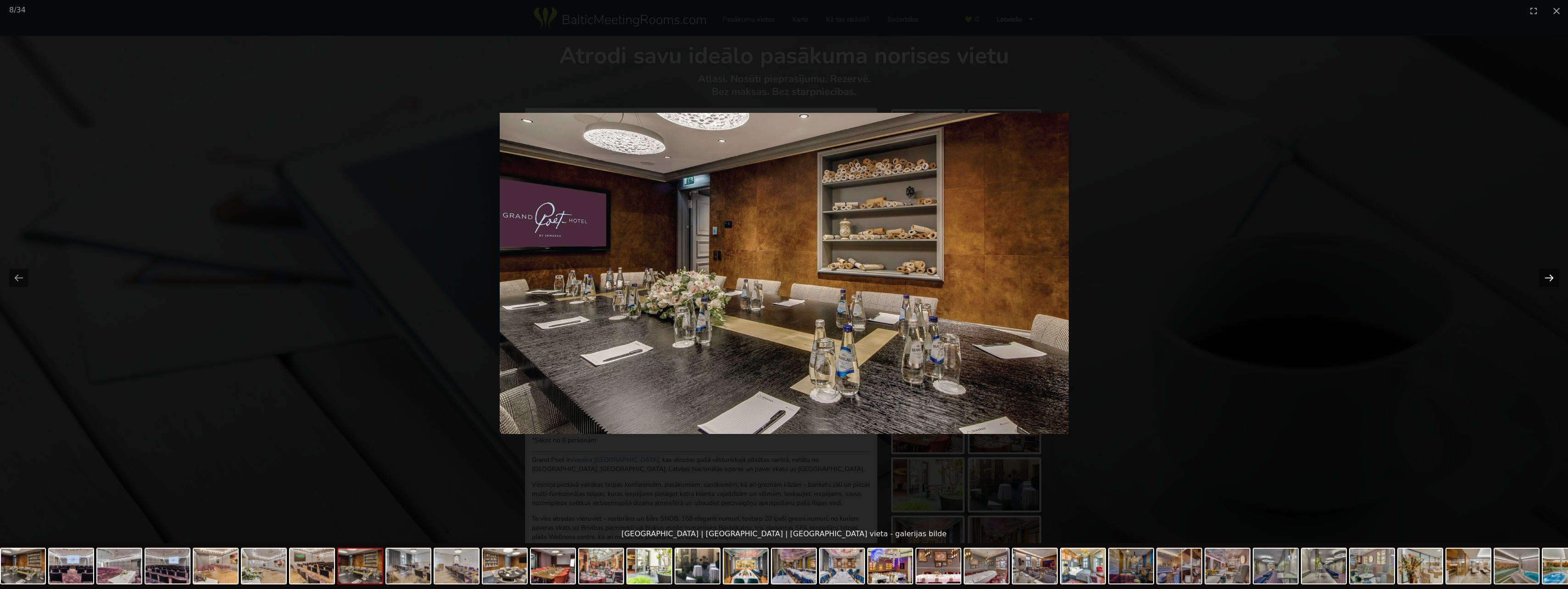
click at [1548, 279] on button "Next slide" at bounding box center [1549, 278] width 19 height 18
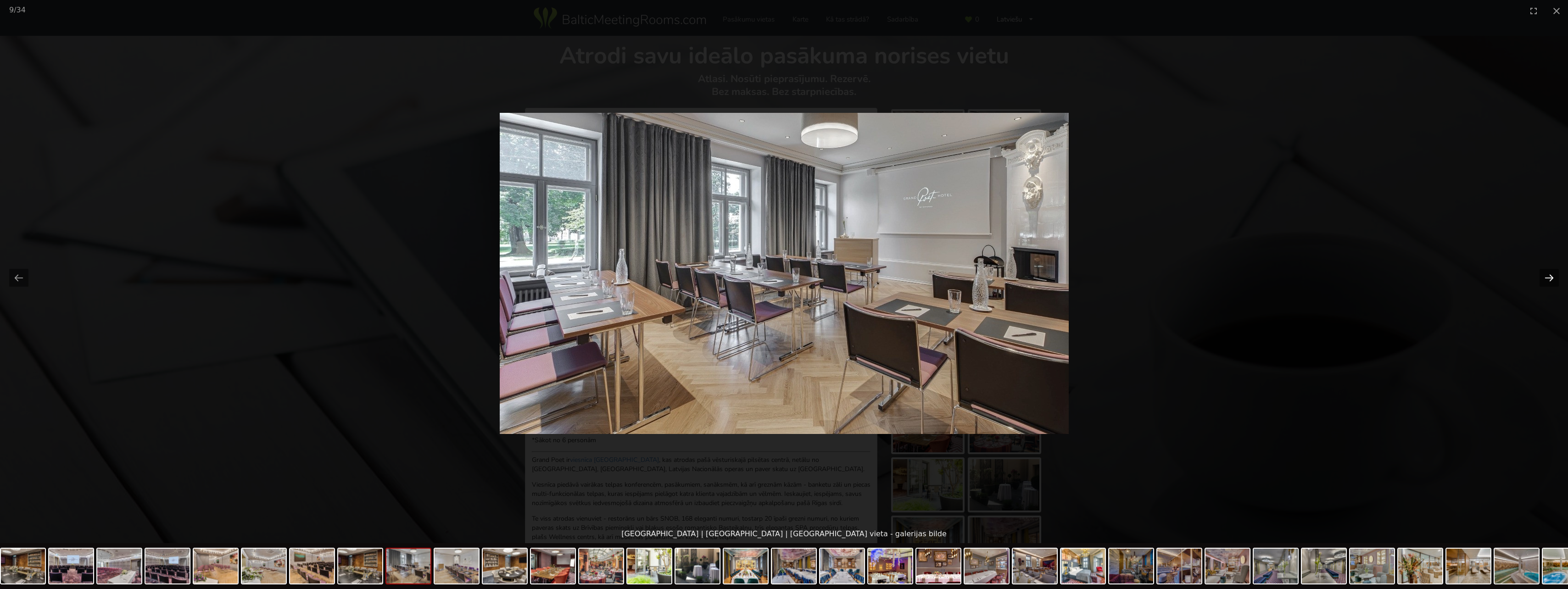
click at [1549, 279] on button "Next slide" at bounding box center [1549, 278] width 19 height 18
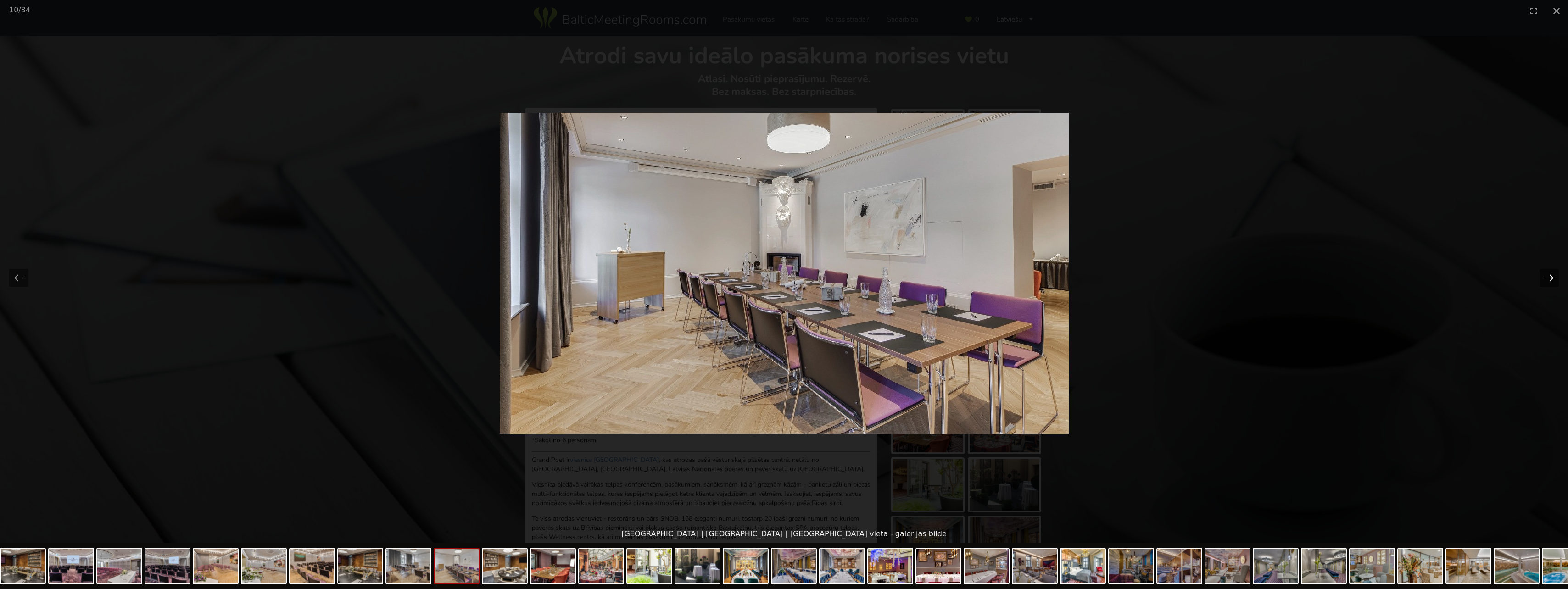
click at [1549, 279] on button "Next slide" at bounding box center [1549, 278] width 19 height 18
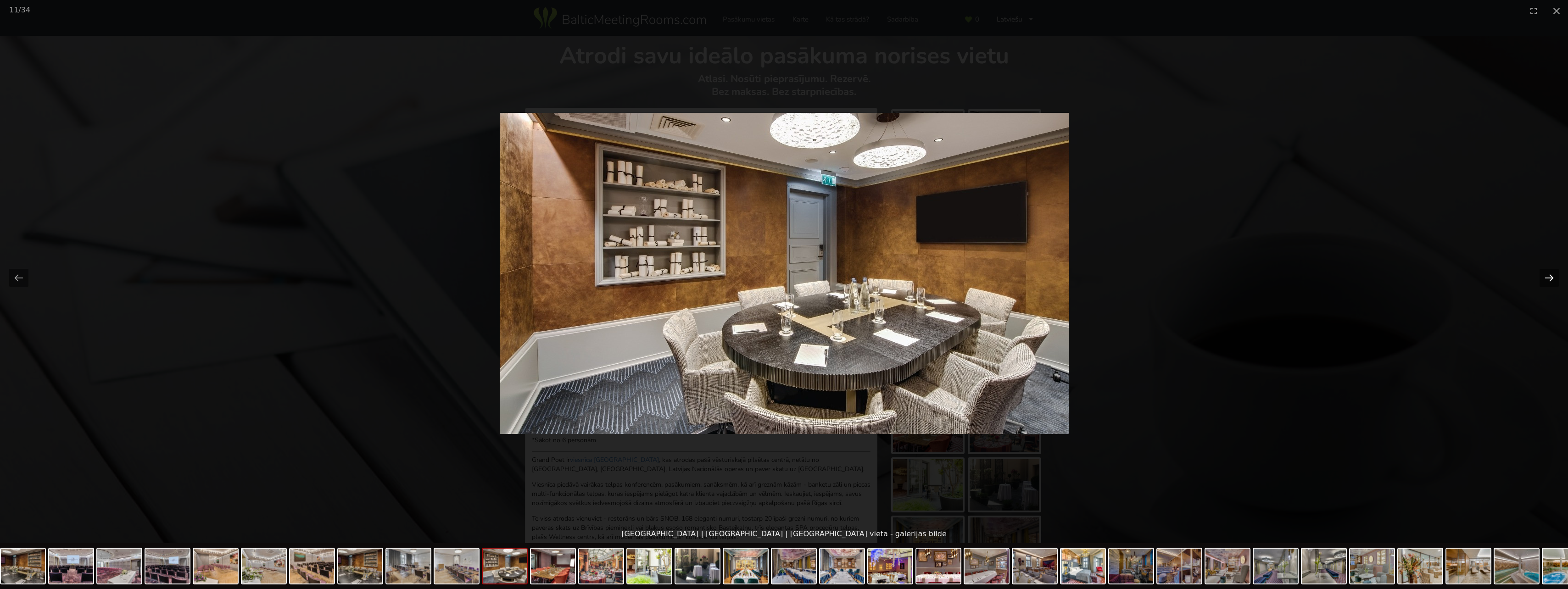
click at [1549, 279] on button "Next slide" at bounding box center [1549, 278] width 19 height 18
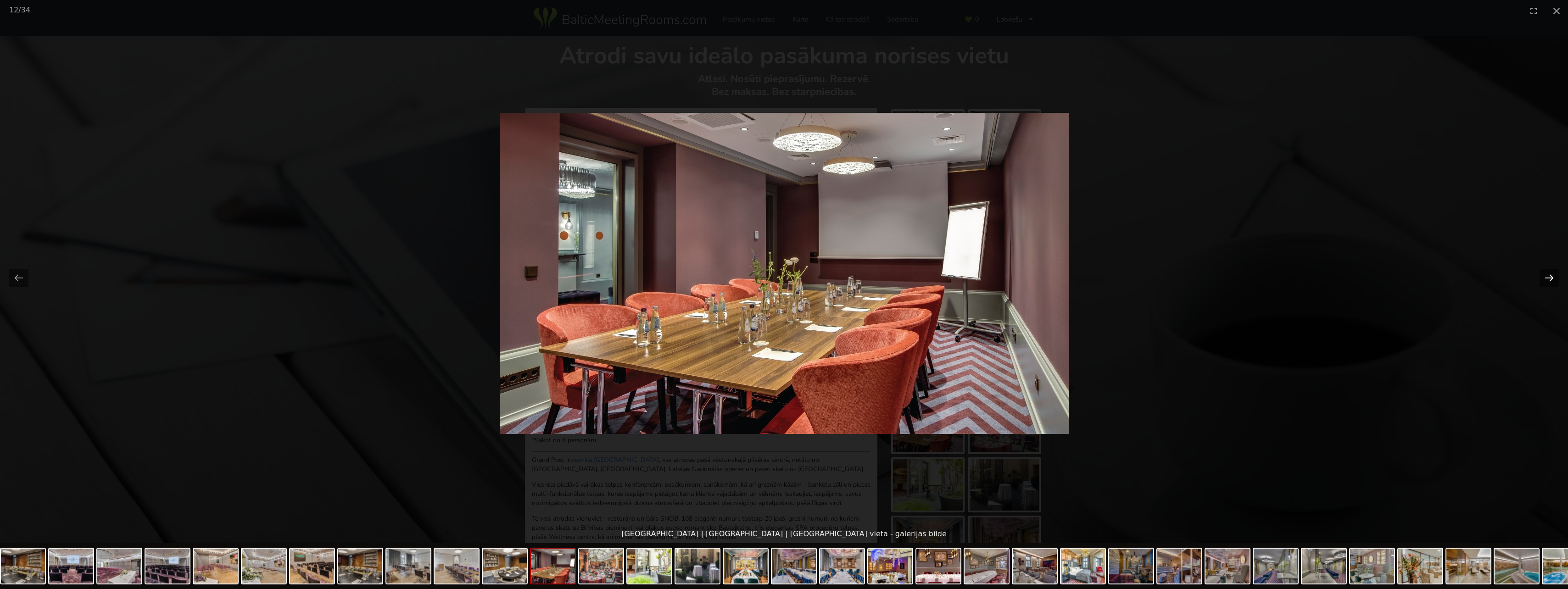
click at [1549, 279] on button "Next slide" at bounding box center [1549, 278] width 19 height 18
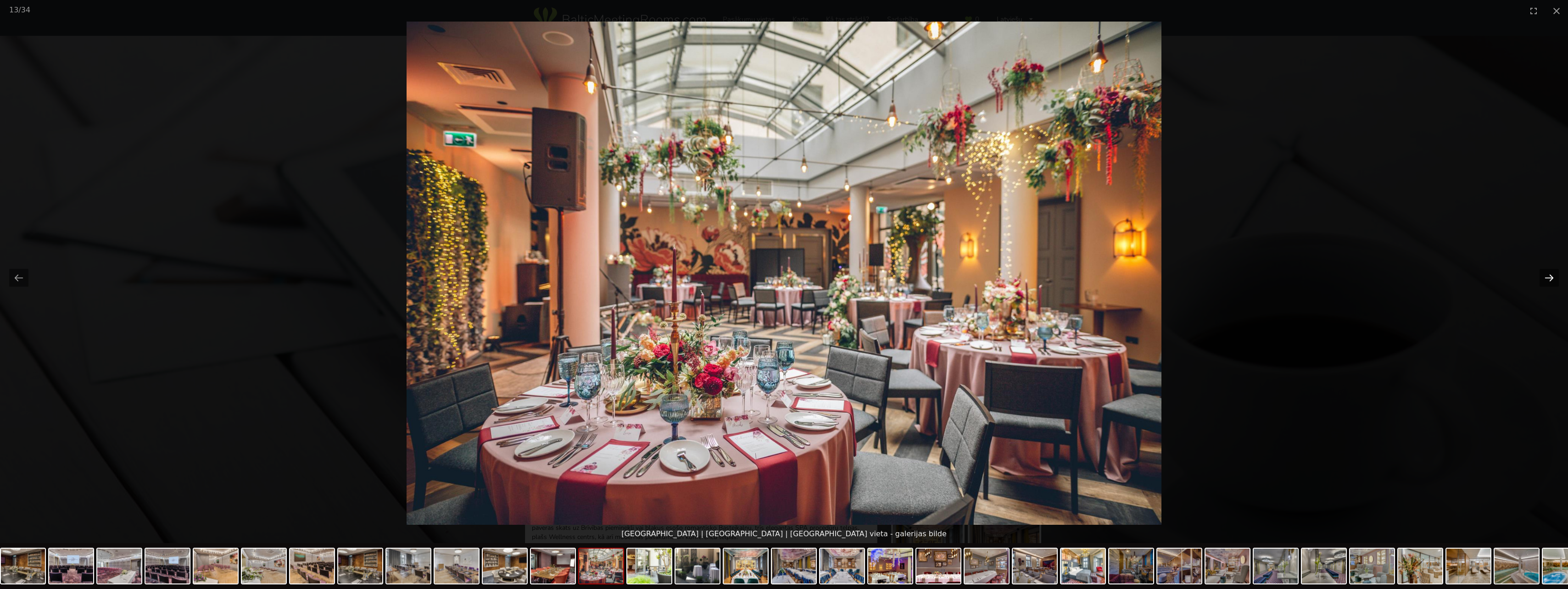
click at [1549, 279] on button "Next slide" at bounding box center [1549, 278] width 19 height 18
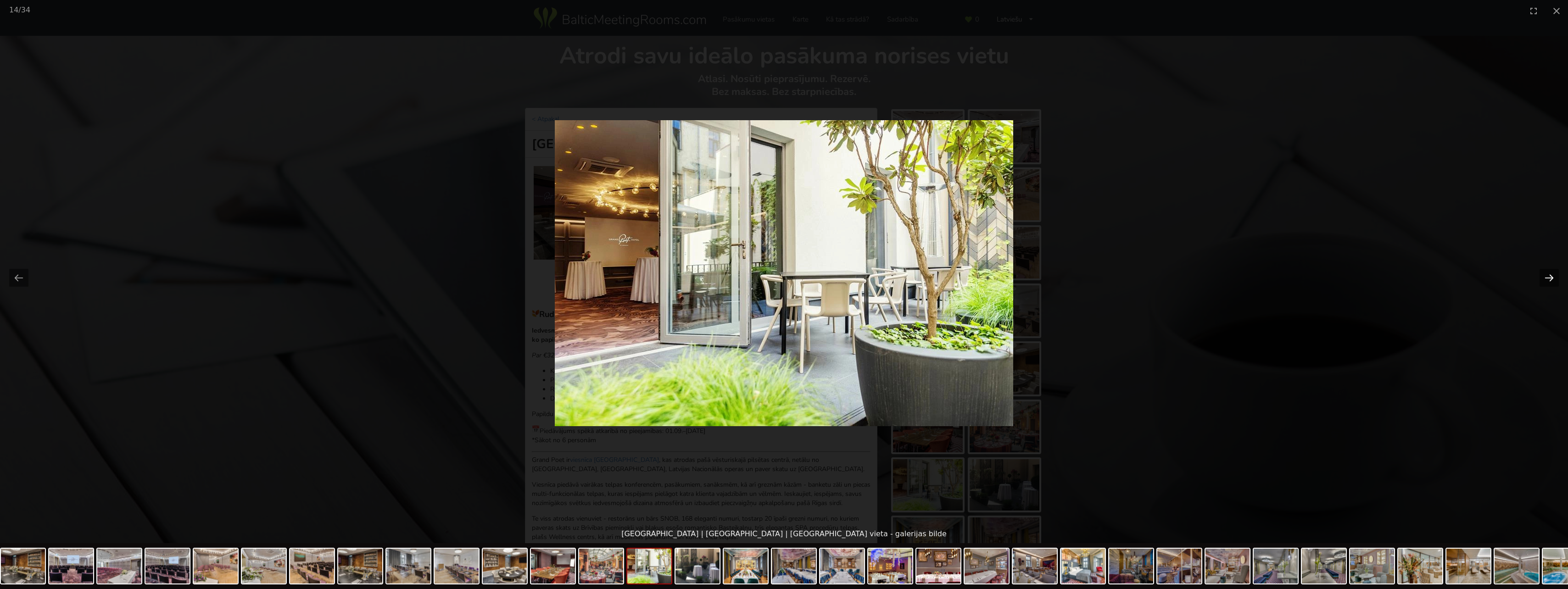
click at [1549, 279] on button "Next slide" at bounding box center [1549, 278] width 19 height 18
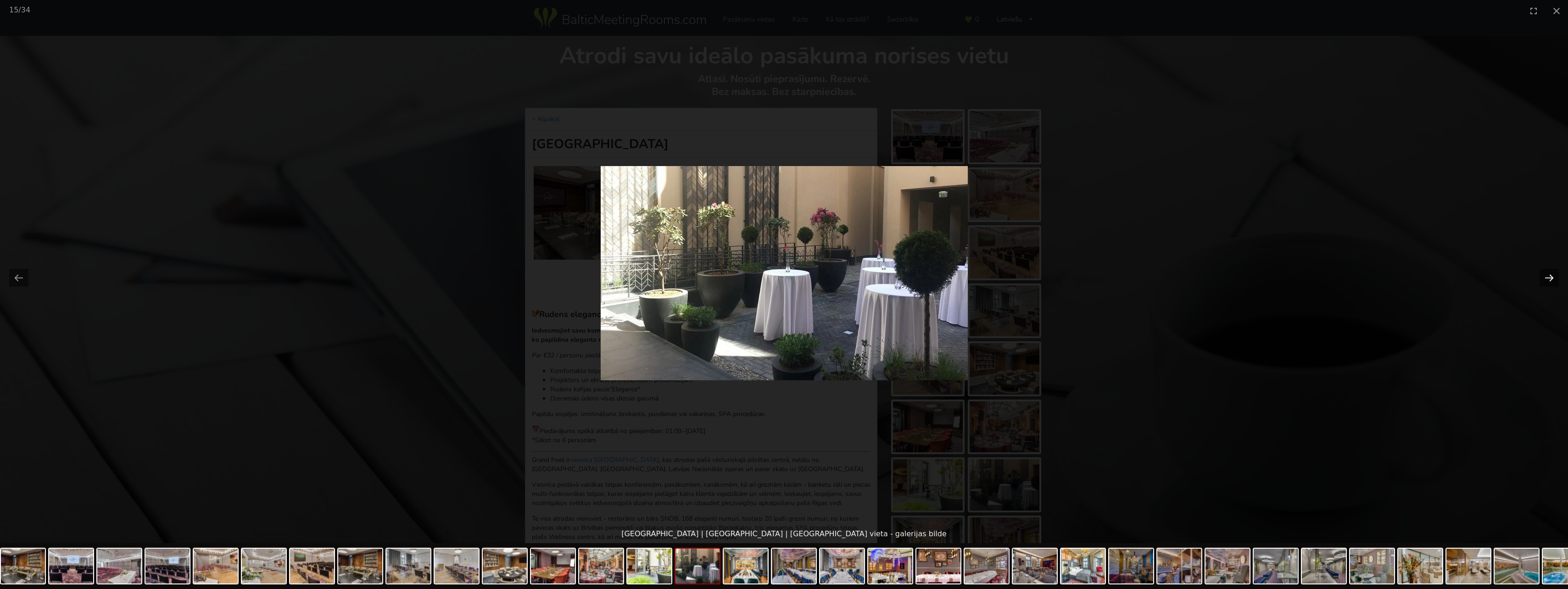
click at [1549, 279] on button "Next slide" at bounding box center [1549, 278] width 19 height 18
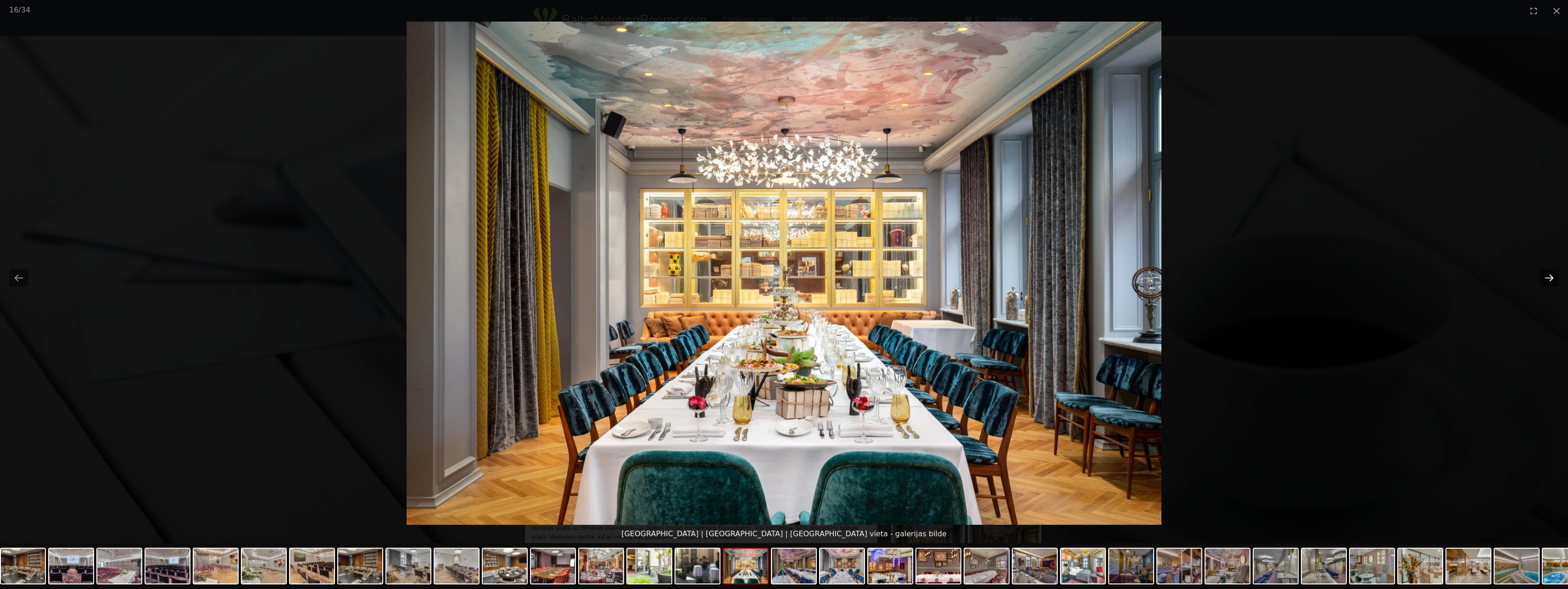
click at [1549, 279] on button "Next slide" at bounding box center [1549, 278] width 19 height 18
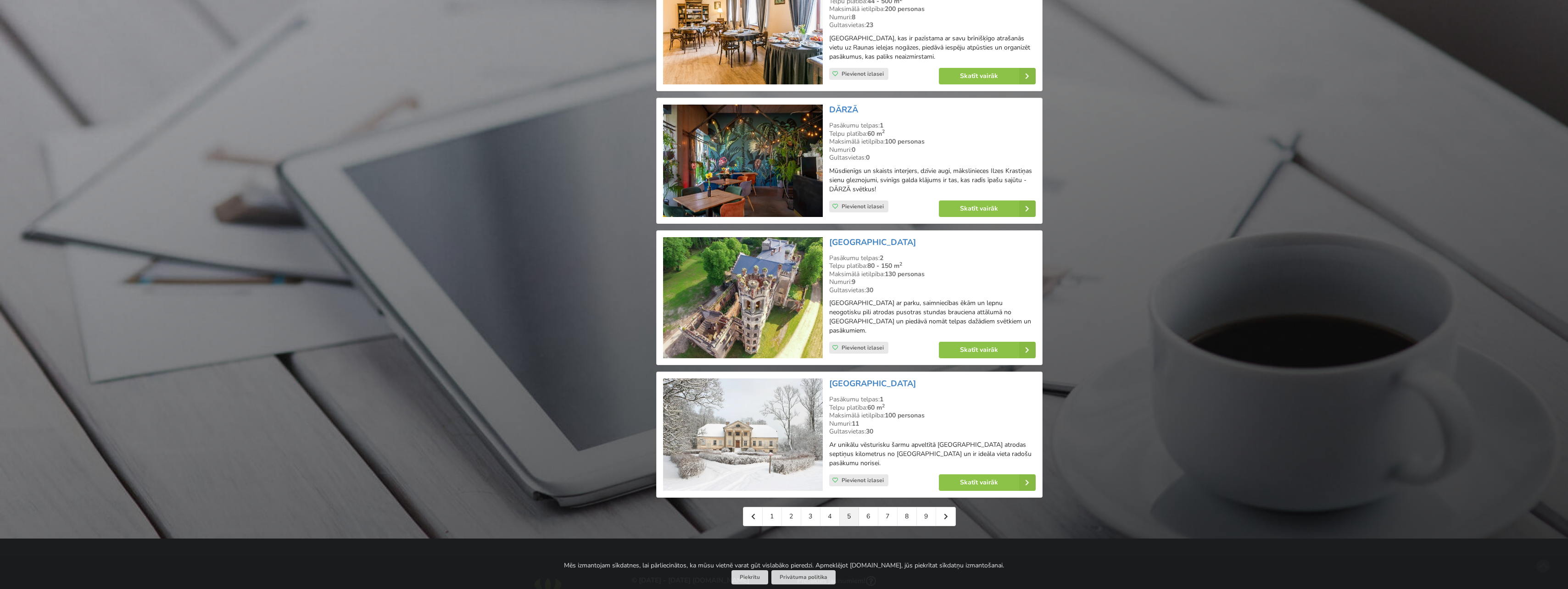
scroll to position [1836, 0]
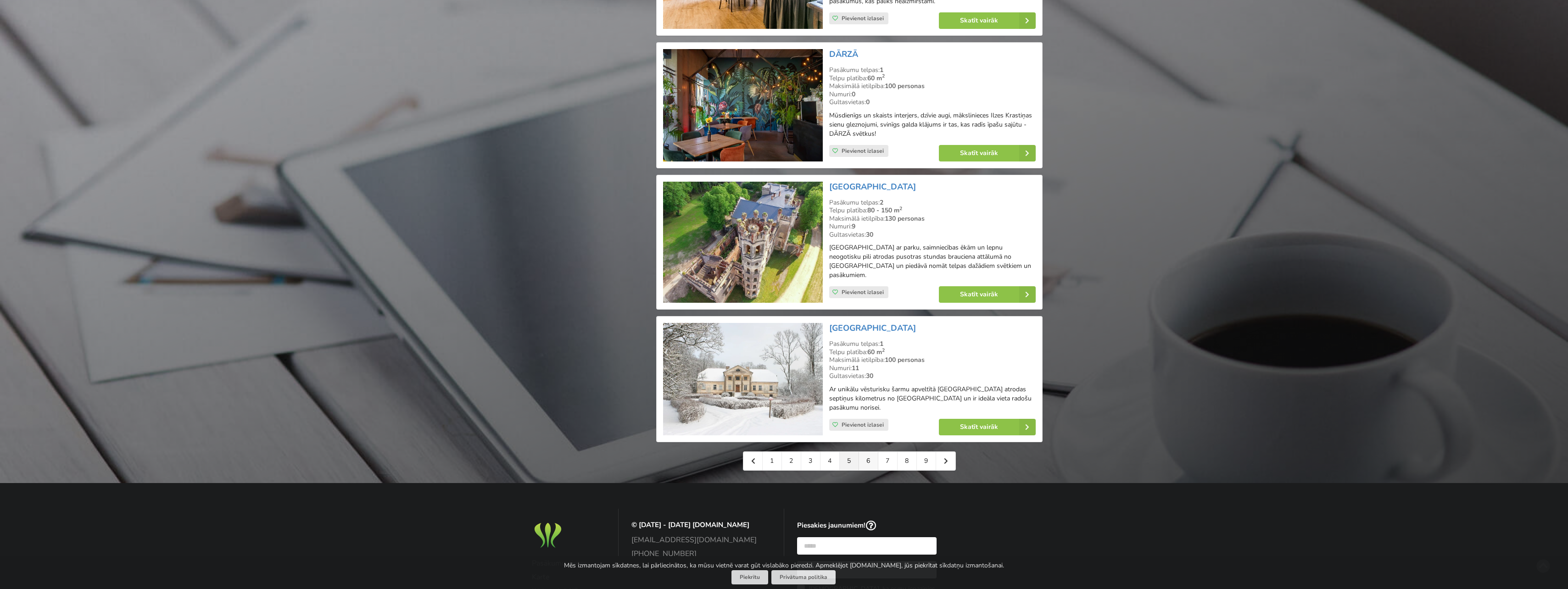
click at [869, 452] on link "6" at bounding box center [868, 461] width 19 height 18
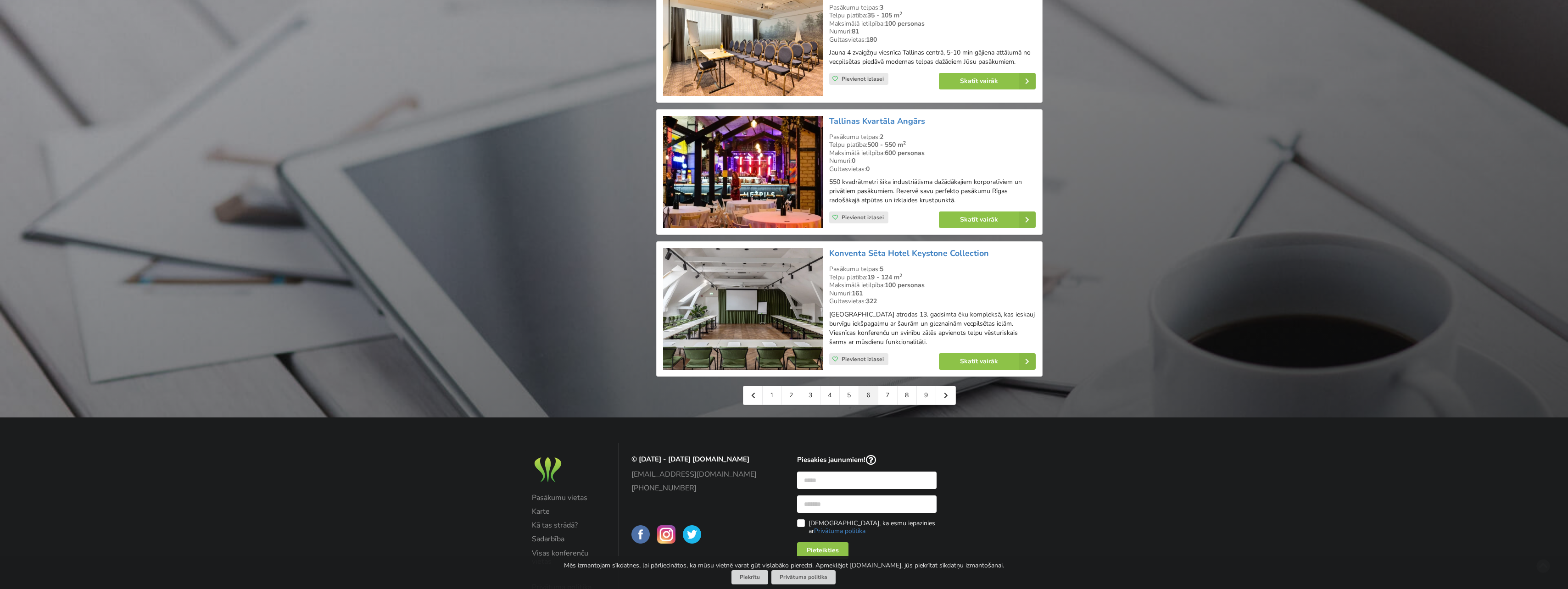
scroll to position [1933, 0]
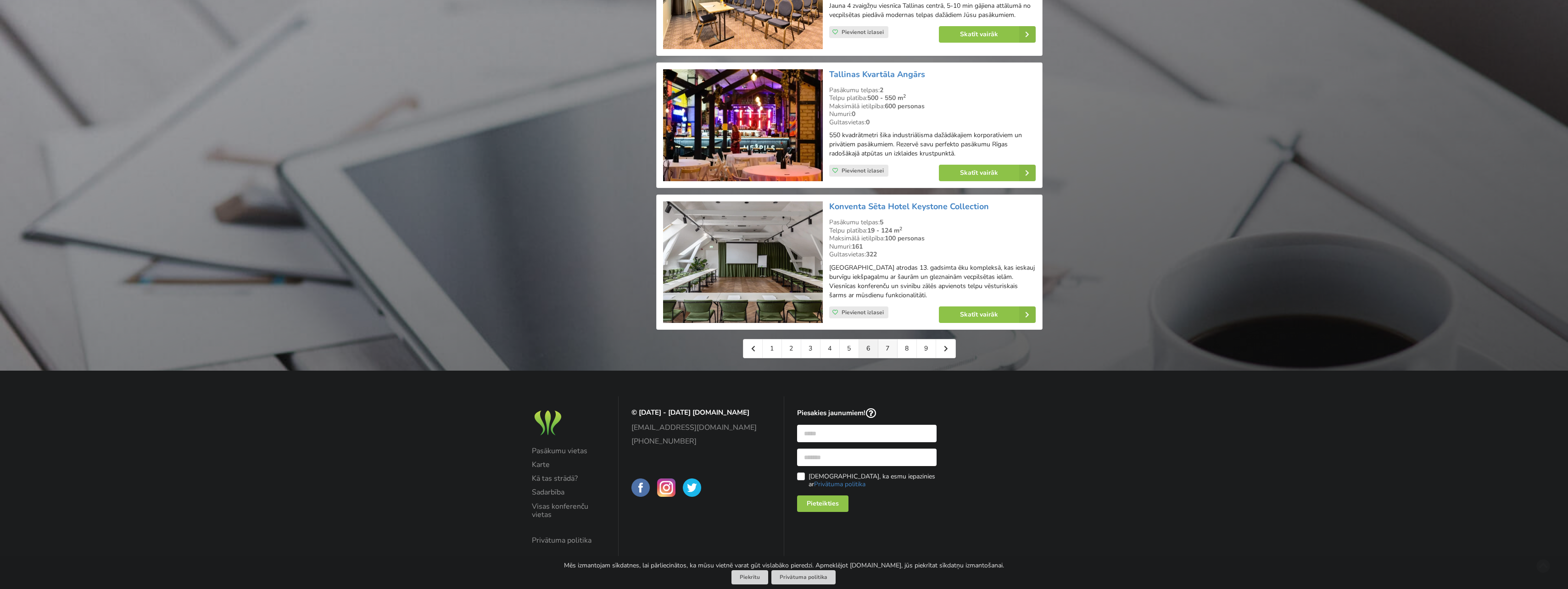
click at [889, 346] on link "7" at bounding box center [888, 349] width 19 height 18
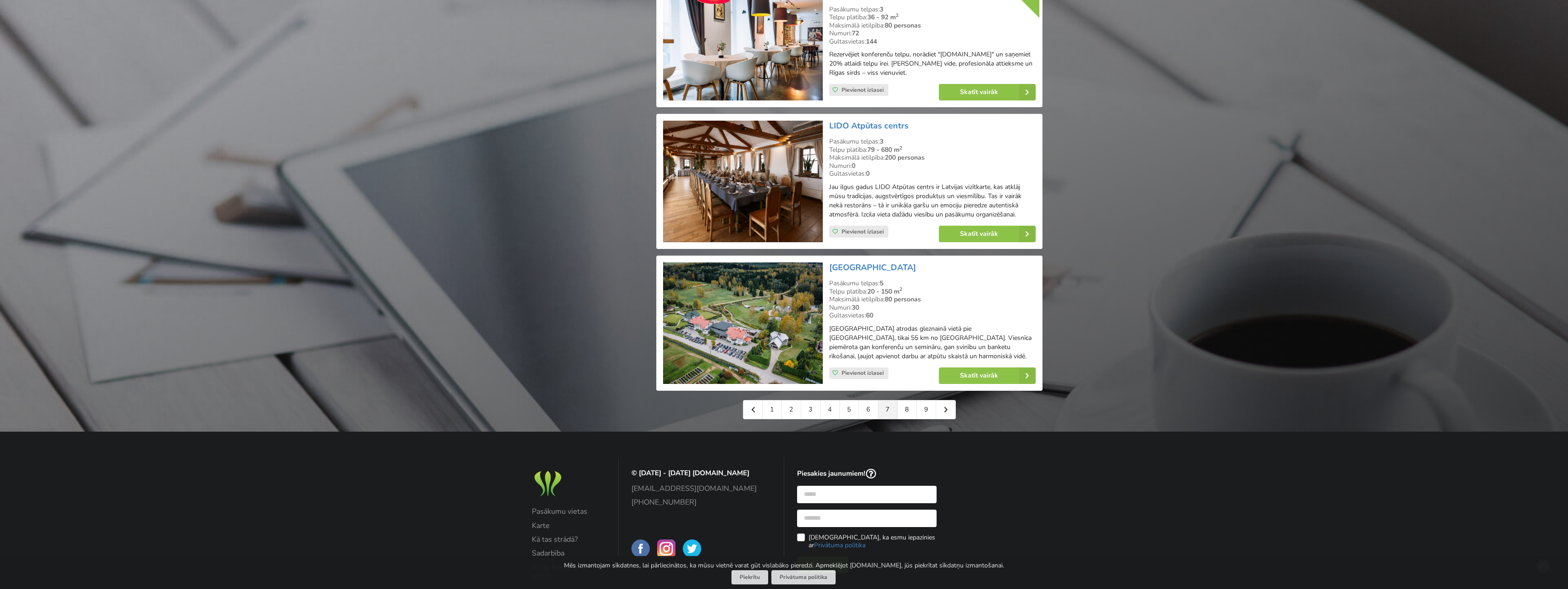
scroll to position [1927, 0]
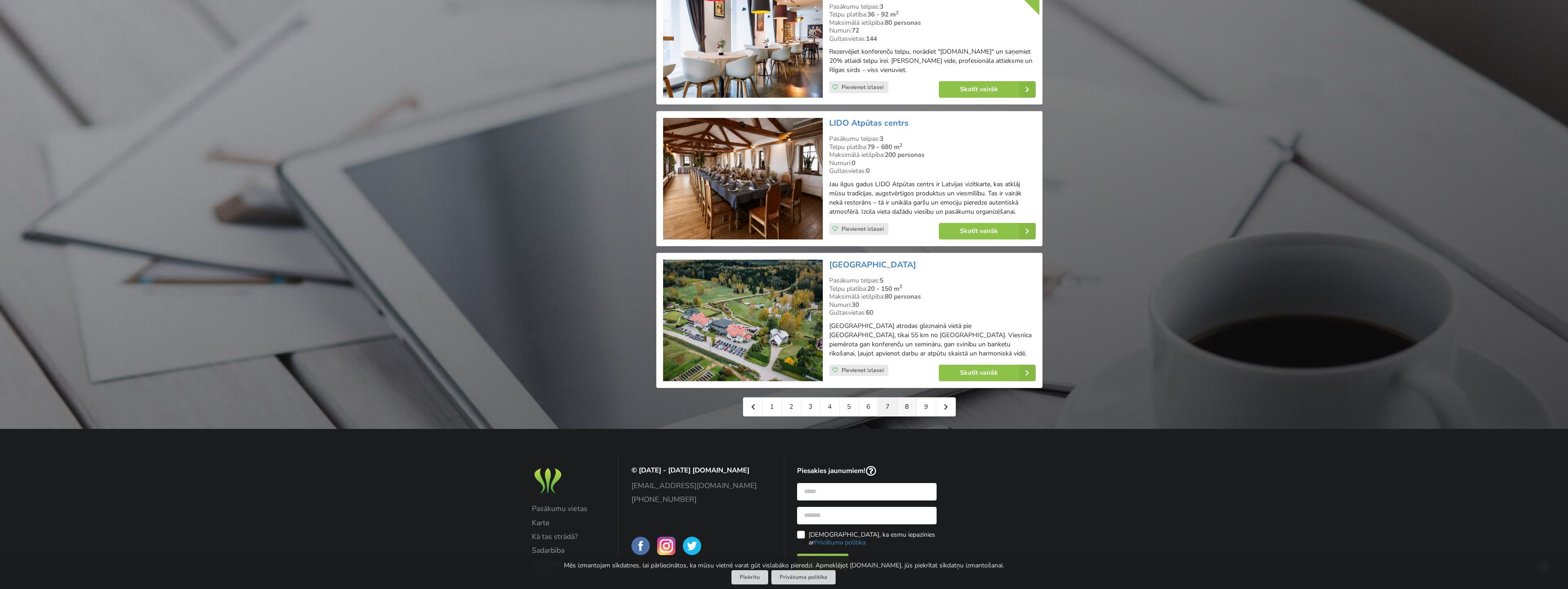
click at [912, 410] on link "8" at bounding box center [907, 407] width 19 height 18
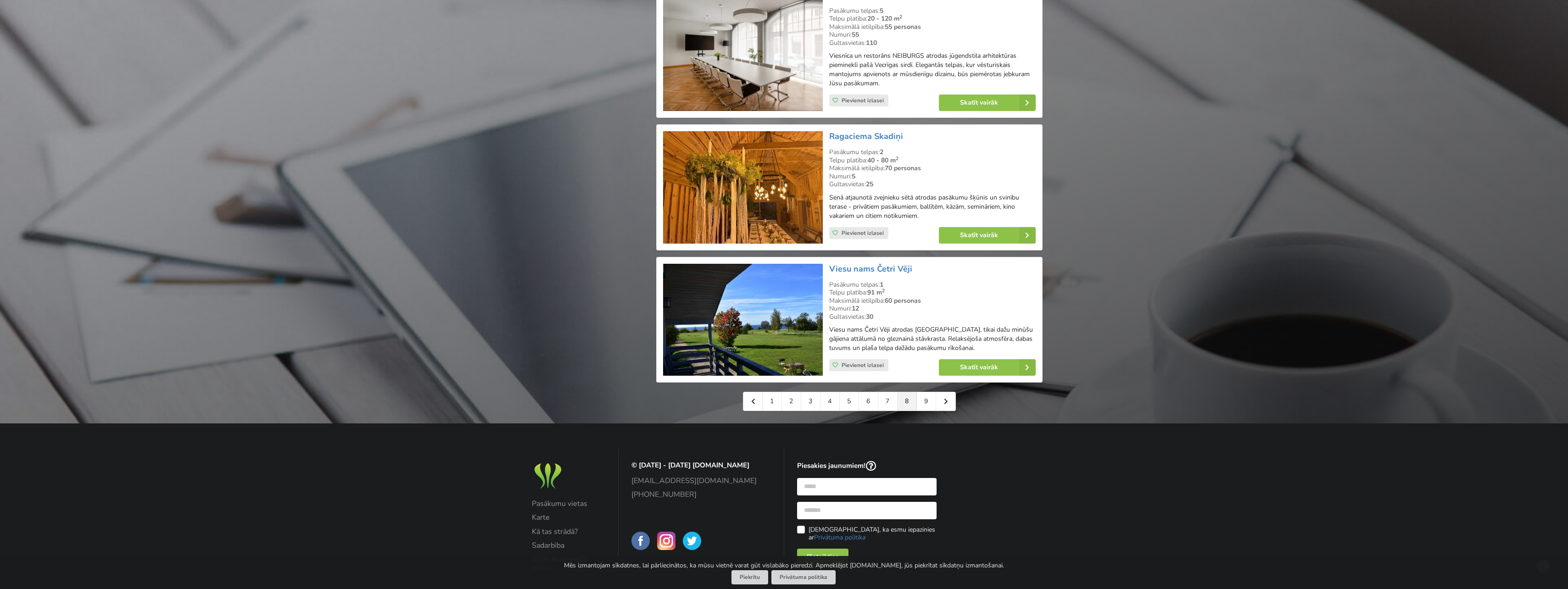
scroll to position [1927, 0]
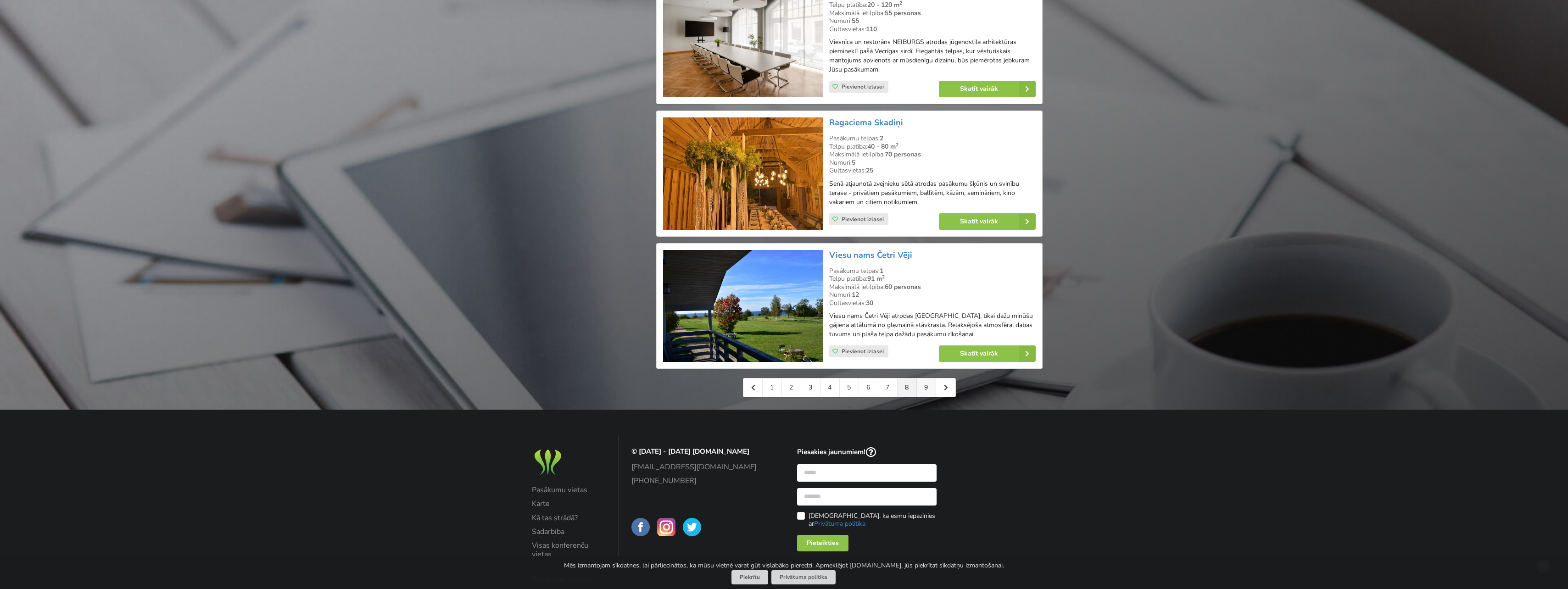
click at [925, 378] on link "9" at bounding box center [927, 387] width 19 height 18
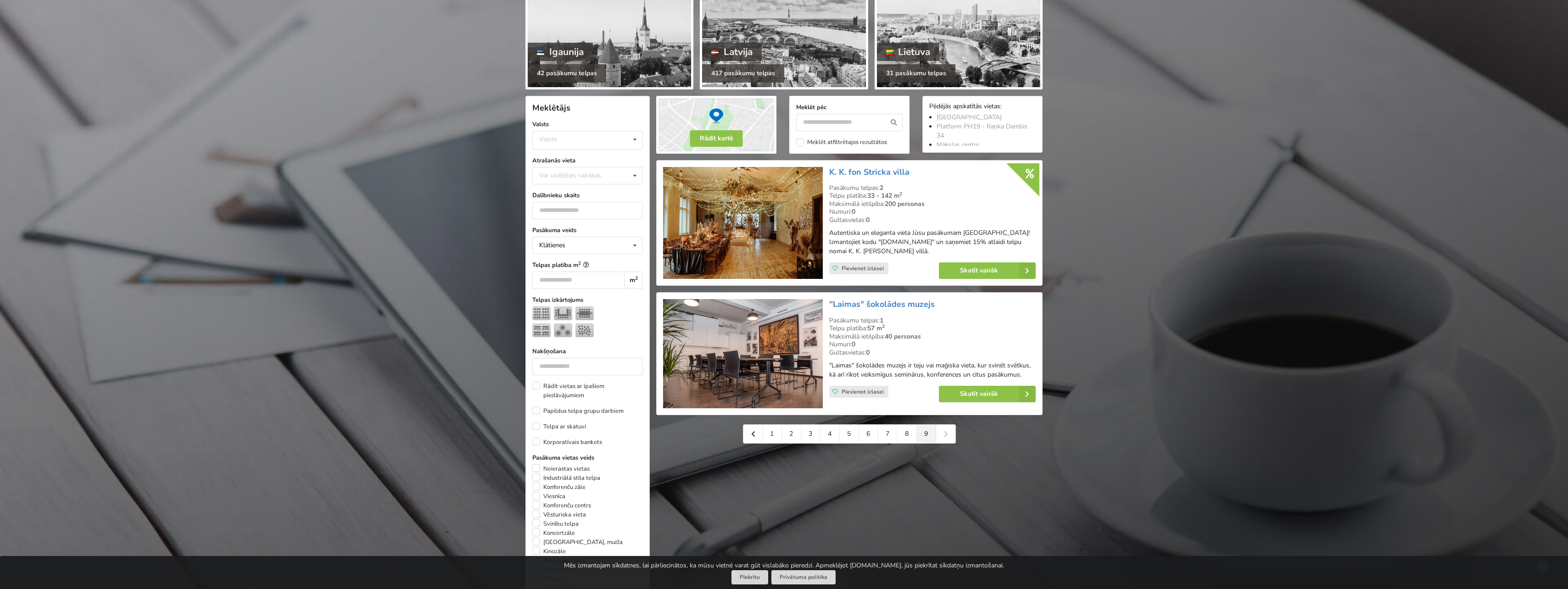
scroll to position [138, 0]
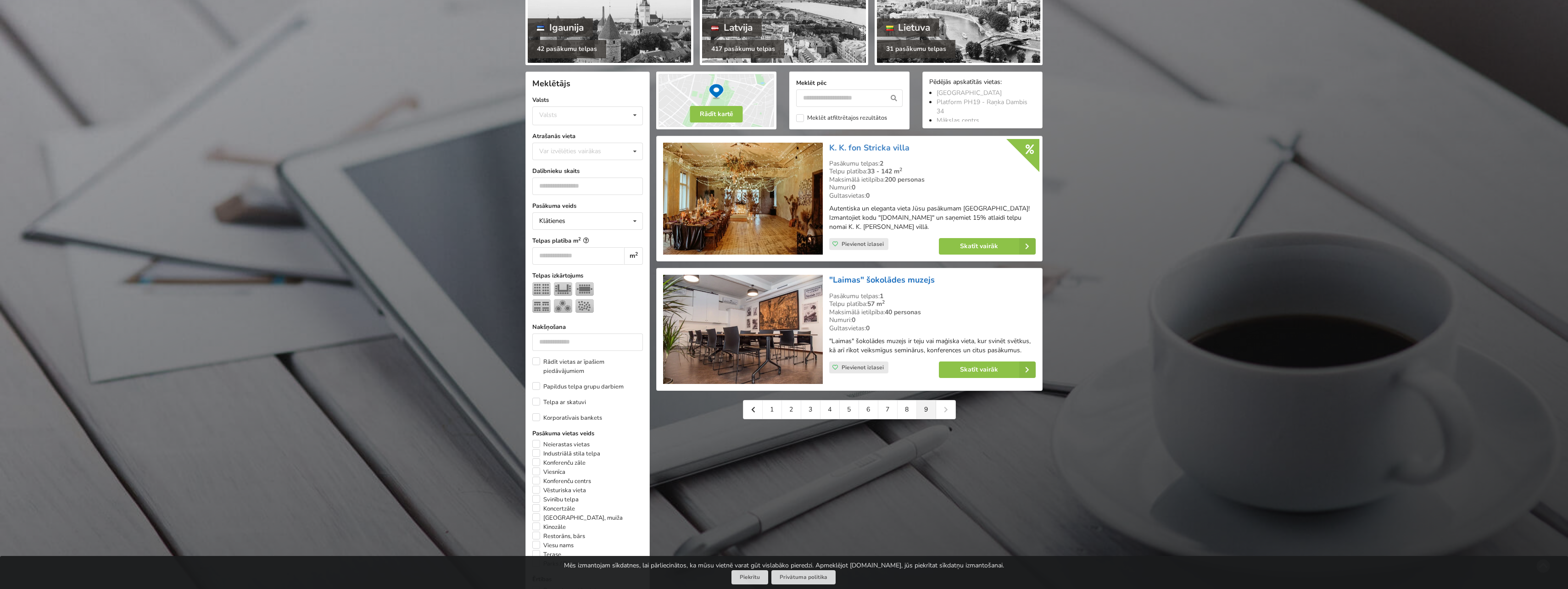
click at [865, 279] on link ""Laimas" šokolādes muzejs" at bounding box center [882, 280] width 105 height 11
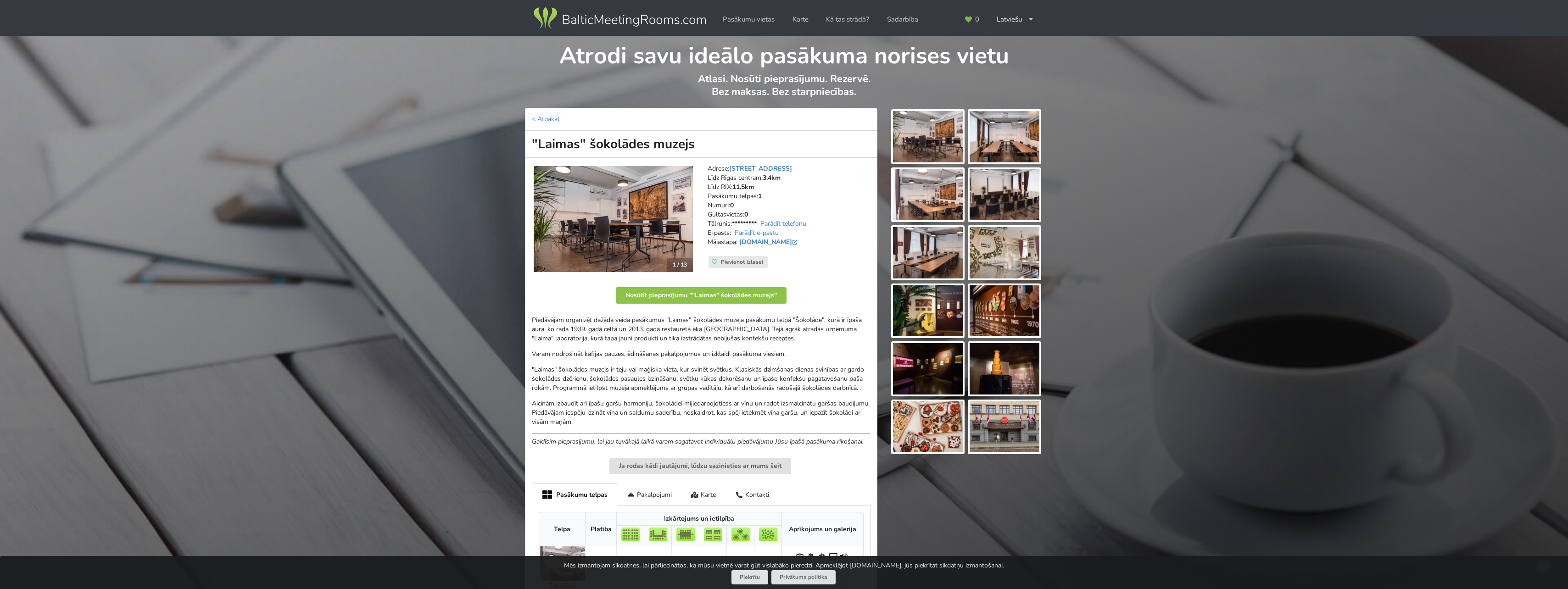
click at [929, 122] on img at bounding box center [927, 137] width 70 height 52
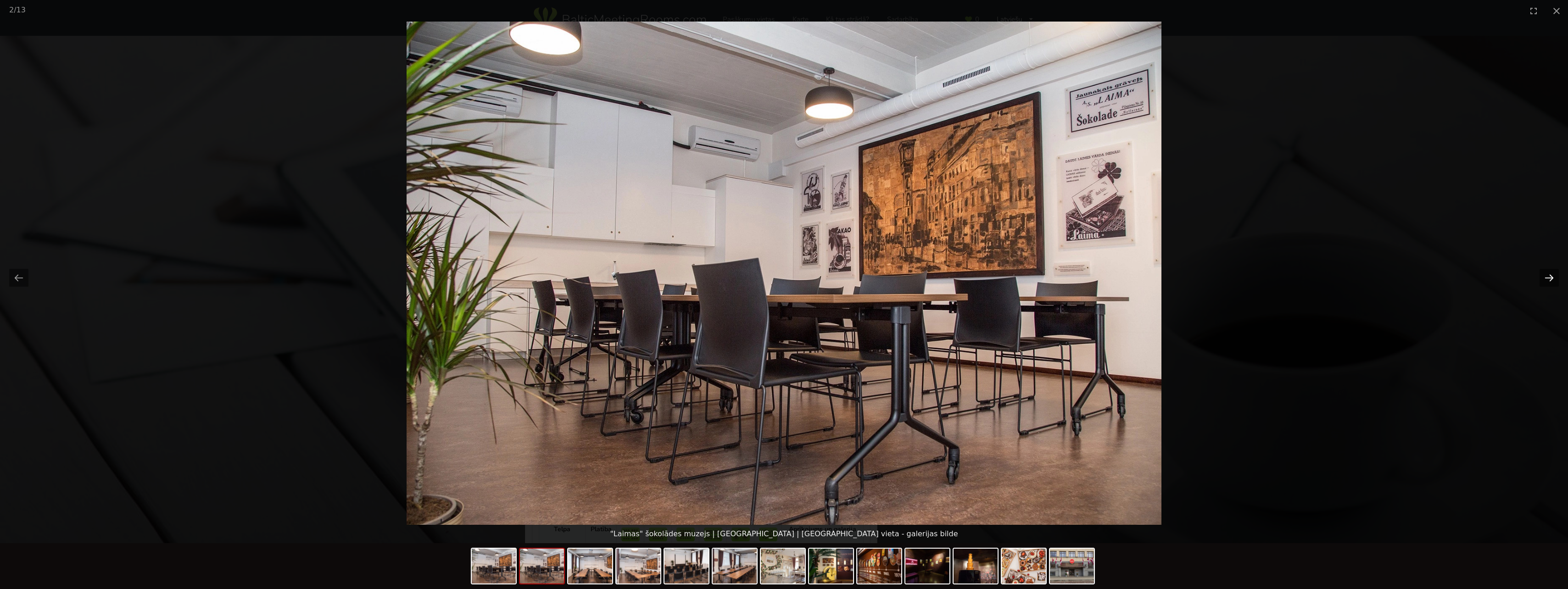
click at [1548, 281] on button "Next slide" at bounding box center [1549, 278] width 19 height 18
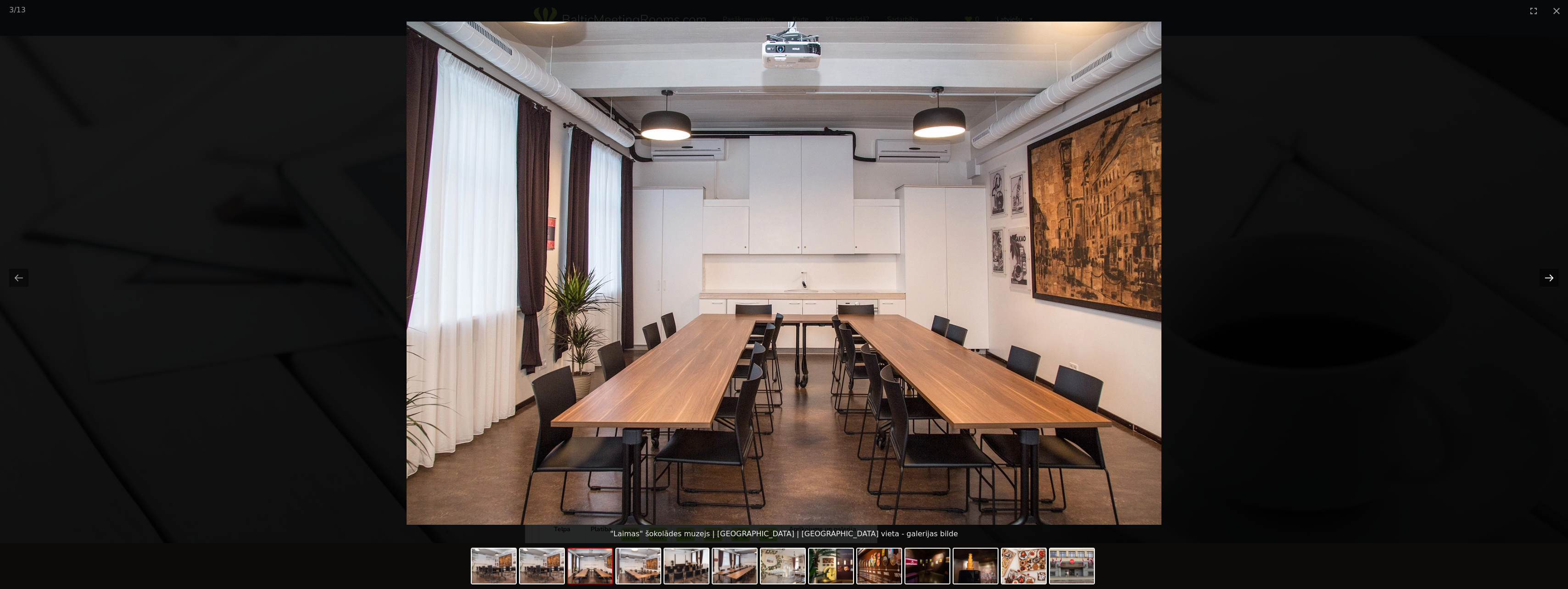
click at [1548, 281] on button "Next slide" at bounding box center [1549, 278] width 19 height 18
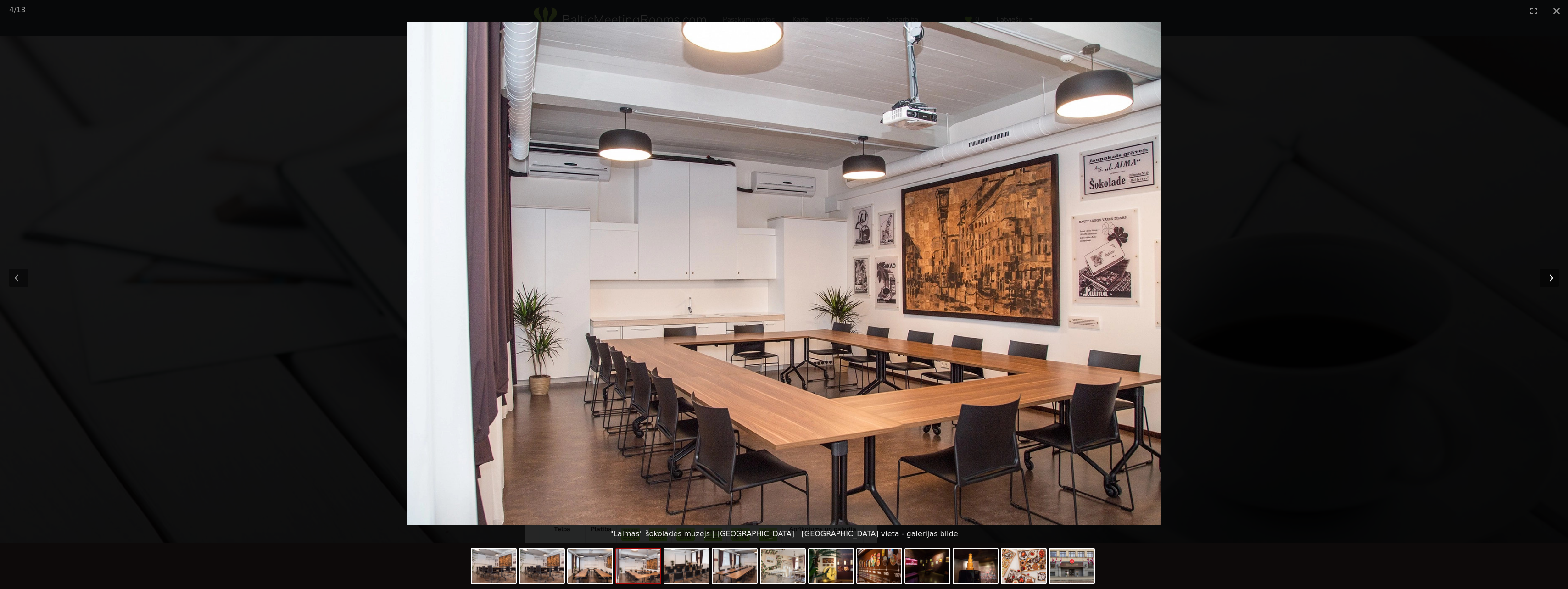
click at [1548, 281] on button "Next slide" at bounding box center [1549, 278] width 19 height 18
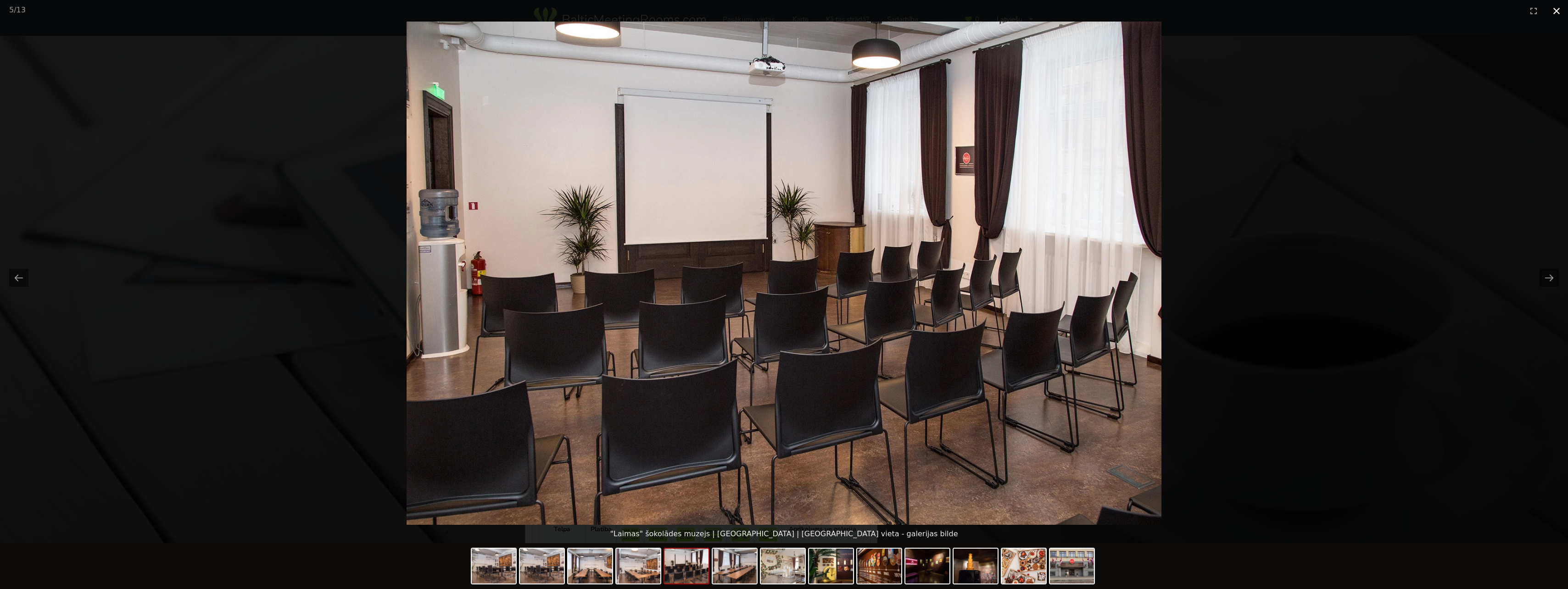
click at [1560, 10] on button "Close gallery" at bounding box center [1556, 11] width 23 height 22
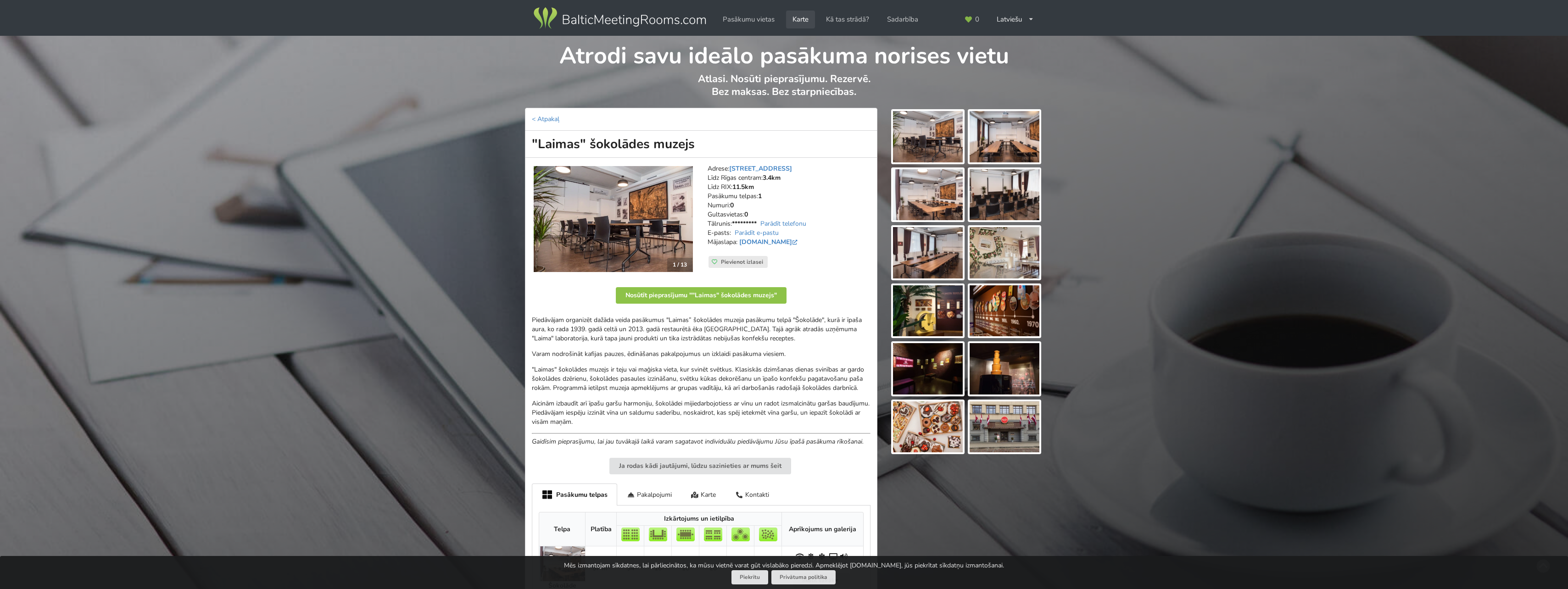
click at [800, 22] on link "Karte" at bounding box center [800, 20] width 29 height 18
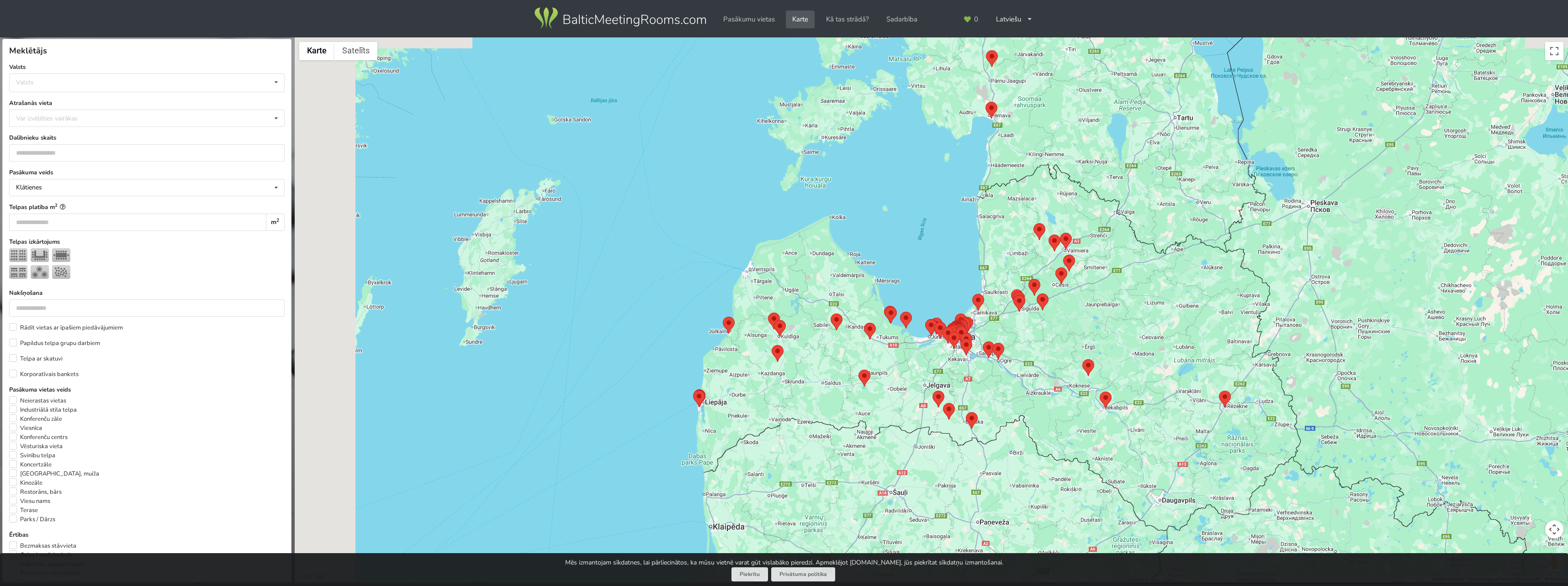
drag, startPoint x: 753, startPoint y: 293, endPoint x: 1031, endPoint y: 333, distance: 280.9
click at [1031, 333] on div at bounding box center [931, 310] width 1273 height 545
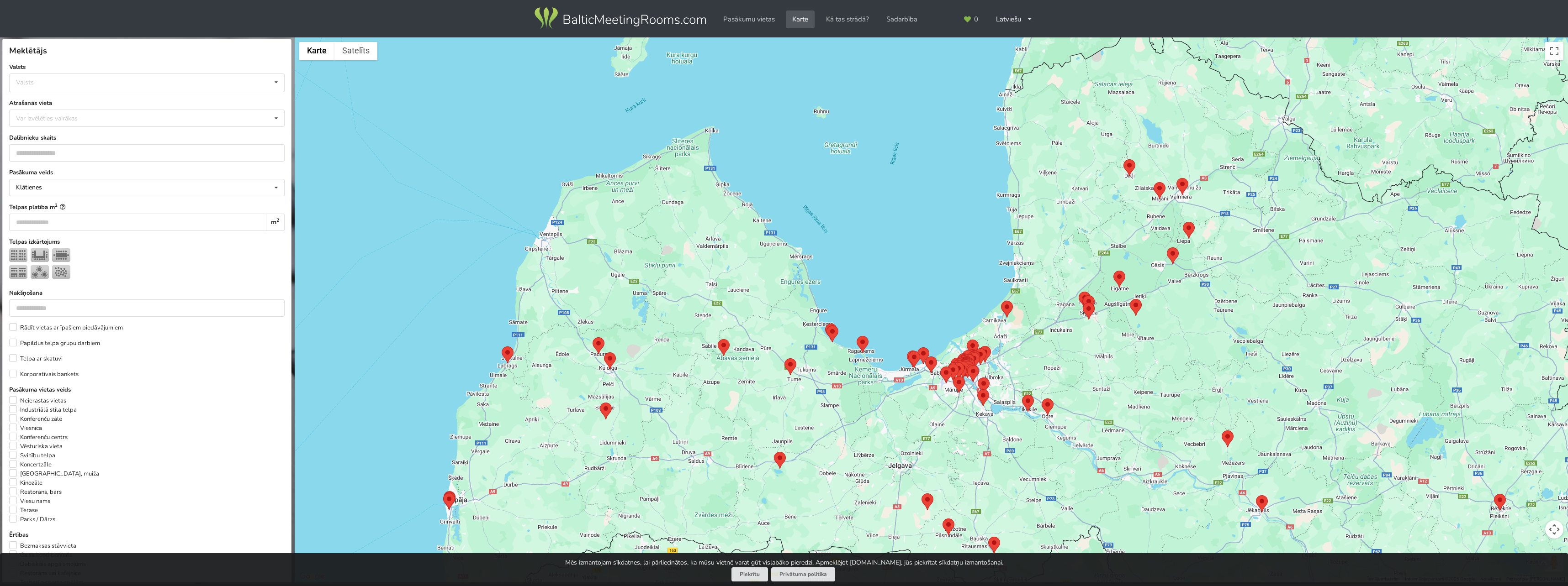
drag, startPoint x: 1034, startPoint y: 344, endPoint x: 1104, endPoint y: 364, distance: 72.8
click at [1118, 379] on div at bounding box center [931, 310] width 1273 height 545
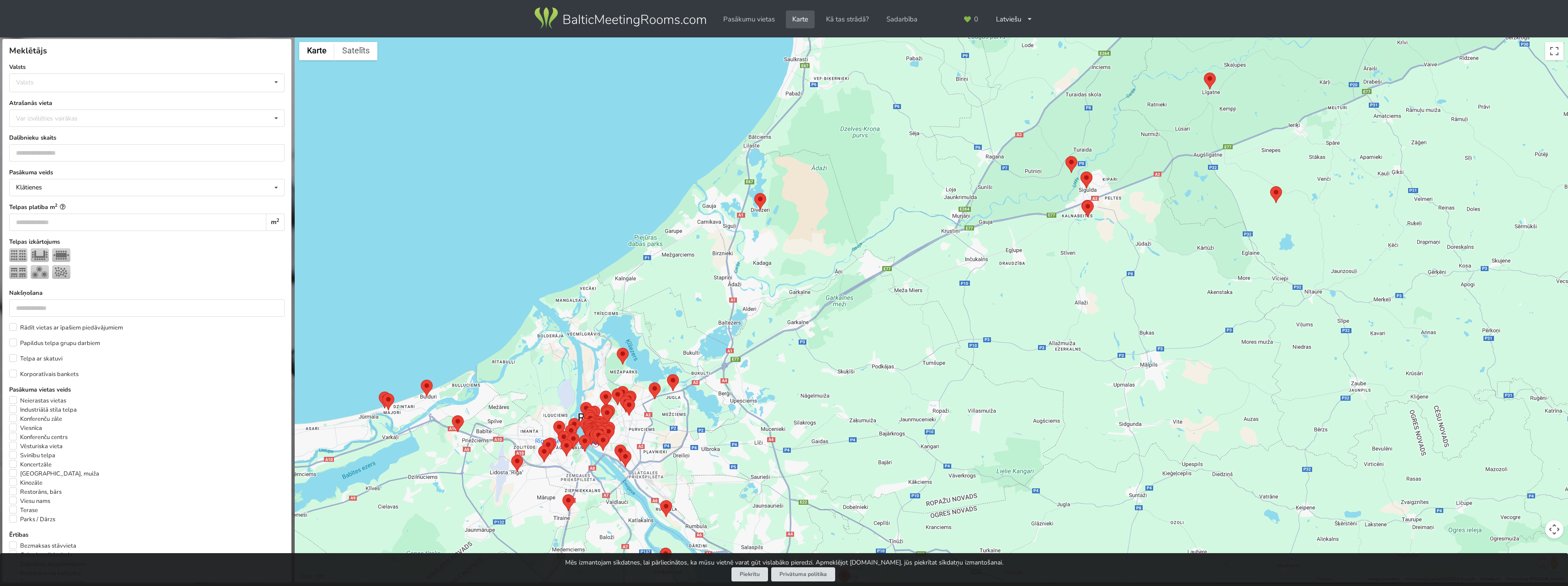
click at [1088, 207] on img at bounding box center [1088, 209] width 12 height 17
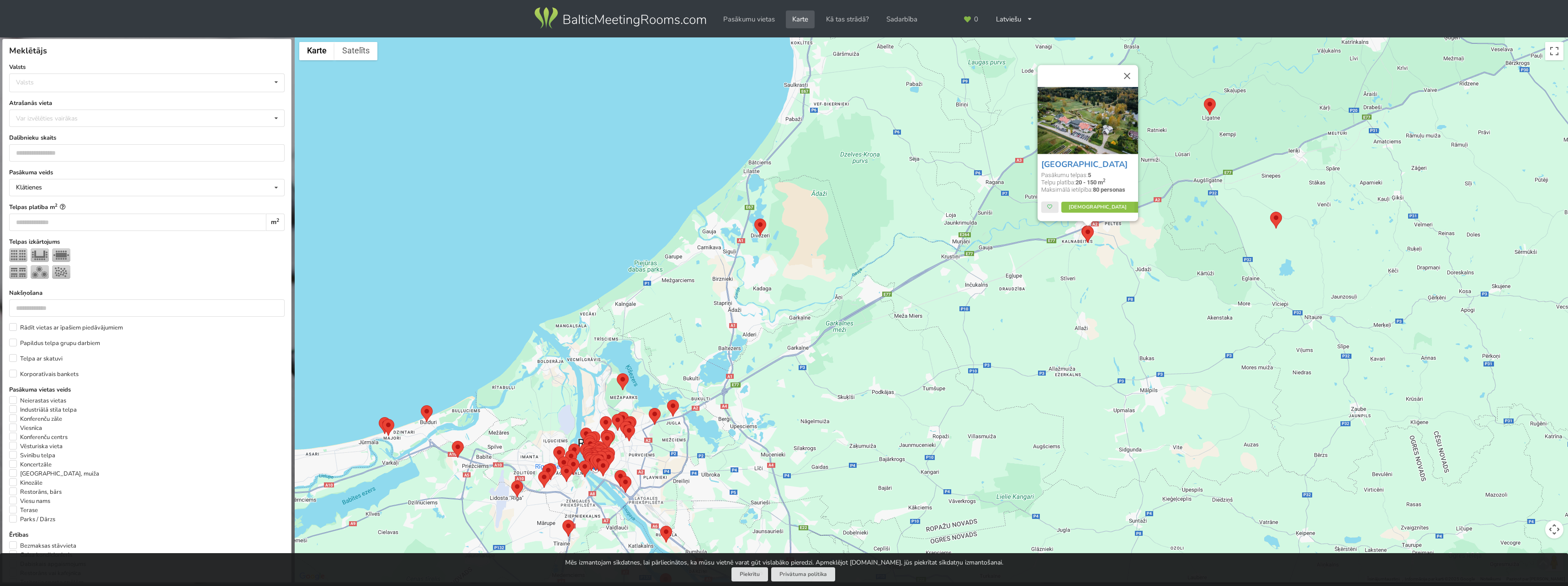
click at [1193, 301] on div "SPA Hotel Ezeri Pasākumu telpas: 5 Telpu platība: 20 - 150 m 2 Maksimālā ietilp…" at bounding box center [931, 310] width 1273 height 545
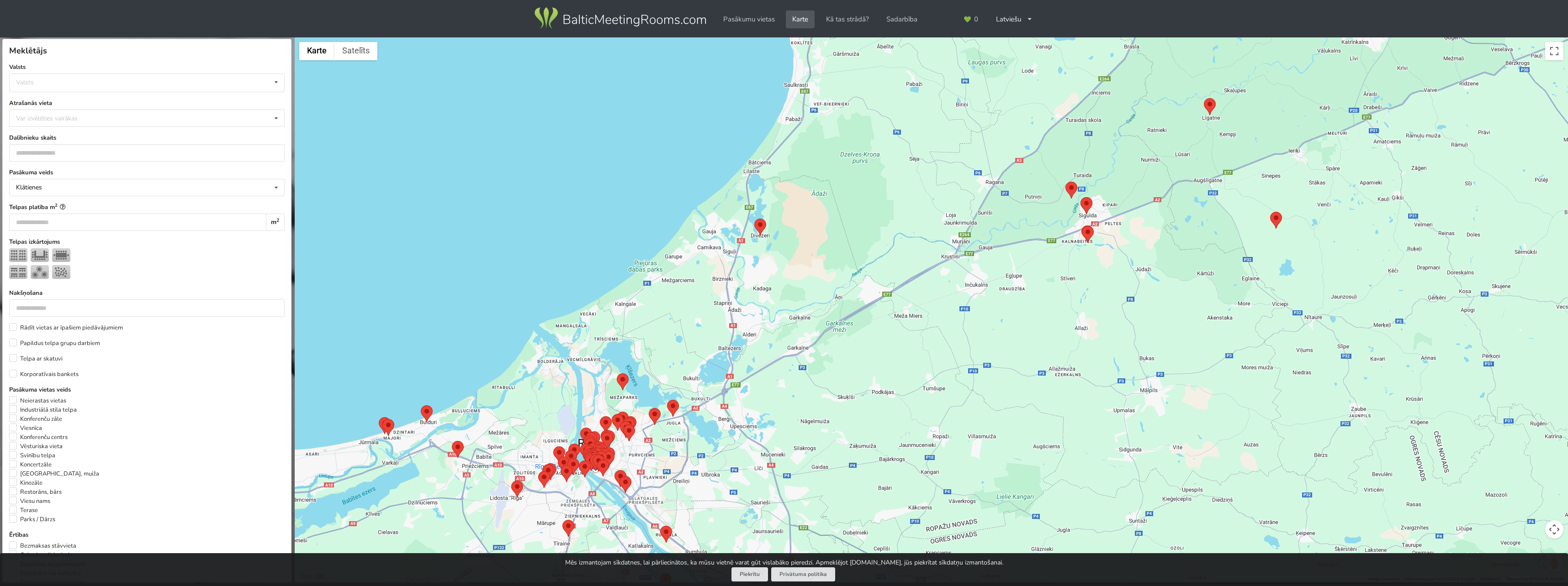
click at [1087, 203] on img at bounding box center [1086, 205] width 12 height 17
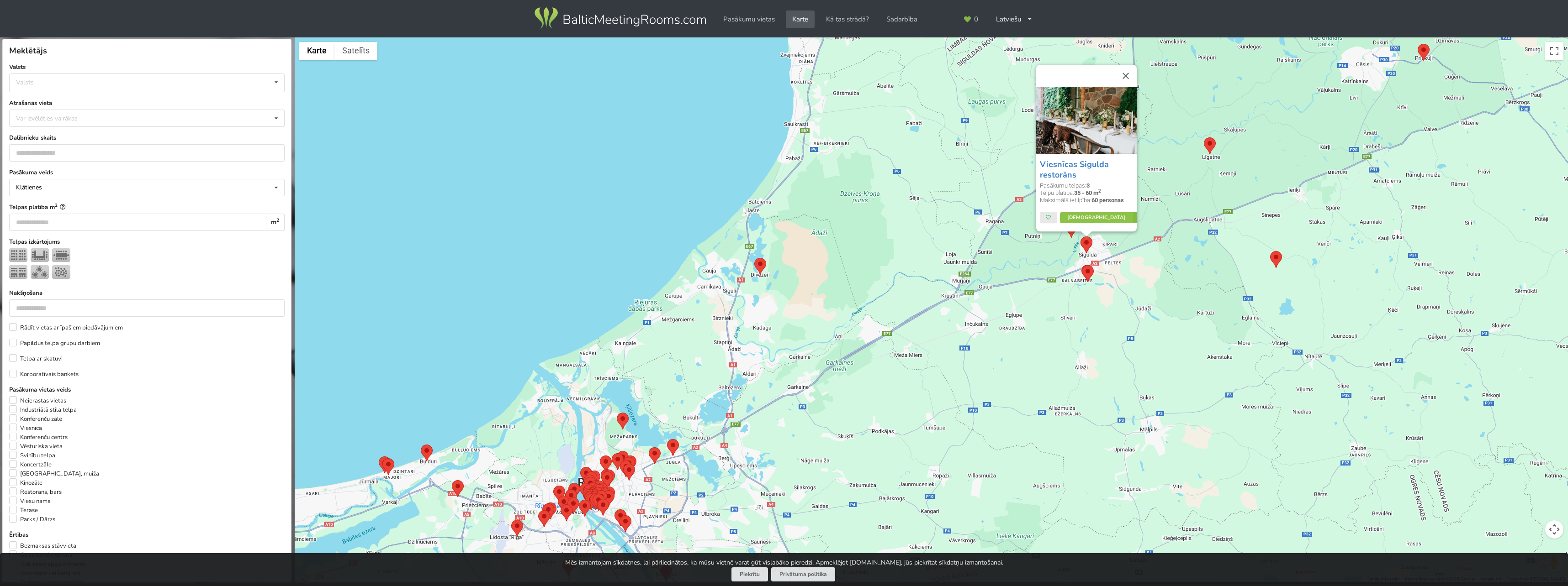
click at [1077, 240] on div "Viesnīcas Sigulda restorāns Pasākumu telpas: 3 Telpu platība: 35 - 60 m 2 Maksi…" at bounding box center [931, 310] width 1273 height 545
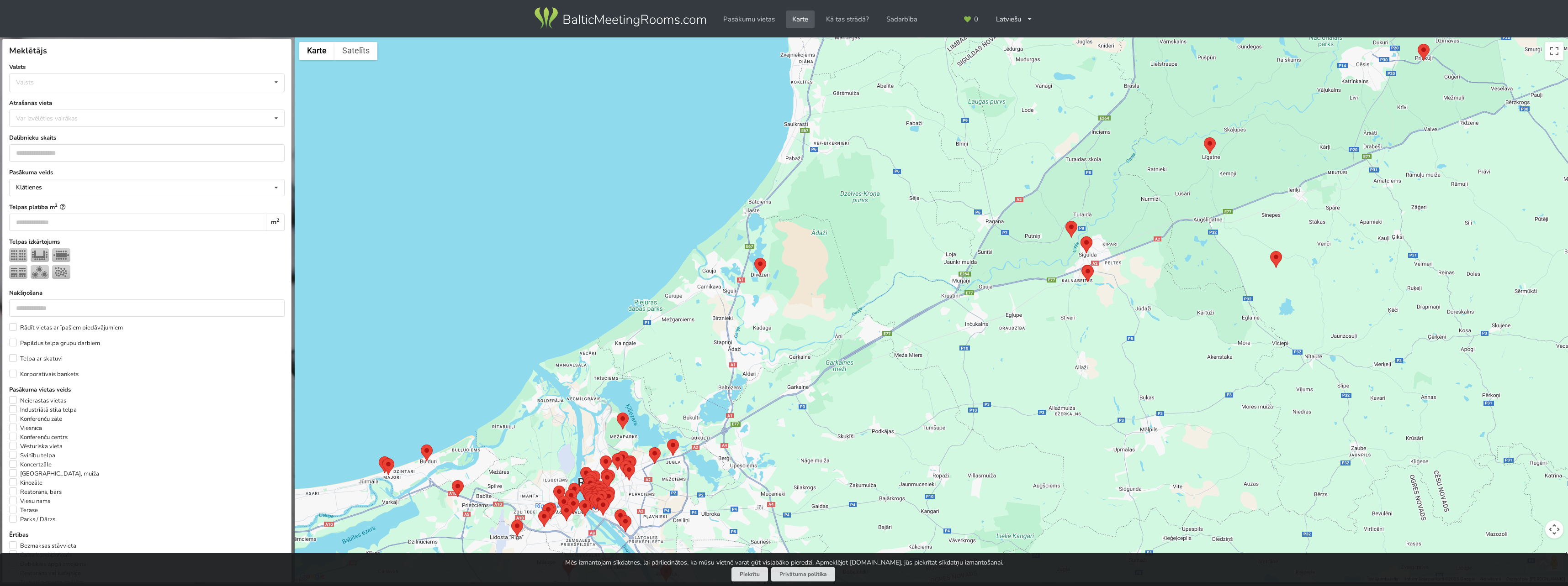
click at [1067, 231] on img at bounding box center [1071, 229] width 12 height 17
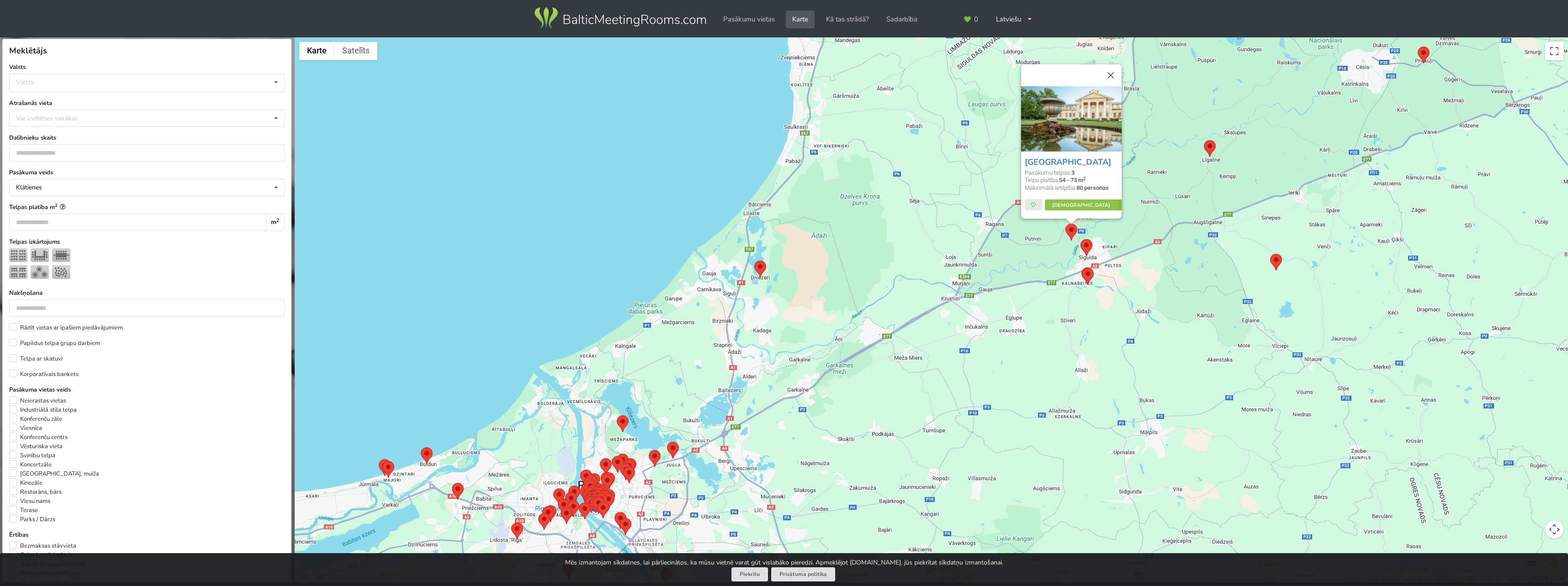
click at [1071, 231] on img at bounding box center [1071, 232] width 12 height 17
click at [1069, 226] on img at bounding box center [1071, 232] width 12 height 17
click at [1069, 224] on img at bounding box center [1071, 232] width 12 height 17
click at [1060, 119] on img at bounding box center [1071, 119] width 101 height 66
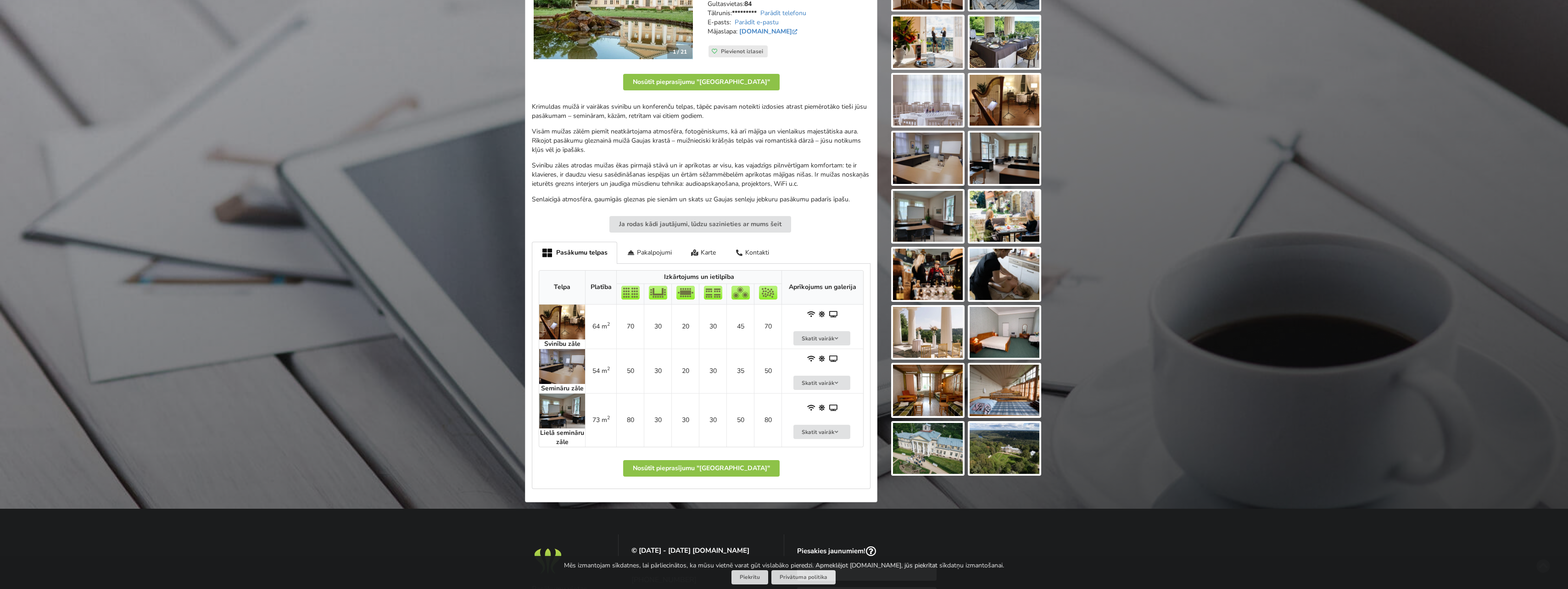
scroll to position [165, 0]
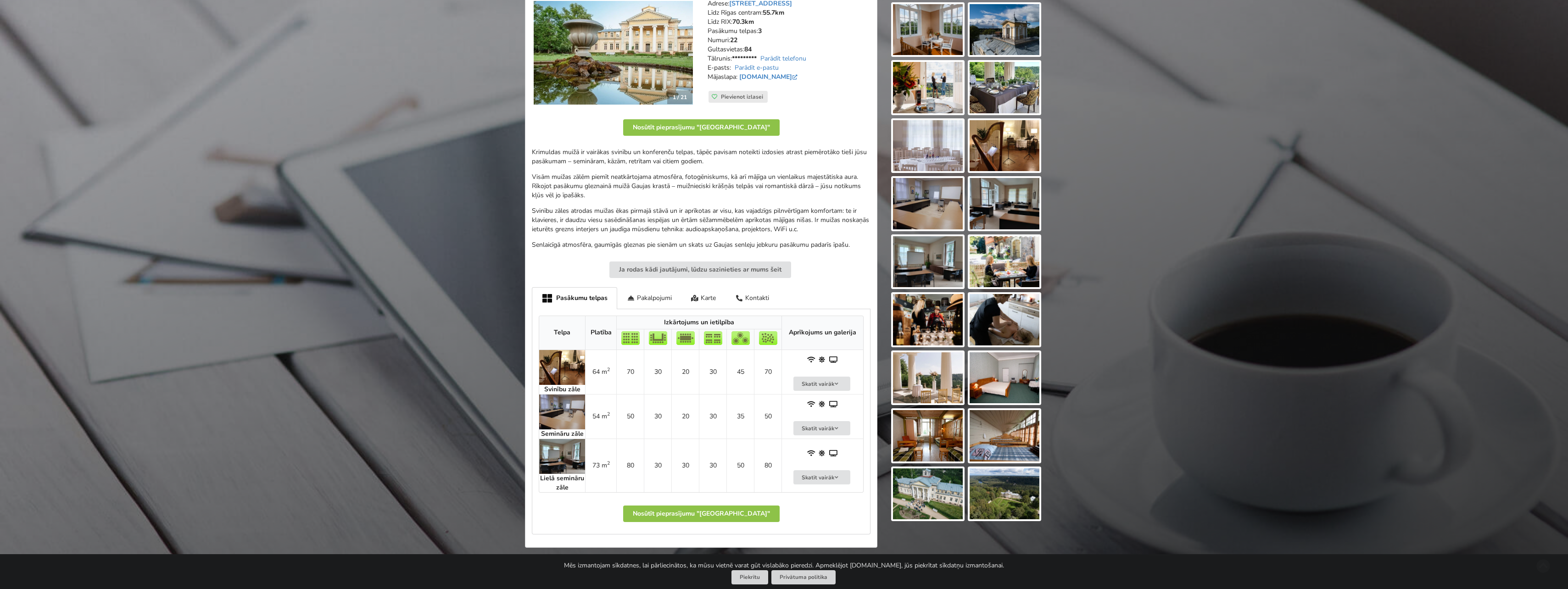
click at [560, 415] on img at bounding box center [563, 412] width 46 height 35
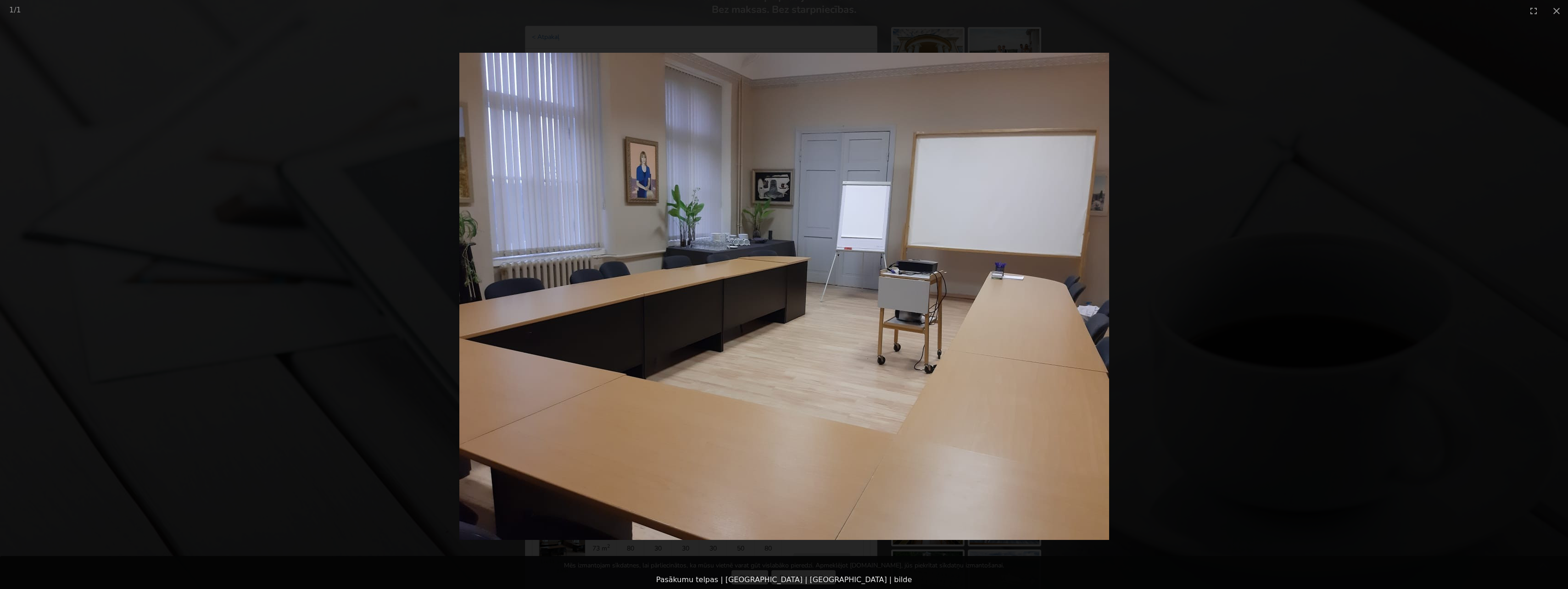
scroll to position [73, 0]
click at [697, 337] on img at bounding box center [784, 296] width 649 height 487
